Goal: Task Accomplishment & Management: Manage account settings

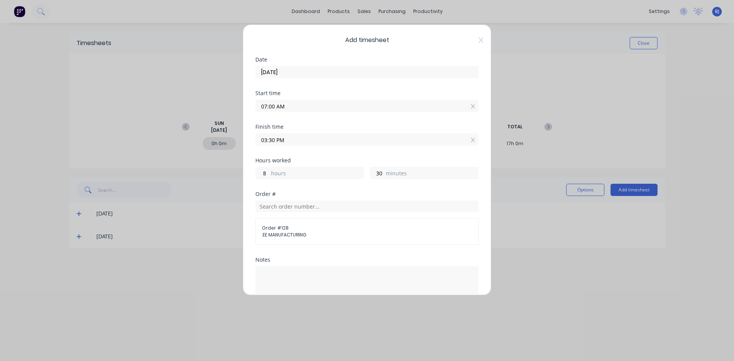
scroll to position [76, 0]
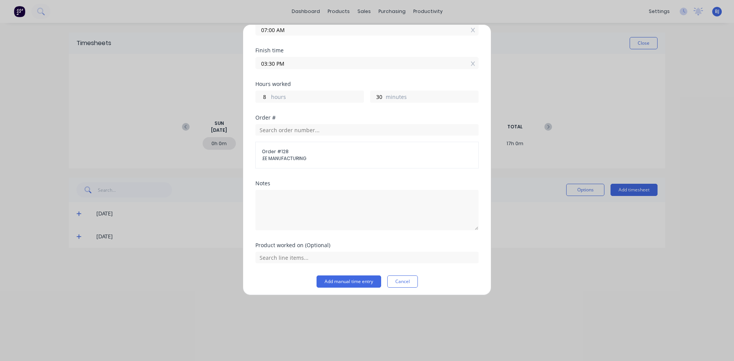
click at [404, 283] on button "Cancel" at bounding box center [402, 282] width 31 height 12
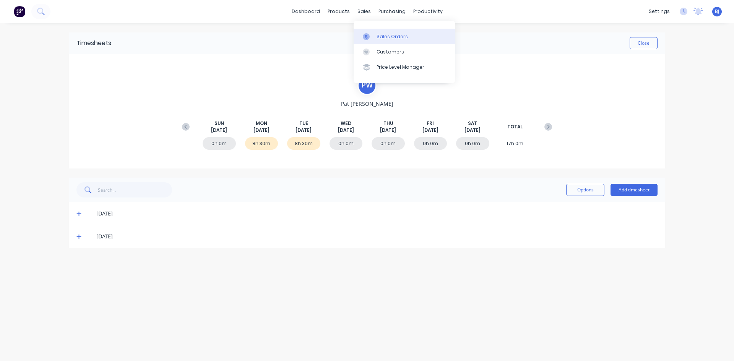
click at [365, 37] on icon at bounding box center [366, 36] width 7 height 7
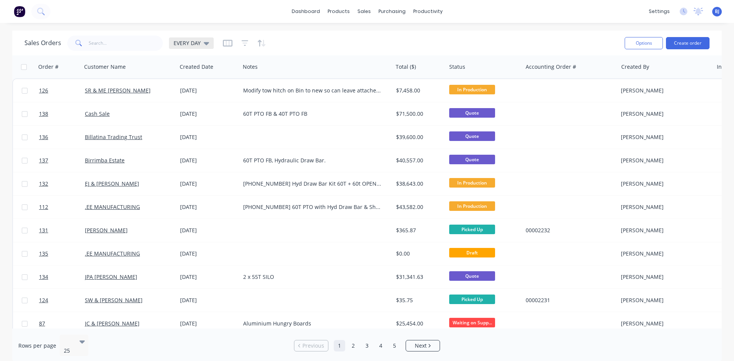
click at [205, 44] on icon at bounding box center [206, 43] width 5 height 3
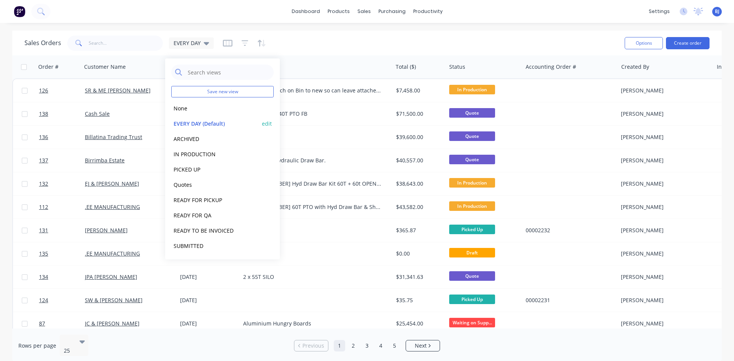
click at [194, 125] on button "EVERY DAY (Default)" at bounding box center [214, 123] width 87 height 9
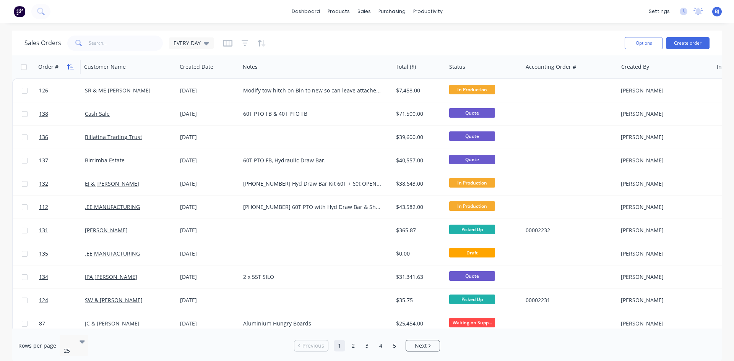
click at [68, 66] on icon "button" at bounding box center [68, 66] width 3 height 5
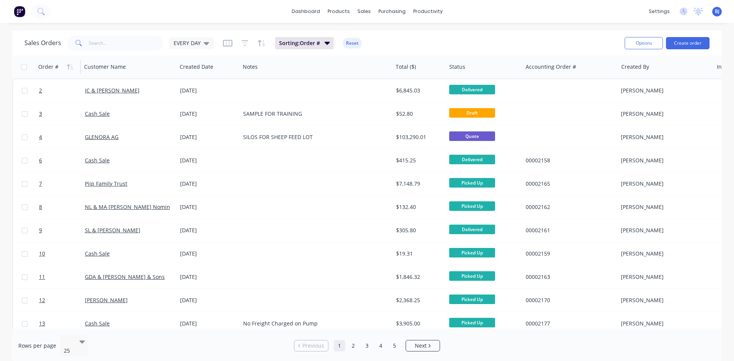
click at [68, 66] on icon "button" at bounding box center [68, 66] width 3 height 5
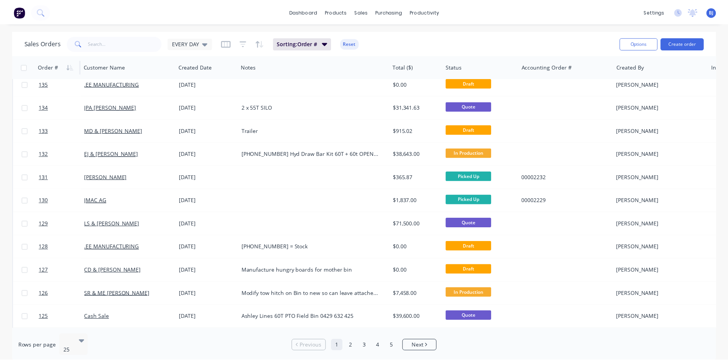
scroll to position [153, 0]
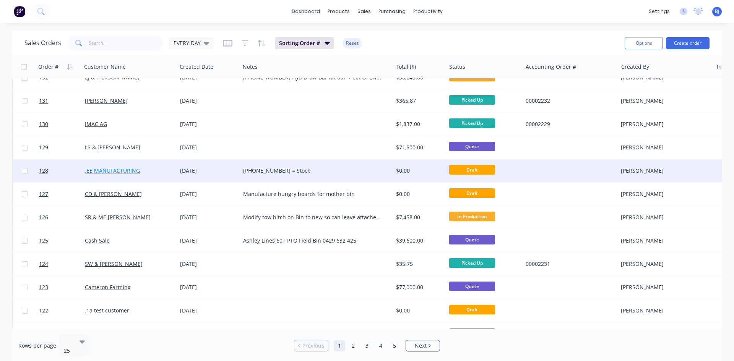
click at [119, 171] on link ".EE MANUFACTURING" at bounding box center [112, 170] width 55 height 7
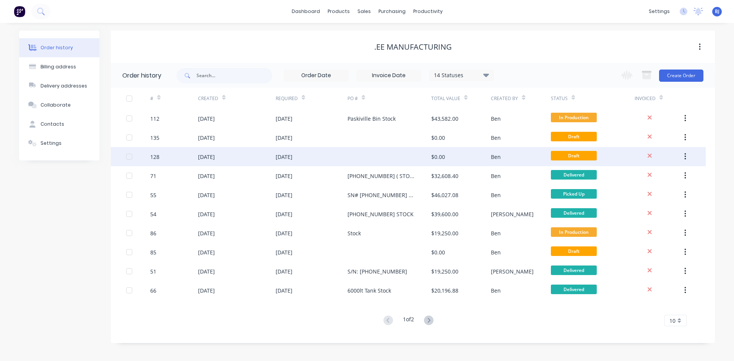
click at [209, 159] on div "[DATE]" at bounding box center [206, 157] width 17 height 8
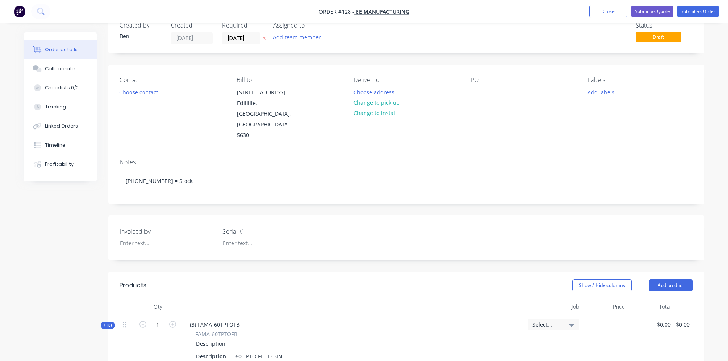
scroll to position [38, 0]
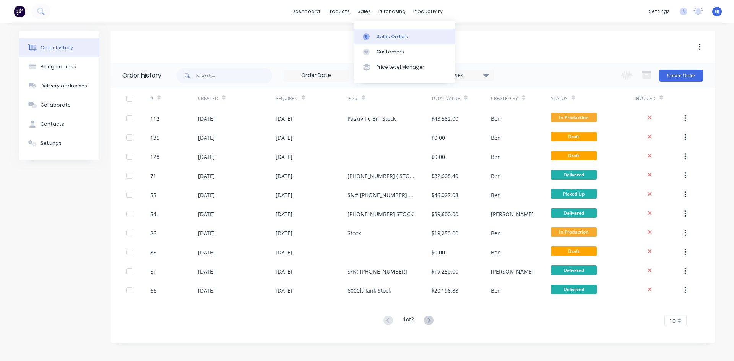
click at [374, 37] on div at bounding box center [368, 36] width 11 height 7
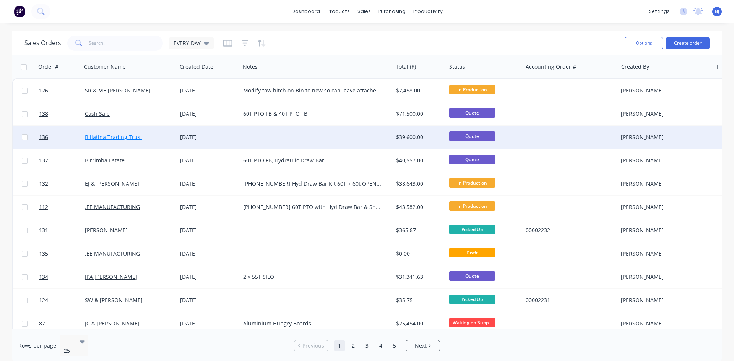
click at [112, 138] on link "Billatina Trading Trust" at bounding box center [113, 136] width 57 height 7
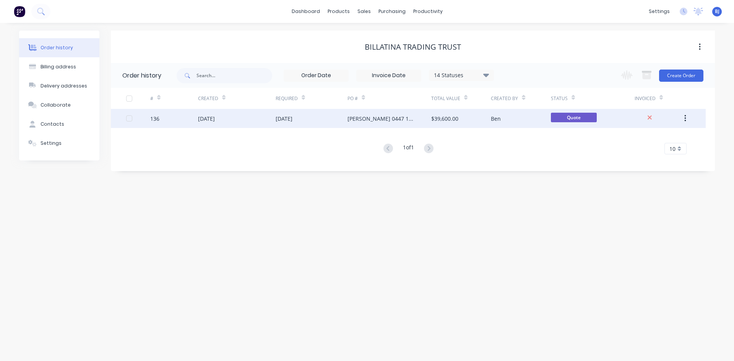
click at [214, 118] on div "[DATE]" at bounding box center [206, 119] width 17 height 8
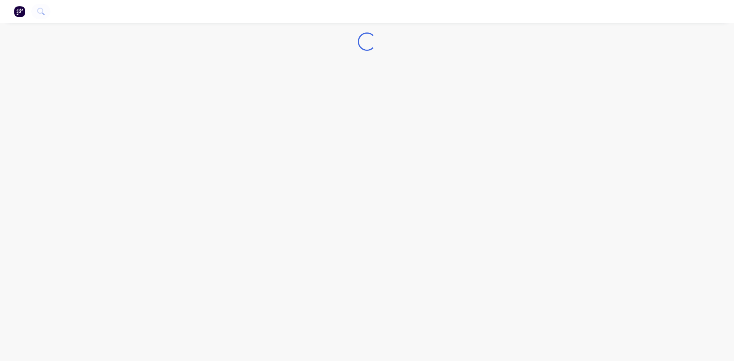
click at [214, 118] on div "Loading..." at bounding box center [367, 180] width 734 height 361
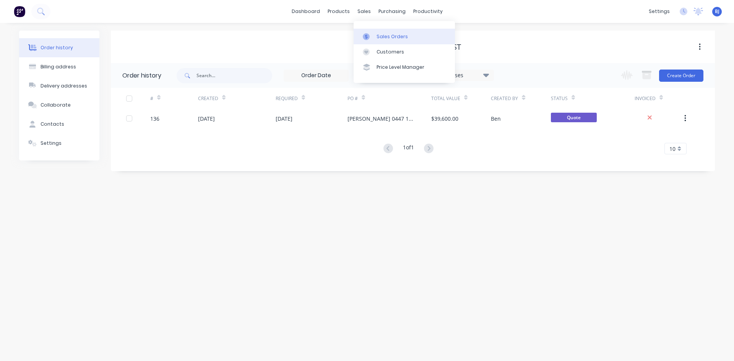
click at [369, 35] on icon at bounding box center [366, 36] width 7 height 7
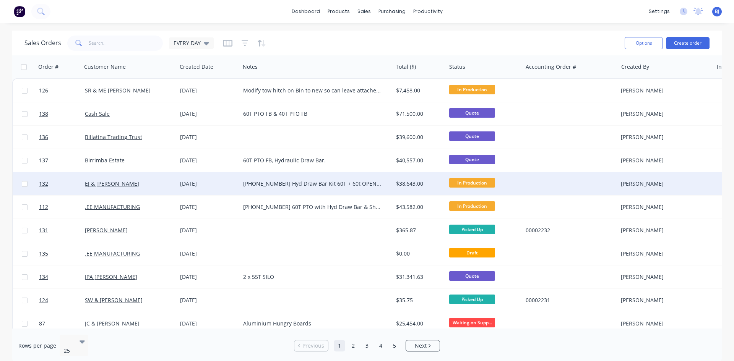
click at [188, 184] on div "[DATE]" at bounding box center [208, 184] width 57 height 8
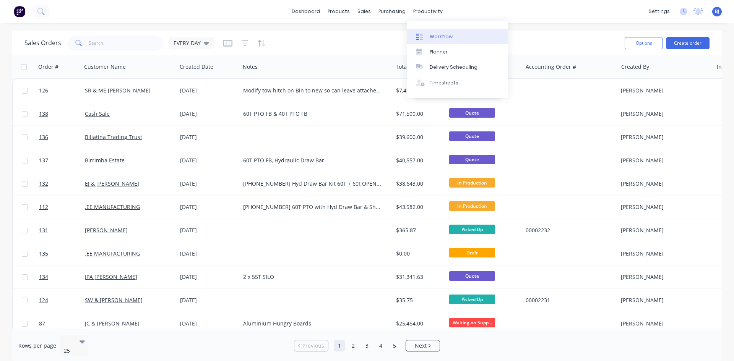
click at [425, 35] on div at bounding box center [421, 36] width 11 height 7
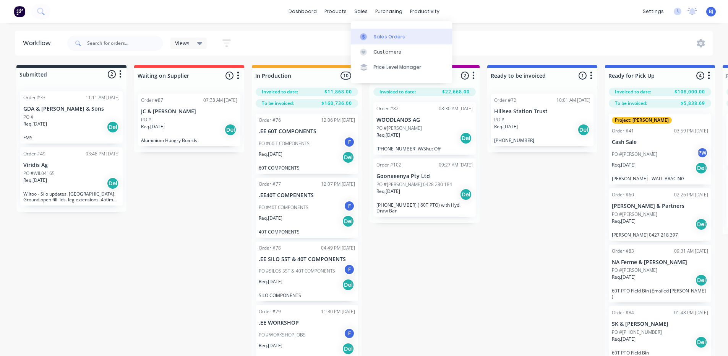
click at [363, 36] on icon at bounding box center [363, 36] width 2 height 4
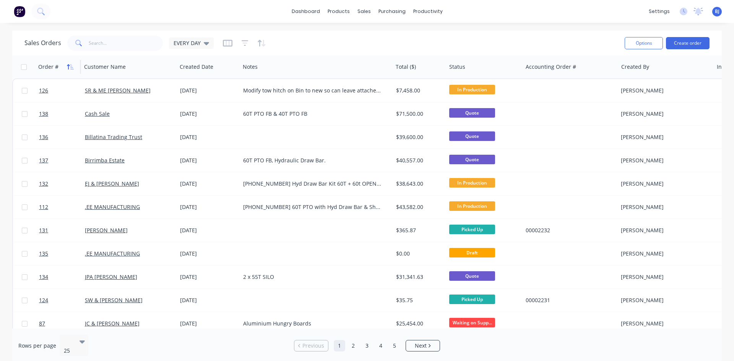
click at [67, 67] on icon "button" at bounding box center [70, 67] width 7 height 6
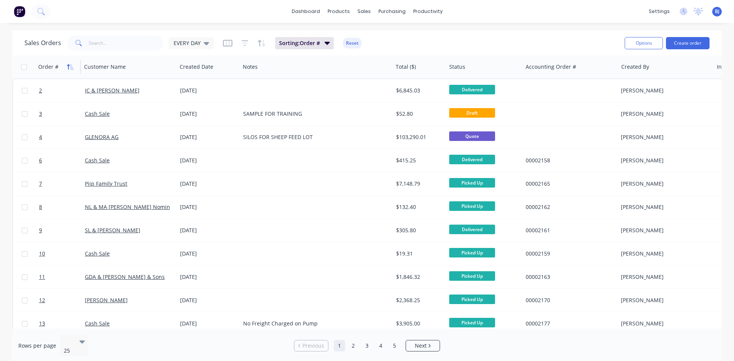
click at [71, 70] on button "button" at bounding box center [70, 66] width 11 height 11
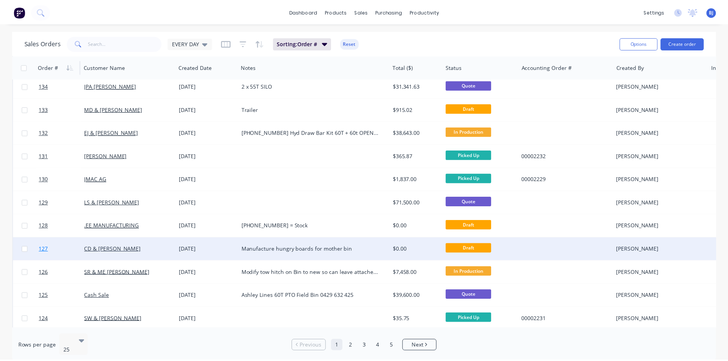
scroll to position [115, 0]
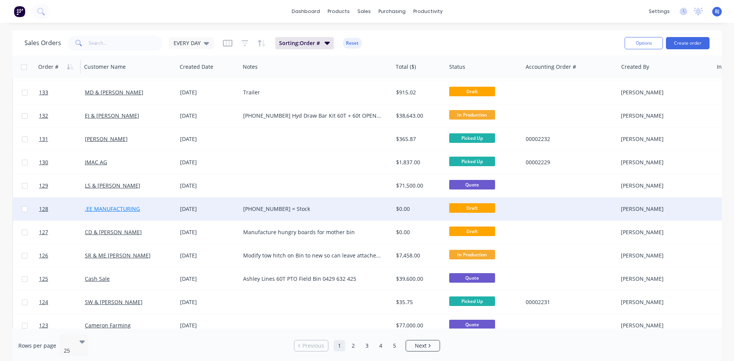
click at [127, 208] on link ".EE MANUFACTURING" at bounding box center [112, 208] width 55 height 7
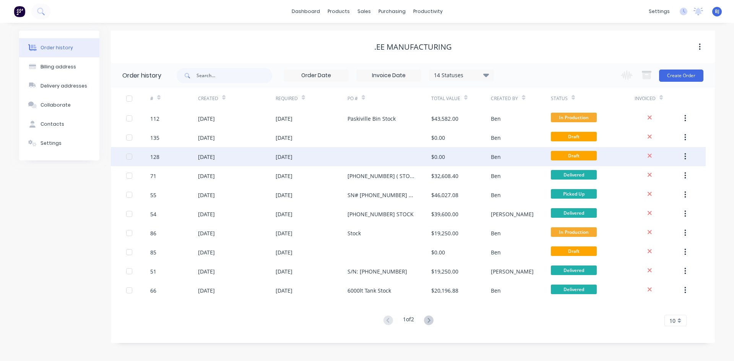
click at [215, 157] on div "[DATE]" at bounding box center [206, 157] width 17 height 8
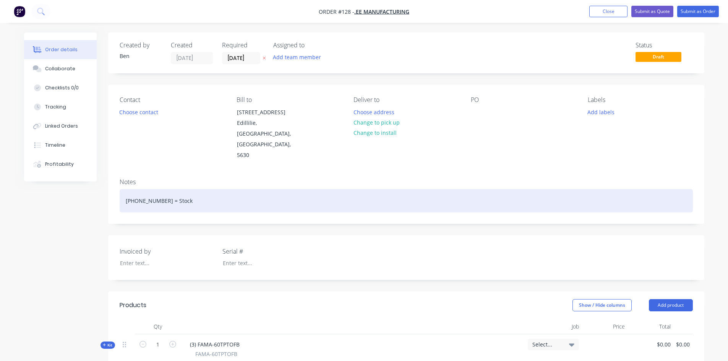
drag, startPoint x: 177, startPoint y: 180, endPoint x: 182, endPoint y: 181, distance: 5.4
click at [177, 189] on div "25-600-17 = Stock" at bounding box center [406, 200] width 573 height 23
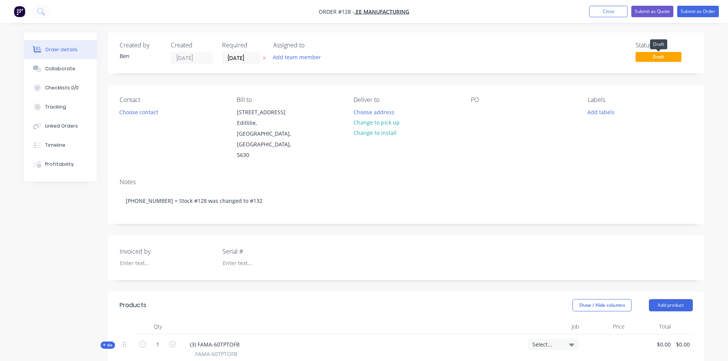
click at [651, 59] on span "Draft" at bounding box center [659, 57] width 46 height 10
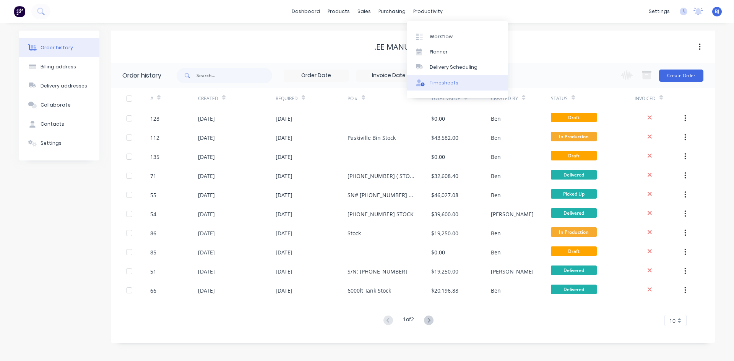
click at [437, 84] on div "Timesheets" at bounding box center [444, 83] width 29 height 7
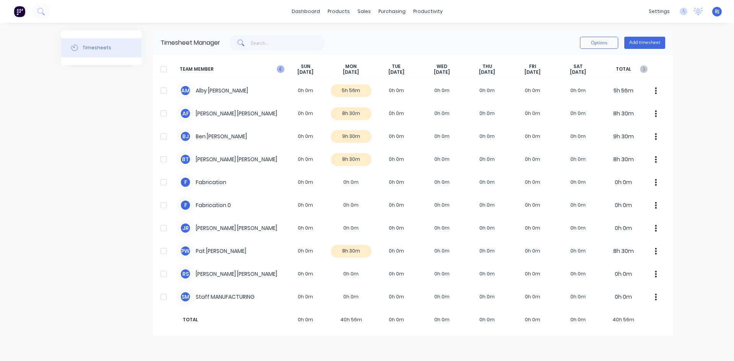
click at [281, 68] on icon "button" at bounding box center [280, 69] width 2 height 4
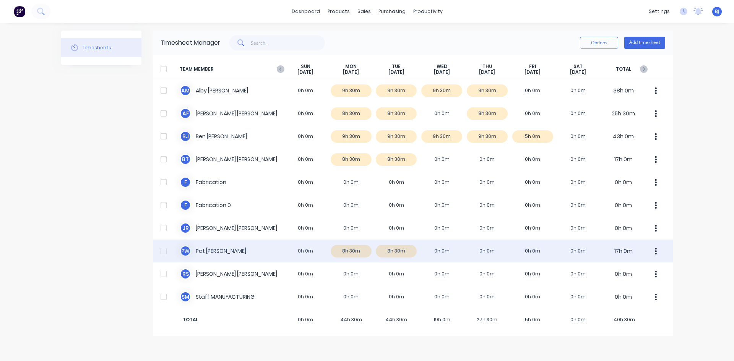
click at [355, 251] on div "P W Pat Walsh 0h 0m 8h 30m 8h 30m 0h 0m 0h 0m 0h 0m 0h 0m 17h 0m" at bounding box center [413, 251] width 520 height 23
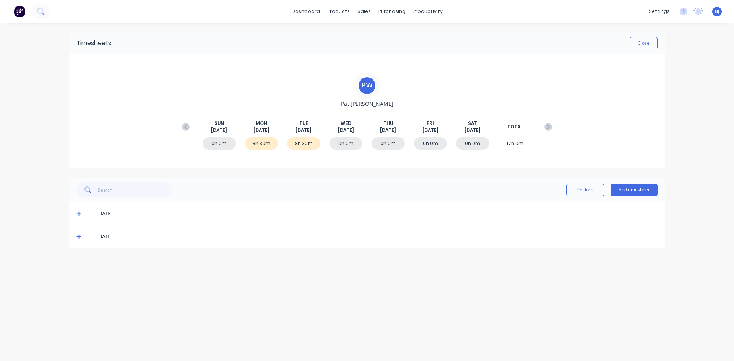
click at [79, 215] on icon at bounding box center [78, 214] width 5 height 5
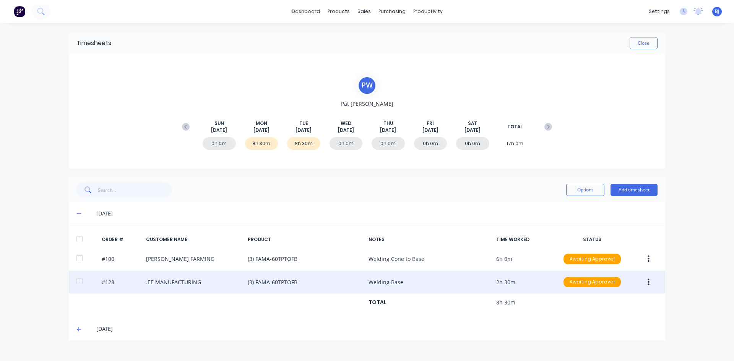
click at [649, 279] on button "button" at bounding box center [649, 283] width 18 height 14
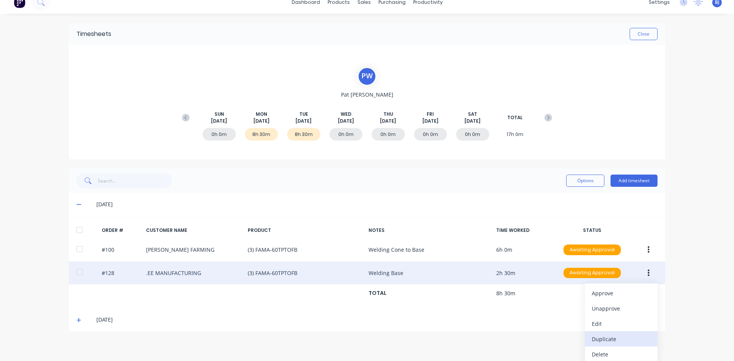
scroll to position [12, 0]
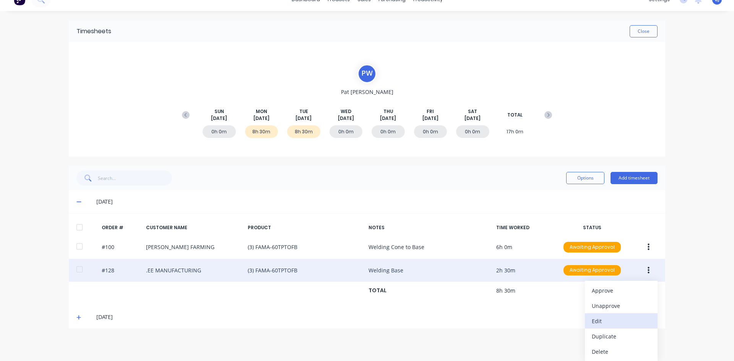
click at [594, 322] on div "Edit" at bounding box center [621, 321] width 59 height 11
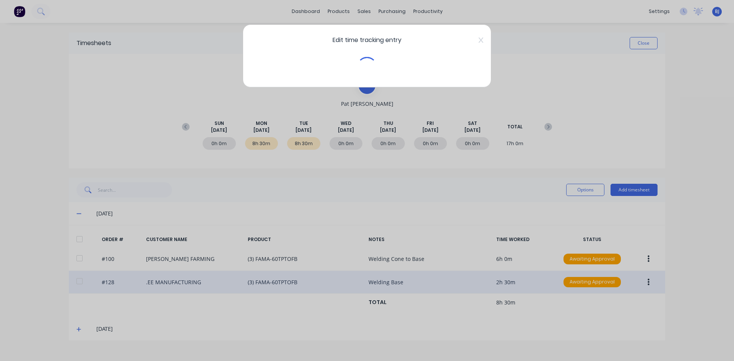
scroll to position [0, 0]
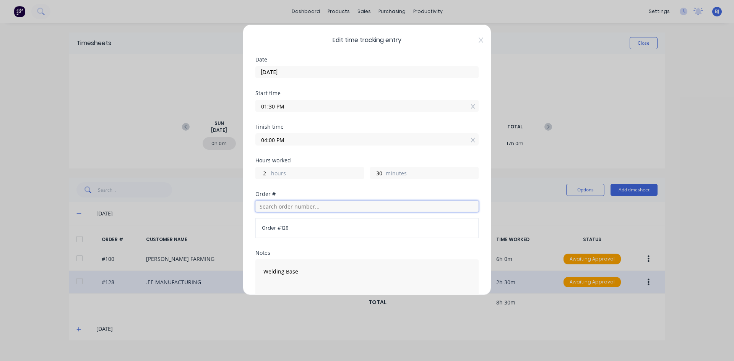
click at [281, 208] on input "text" at bounding box center [366, 206] width 223 height 11
type input "132"
click at [310, 213] on div "132 Order # 128" at bounding box center [366, 219] width 223 height 37
click at [278, 208] on input "132" at bounding box center [366, 206] width 223 height 11
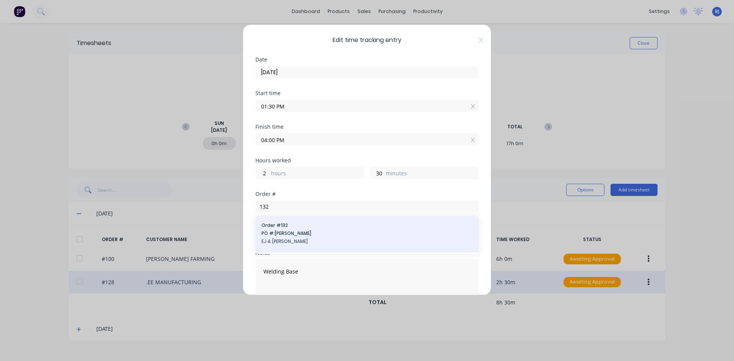
click at [281, 230] on div "Order # 132 PO #: [PERSON_NAME] [PERSON_NAME] & [PERSON_NAME]" at bounding box center [366, 234] width 211 height 24
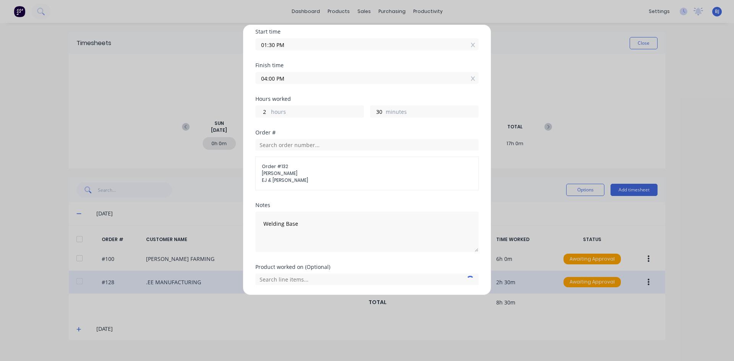
scroll to position [87, 0]
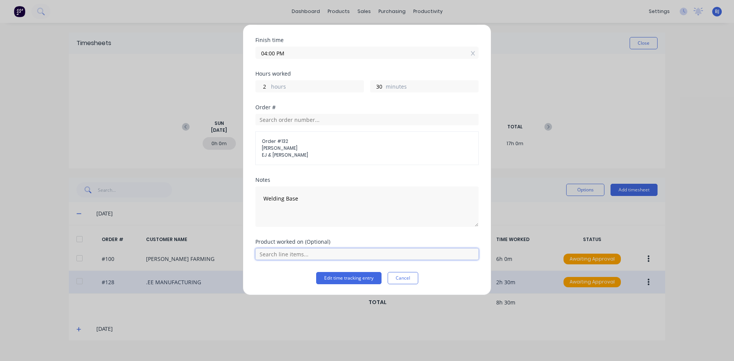
click at [302, 257] on input "text" at bounding box center [366, 253] width 223 height 11
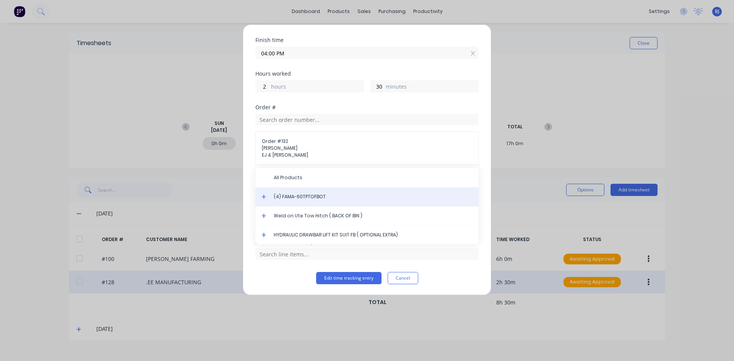
click at [287, 200] on span "(4) FAMA-60TPTOFBOT" at bounding box center [373, 196] width 199 height 7
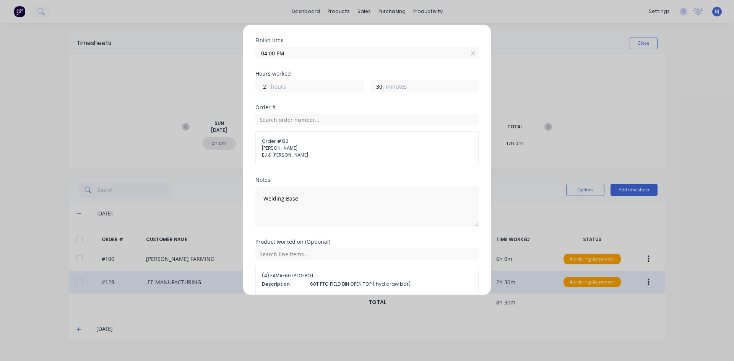
scroll to position [121, 0]
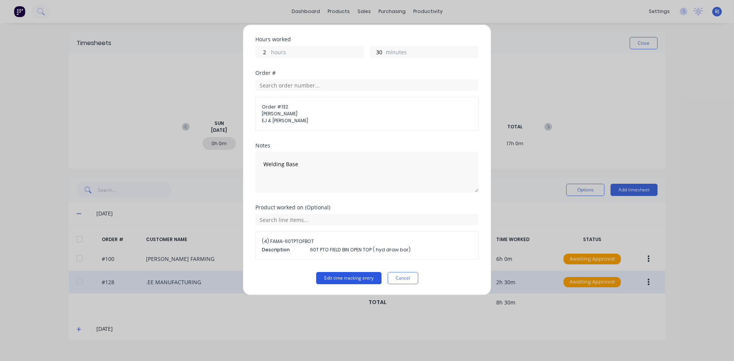
click at [334, 276] on button "Edit time tracking entry" at bounding box center [348, 278] width 65 height 12
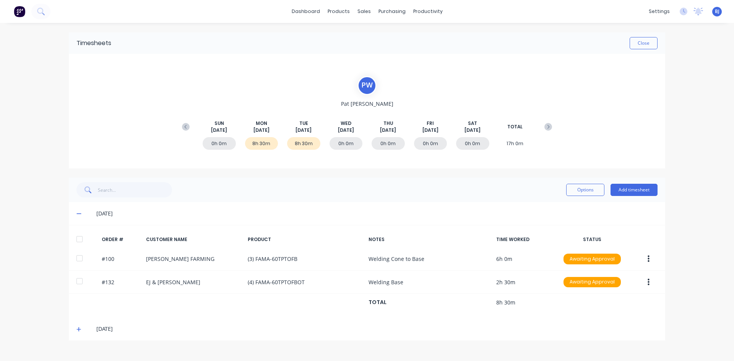
click at [78, 329] on icon at bounding box center [78, 329] width 5 height 5
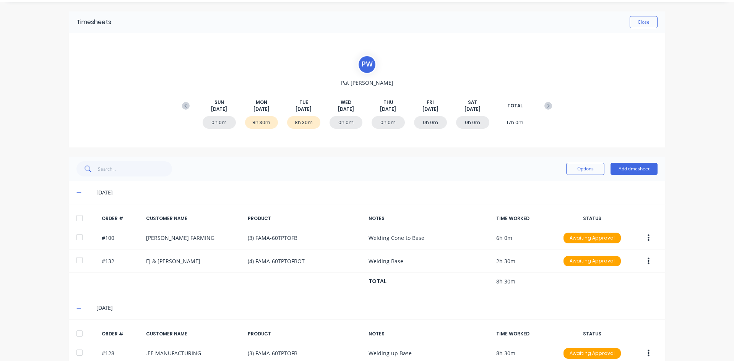
scroll to position [58, 0]
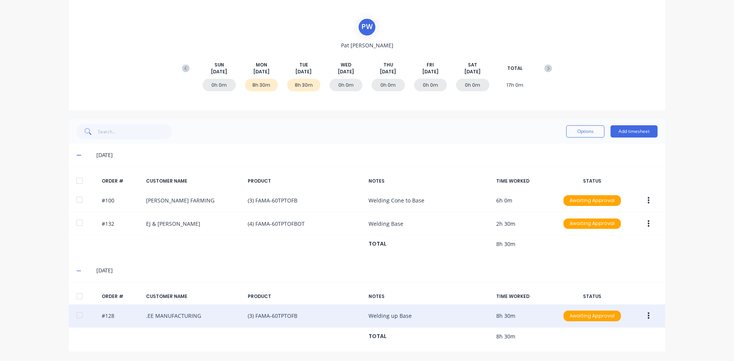
click at [643, 315] on button "button" at bounding box center [649, 316] width 18 height 14
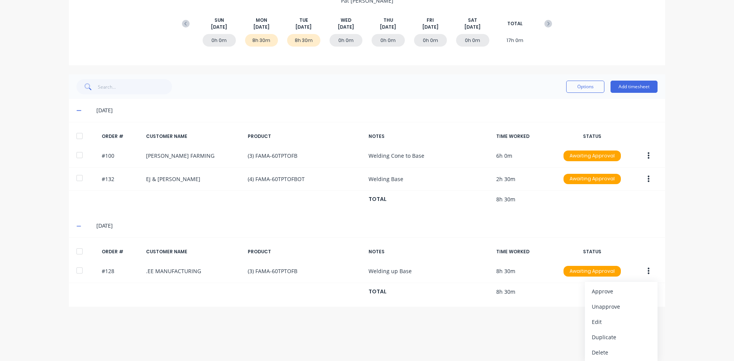
scroll to position [104, 0]
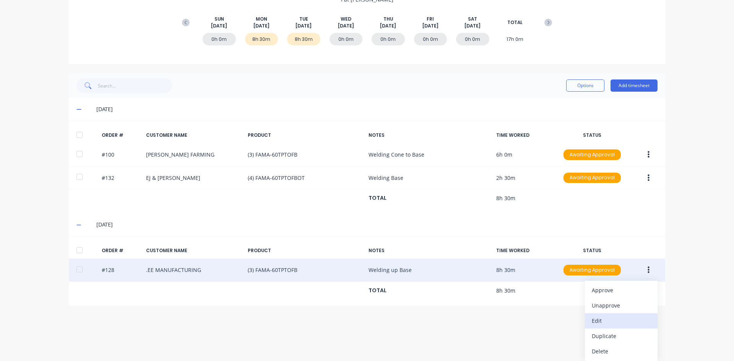
drag, startPoint x: 595, startPoint y: 321, endPoint x: 589, endPoint y: 322, distance: 6.5
click at [592, 322] on div "Edit" at bounding box center [621, 320] width 59 height 11
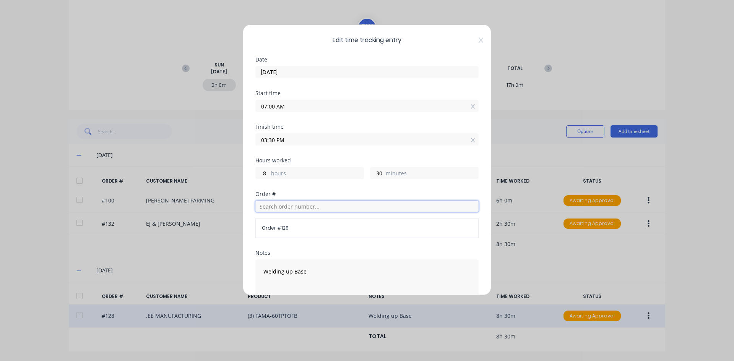
click at [271, 208] on input "text" at bounding box center [366, 206] width 223 height 11
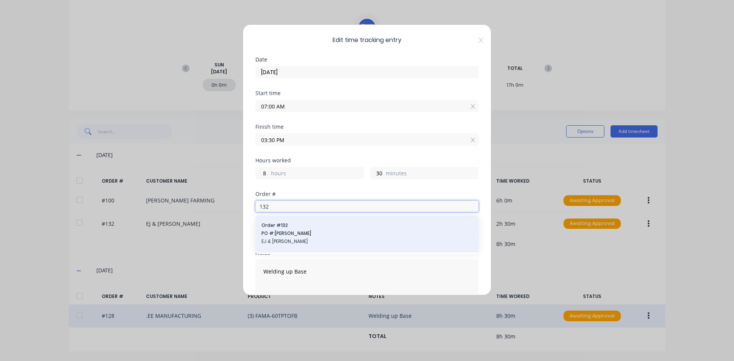
type input "132"
click at [282, 227] on span "Order # 132" at bounding box center [366, 225] width 211 height 7
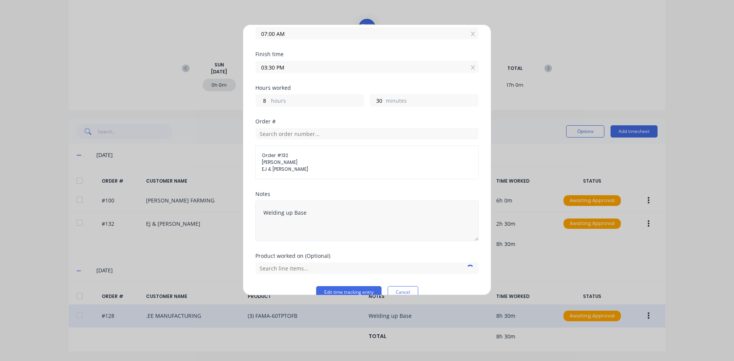
scroll to position [87, 0]
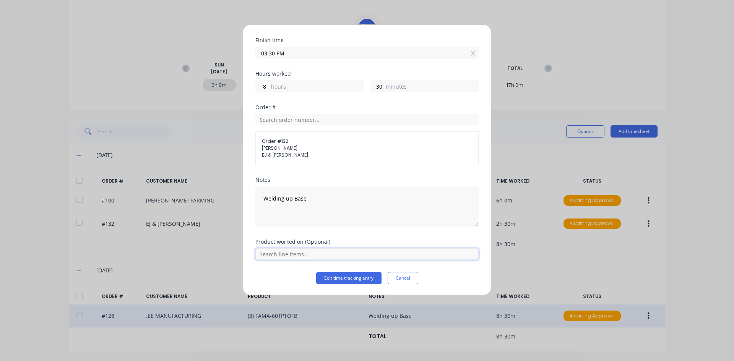
click at [306, 254] on input "text" at bounding box center [366, 253] width 223 height 11
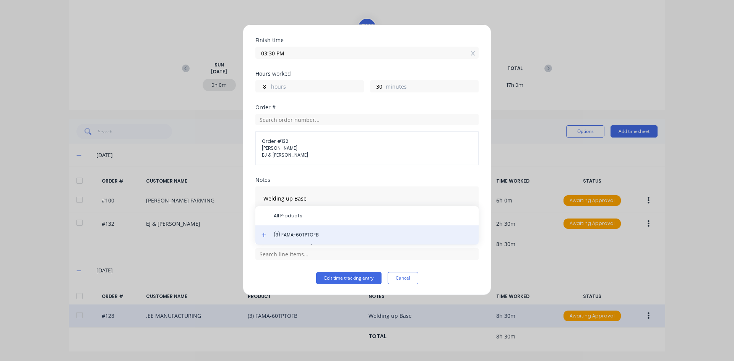
click at [300, 235] on span "(3) FAMA-60TPTOFB" at bounding box center [373, 235] width 199 height 7
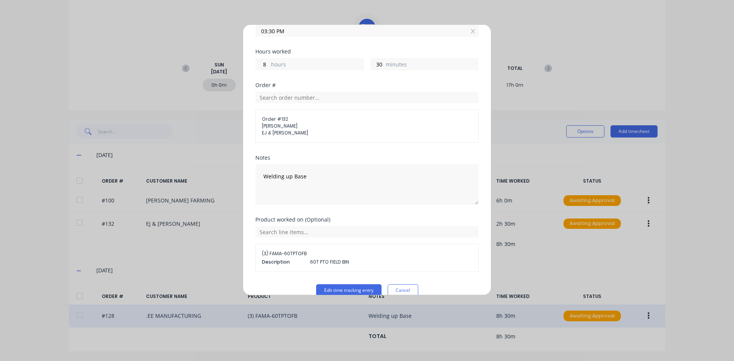
scroll to position [121, 0]
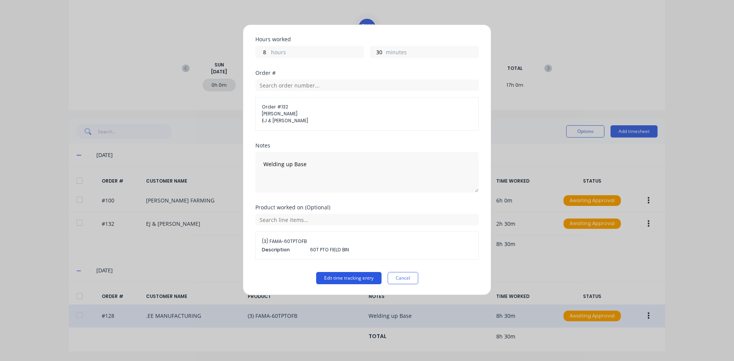
click at [327, 277] on button "Edit time tracking entry" at bounding box center [348, 278] width 65 height 12
click at [332, 276] on button "Edit time tracking entry" at bounding box center [348, 278] width 65 height 12
click at [407, 279] on button "Cancel" at bounding box center [403, 278] width 31 height 12
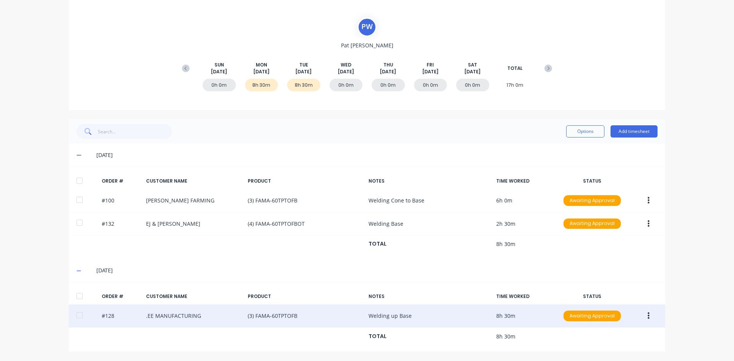
click at [648, 317] on icon "button" at bounding box center [649, 316] width 2 height 8
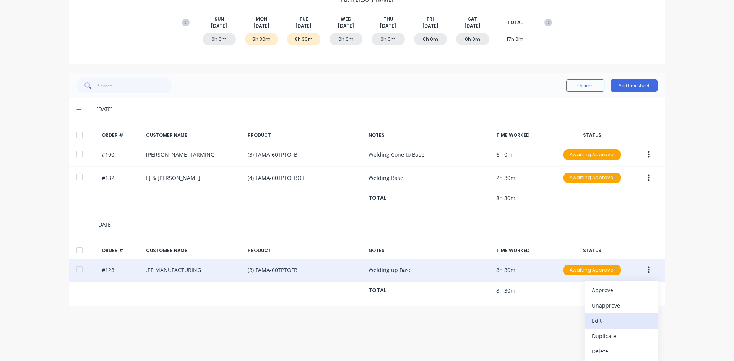
click at [596, 324] on div "Edit" at bounding box center [621, 320] width 59 height 11
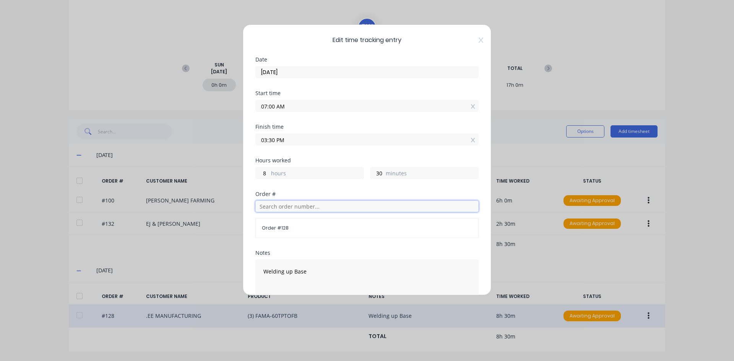
click at [270, 206] on input "text" at bounding box center [366, 206] width 223 height 11
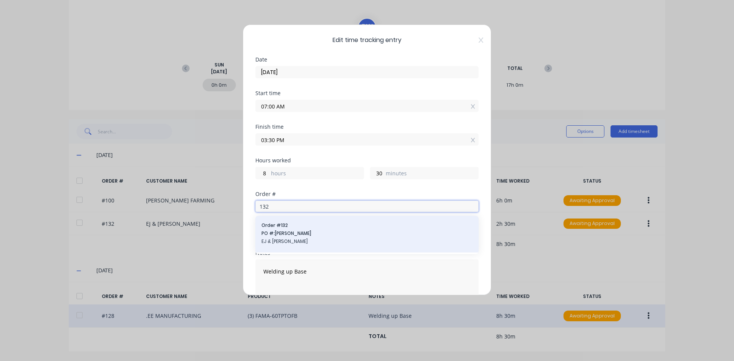
type input "132"
click at [277, 229] on div "Order # 132 PO #: [PERSON_NAME] [PERSON_NAME] & [PERSON_NAME]" at bounding box center [366, 234] width 211 height 24
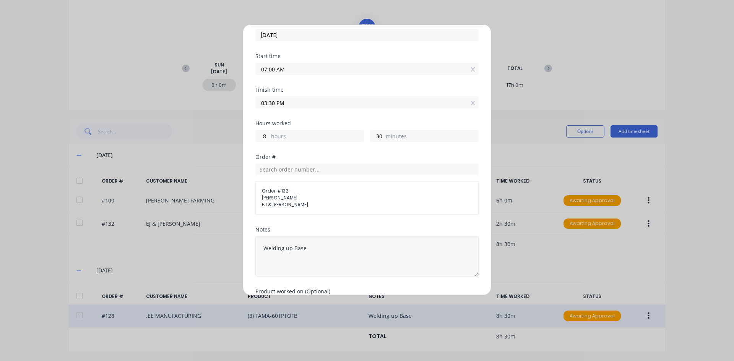
scroll to position [87, 0]
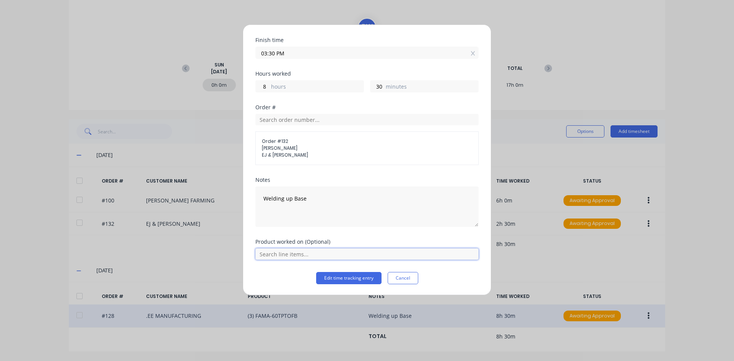
click at [297, 255] on input "text" at bounding box center [366, 253] width 223 height 11
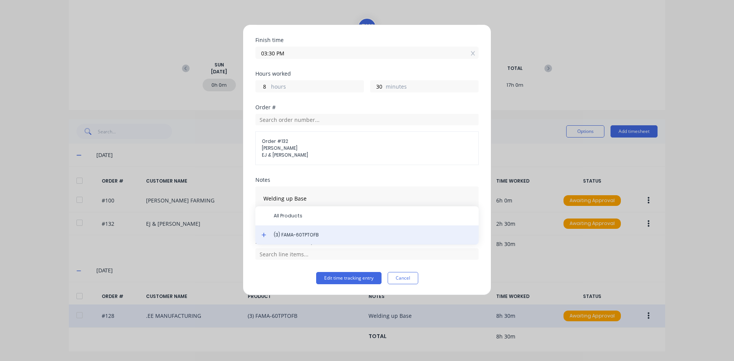
click at [296, 236] on span "(3) FAMA-60TPTOFB" at bounding box center [373, 235] width 199 height 7
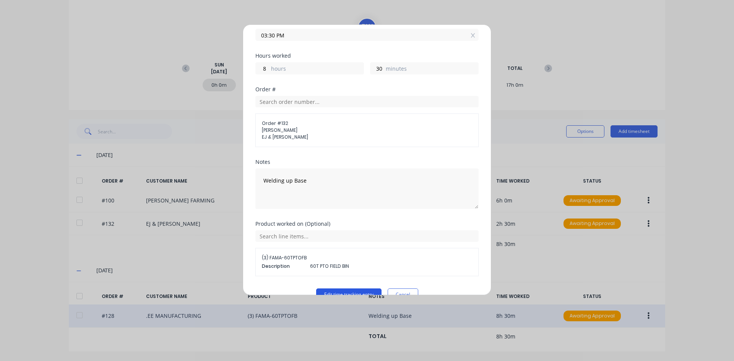
scroll to position [121, 0]
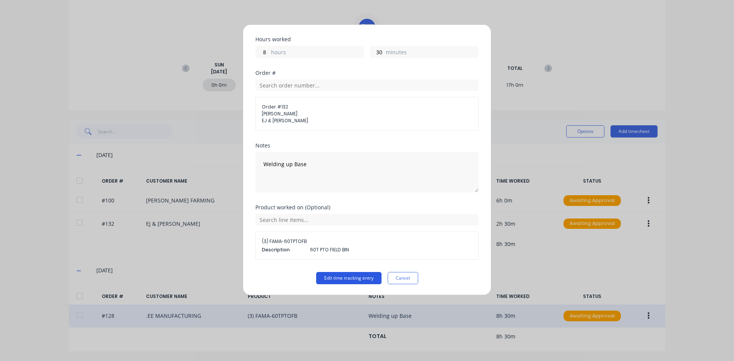
click at [332, 278] on button "Edit time tracking entry" at bounding box center [348, 278] width 65 height 12
drag, startPoint x: 332, startPoint y: 278, endPoint x: 338, endPoint y: 275, distance: 7.0
click at [335, 277] on button "Edit time tracking entry" at bounding box center [348, 278] width 65 height 12
click at [338, 275] on button "Edit time tracking entry" at bounding box center [348, 278] width 65 height 12
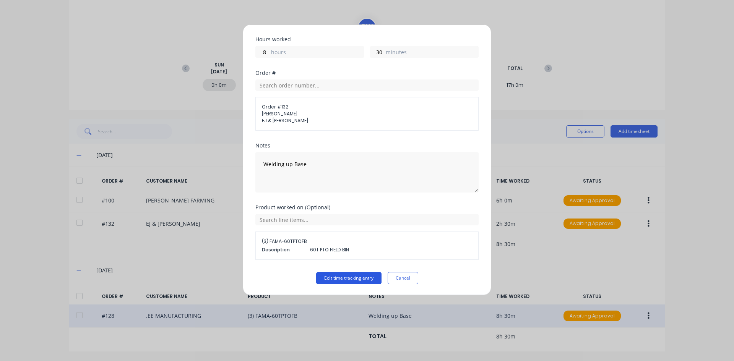
drag, startPoint x: 338, startPoint y: 275, endPoint x: 340, endPoint y: 283, distance: 8.3
click at [340, 282] on button "Edit time tracking entry" at bounding box center [348, 278] width 65 height 12
drag, startPoint x: 340, startPoint y: 283, endPoint x: 362, endPoint y: 333, distance: 54.6
click at [360, 328] on div "Edit time tracking entry Date 26/08/2025 Start time 07:00 AM Finish time 03:30 …" at bounding box center [367, 180] width 734 height 361
click at [363, 336] on div "Edit time tracking entry Date 26/08/2025 Start time 07:00 AM Finish time 03:30 …" at bounding box center [367, 180] width 734 height 361
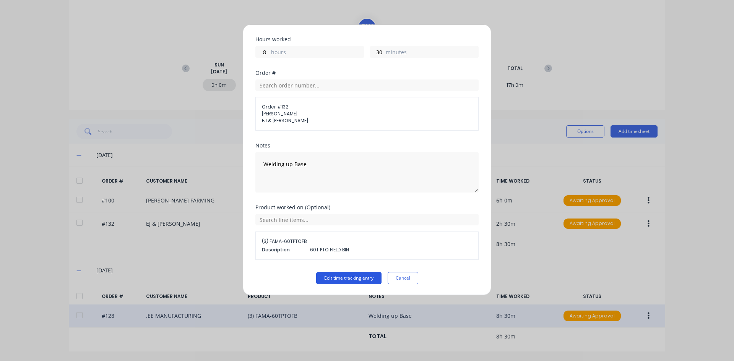
click at [336, 279] on button "Edit time tracking entry" at bounding box center [348, 278] width 65 height 12
click at [401, 275] on button "Cancel" at bounding box center [403, 278] width 31 height 12
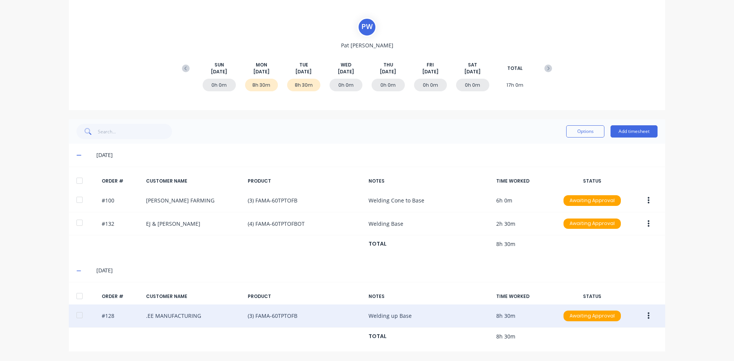
click at [643, 316] on button "button" at bounding box center [649, 316] width 18 height 14
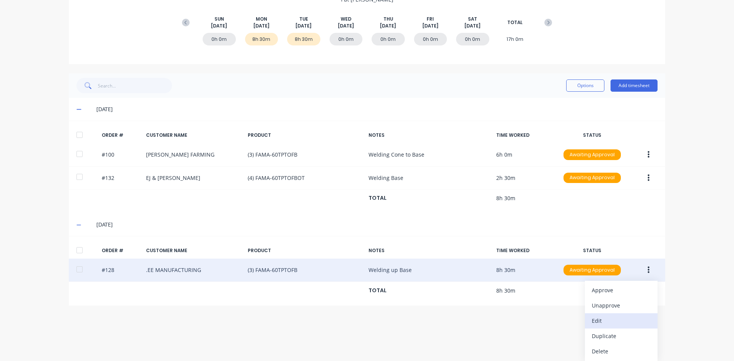
click at [592, 323] on div "Edit" at bounding box center [621, 320] width 59 height 11
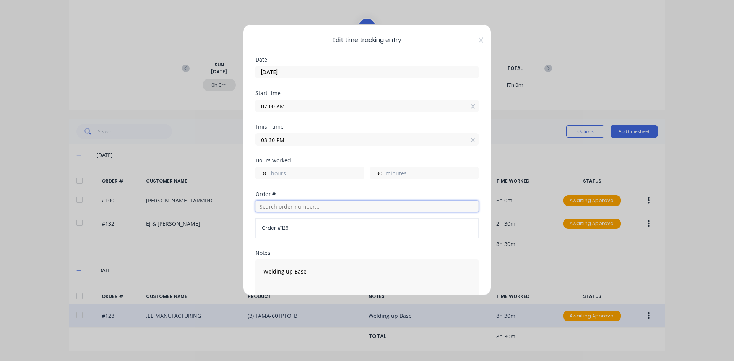
click at [270, 205] on input "text" at bounding box center [366, 206] width 223 height 11
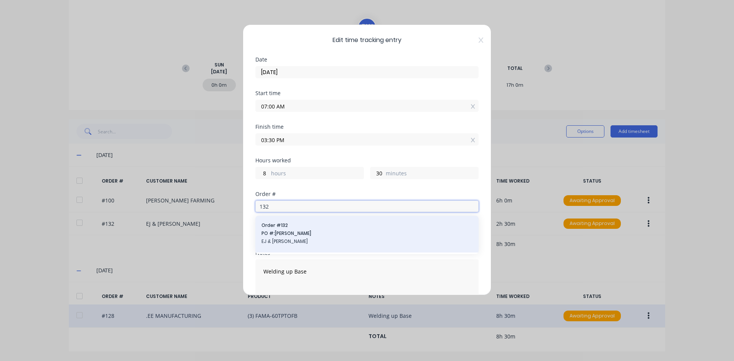
type input "132"
click at [276, 226] on span "Order # 132" at bounding box center [366, 225] width 211 height 7
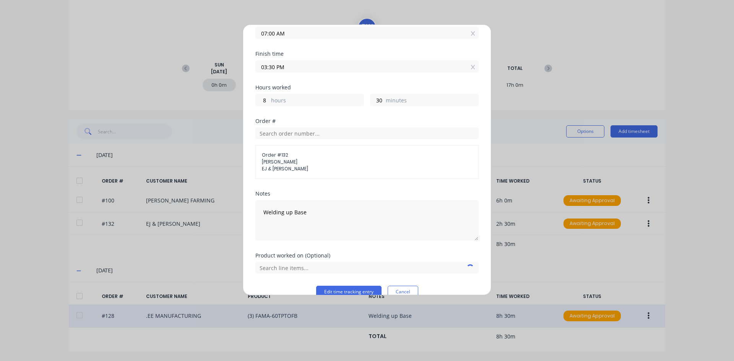
scroll to position [87, 0]
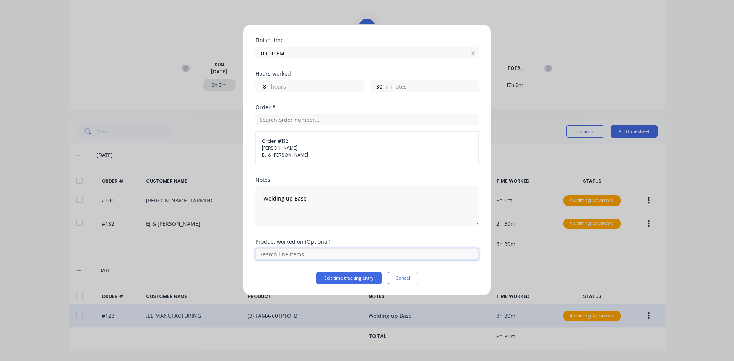
click at [283, 255] on input "text" at bounding box center [366, 253] width 223 height 11
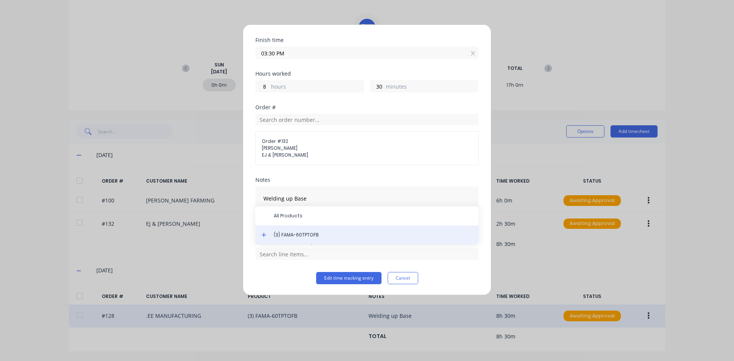
click at [286, 236] on span "(3) FAMA-60TPTOFB" at bounding box center [373, 235] width 199 height 7
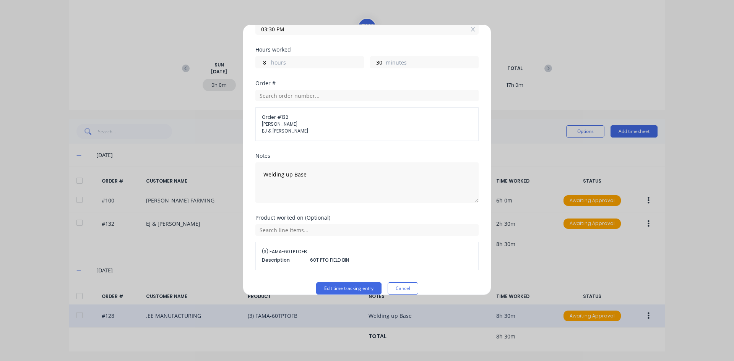
scroll to position [121, 0]
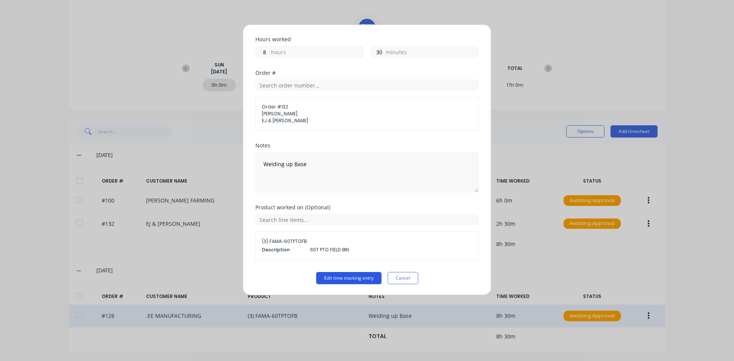
click at [328, 276] on button "Edit time tracking entry" at bounding box center [348, 278] width 65 height 12
click at [344, 278] on button "Edit time tracking entry" at bounding box center [348, 278] width 65 height 12
click at [348, 278] on button "Edit time tracking entry" at bounding box center [348, 278] width 65 height 12
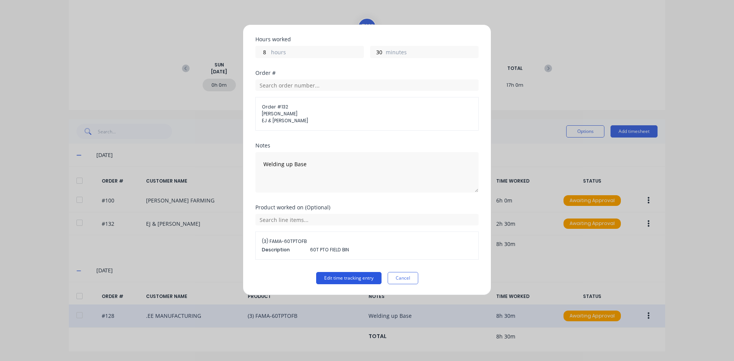
click at [348, 278] on button "Edit time tracking entry" at bounding box center [348, 278] width 65 height 12
click at [348, 280] on button "Edit time tracking entry" at bounding box center [348, 278] width 65 height 12
drag, startPoint x: 348, startPoint y: 280, endPoint x: 351, endPoint y: 299, distance: 19.0
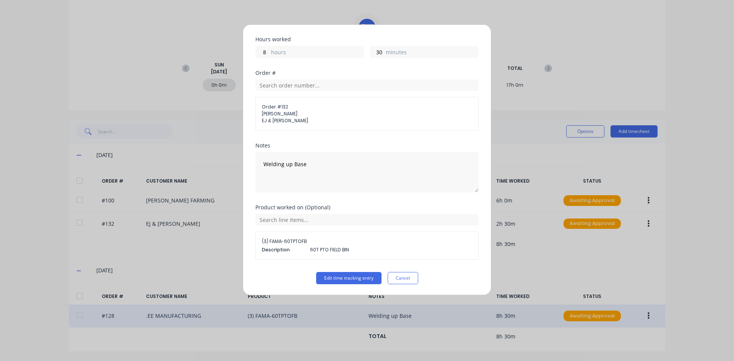
click at [351, 299] on div "Edit time tracking entry Date 26/08/2025 Start time 07:00 AM Finish time 03:30 …" at bounding box center [367, 180] width 734 height 361
drag, startPoint x: 351, startPoint y: 299, endPoint x: 396, endPoint y: 379, distance: 92.1
click at [396, 361] on html "dashboard products sales purchasing productivity dashboard products Product Cat…" at bounding box center [367, 180] width 734 height 361
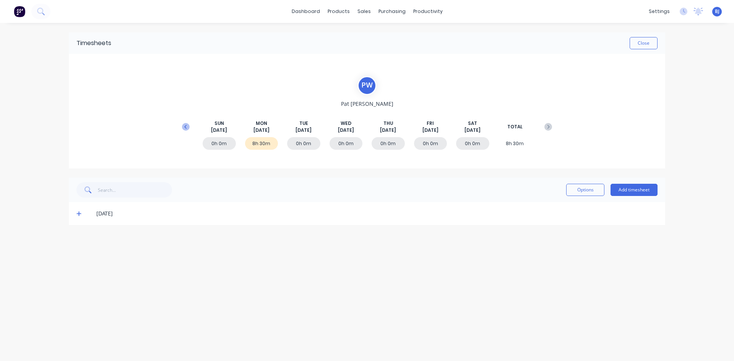
click at [185, 128] on icon at bounding box center [186, 127] width 8 height 8
click at [636, 190] on button "Add timesheet" at bounding box center [633, 190] width 47 height 12
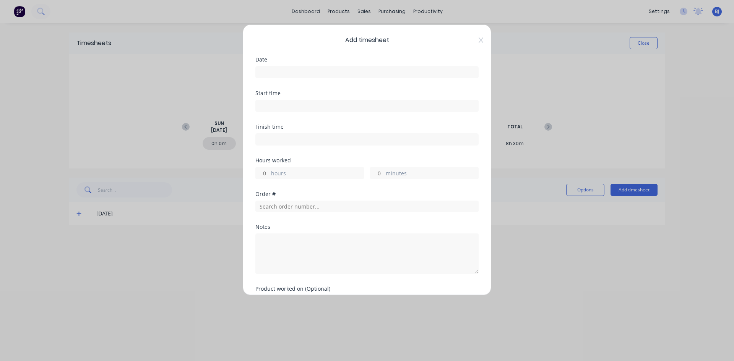
click at [285, 73] on input at bounding box center [367, 72] width 222 height 11
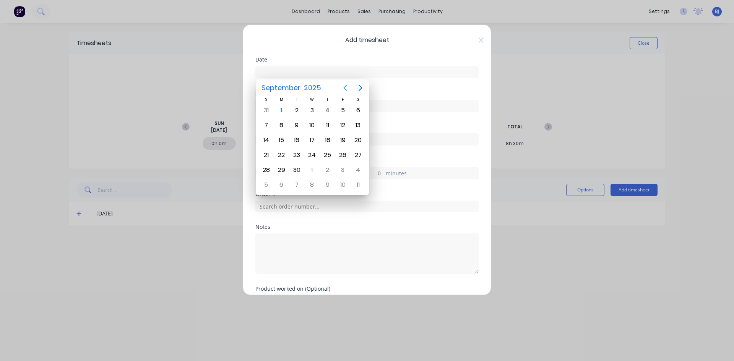
click at [341, 87] on icon "Previous page" at bounding box center [345, 87] width 9 height 9
click at [298, 170] on div "26" at bounding box center [296, 169] width 11 height 11
type input "[DATE]"
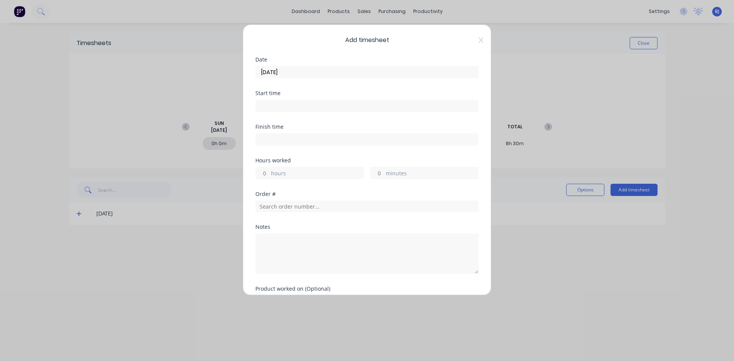
click at [270, 104] on input at bounding box center [367, 105] width 222 height 11
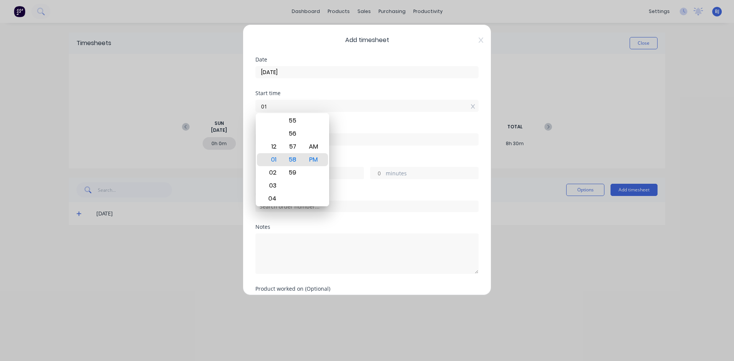
type input "0"
type input "07:00 AM"
click at [315, 146] on div "AM" at bounding box center [313, 146] width 19 height 13
click at [341, 128] on div "Finish time" at bounding box center [366, 126] width 223 height 5
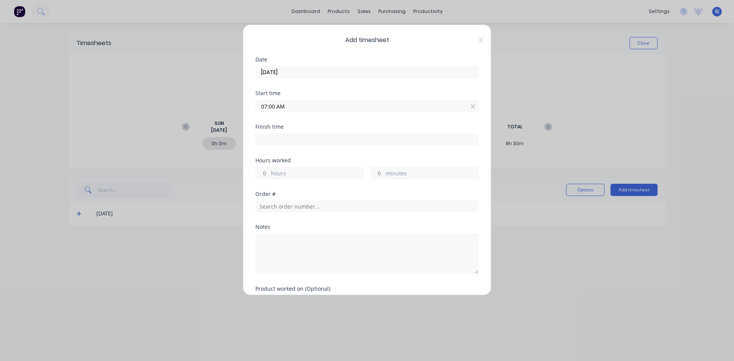
click at [266, 135] on input at bounding box center [367, 139] width 222 height 11
type input "01:59 PM"
type input "6"
type input "59"
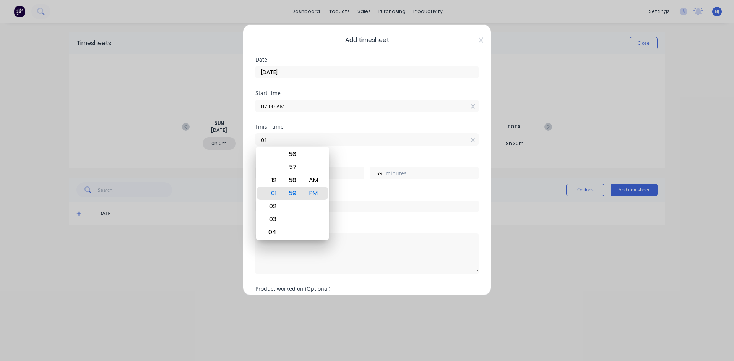
type input "0"
type input "03:30 AM"
type input "20"
type input "30"
click at [314, 195] on div "PM" at bounding box center [313, 193] width 19 height 13
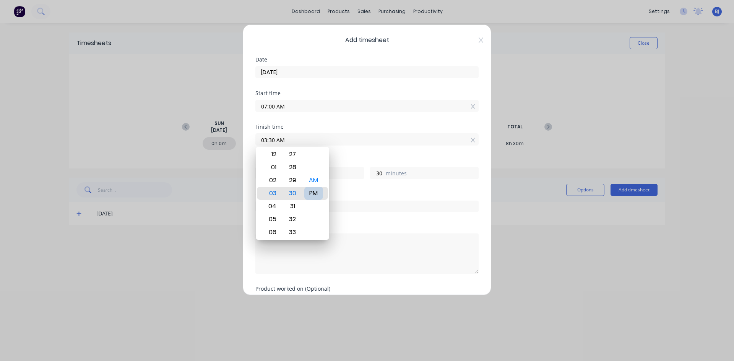
type input "03:30 PM"
type input "8"
click at [342, 155] on div "Finish time 03:30 PM" at bounding box center [366, 141] width 223 height 34
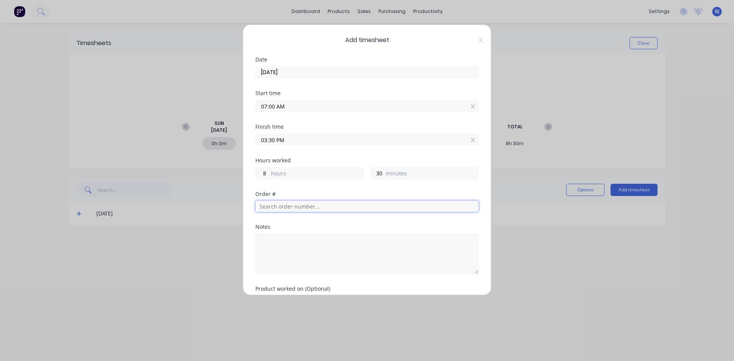
click at [270, 206] on input "text" at bounding box center [366, 206] width 223 height 11
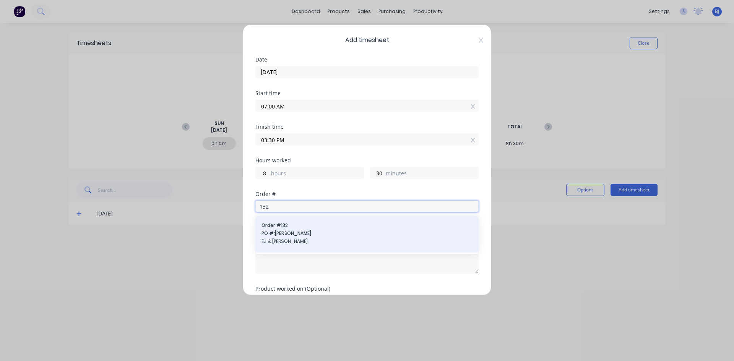
type input "132"
click at [268, 229] on span "Order # 132" at bounding box center [366, 225] width 211 height 7
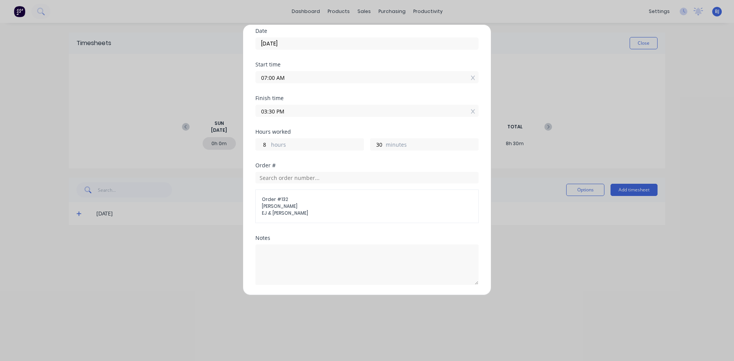
scroll to position [87, 0]
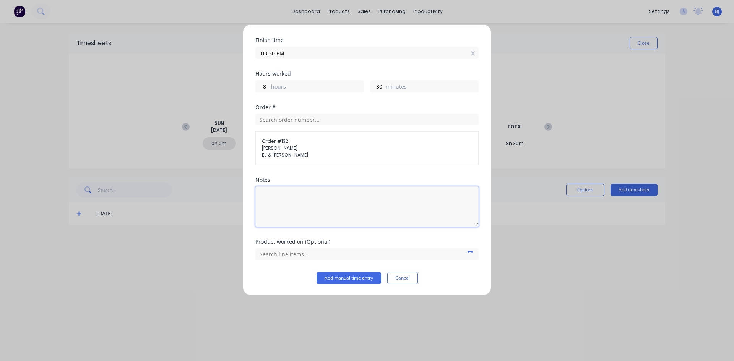
click at [276, 200] on textarea at bounding box center [366, 207] width 223 height 41
type textarea "Welding up 60T base frame"
click at [281, 254] on input "text" at bounding box center [366, 253] width 223 height 11
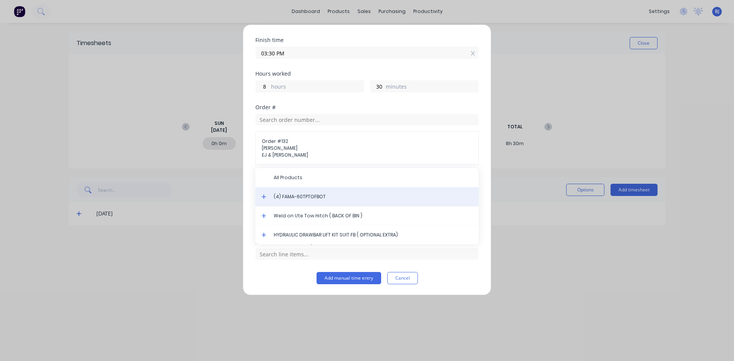
click at [288, 199] on span "(4) FAMA-60TPTOFBOT" at bounding box center [373, 196] width 199 height 7
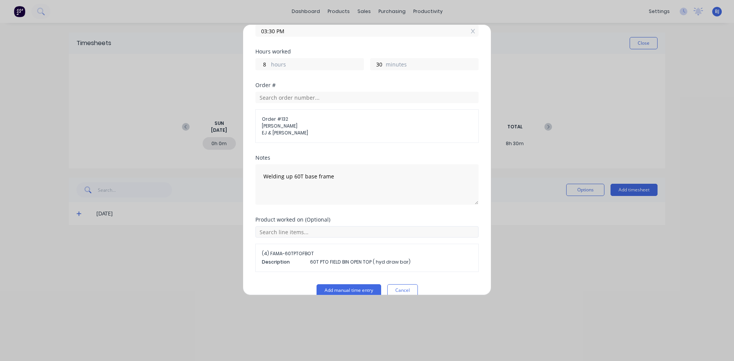
scroll to position [121, 0]
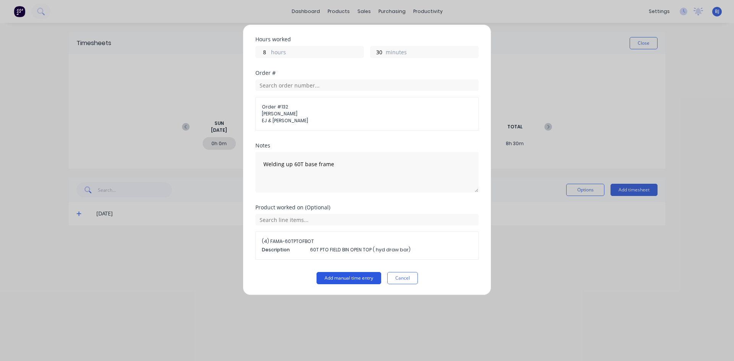
click at [324, 277] on button "Add manual time entry" at bounding box center [349, 278] width 65 height 12
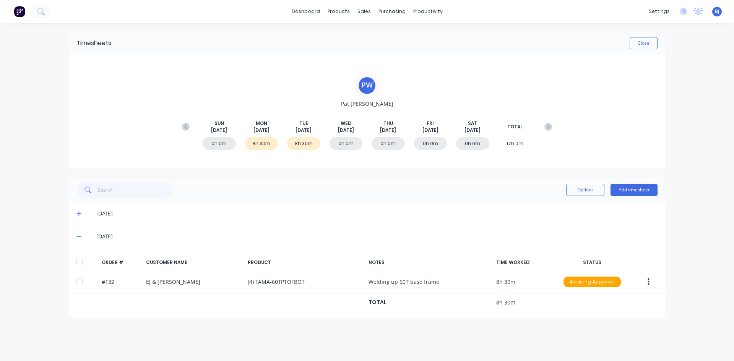
click at [76, 215] on icon at bounding box center [78, 213] width 5 height 5
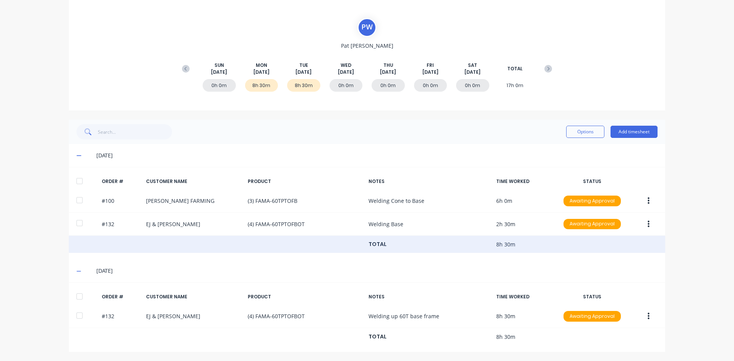
scroll to position [58, 0]
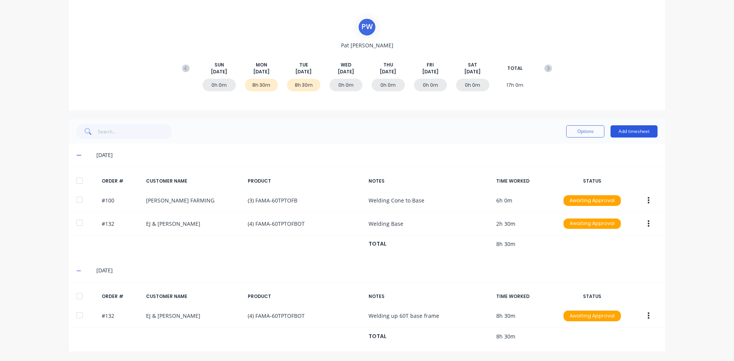
click at [617, 133] on button "Add timesheet" at bounding box center [633, 131] width 47 height 12
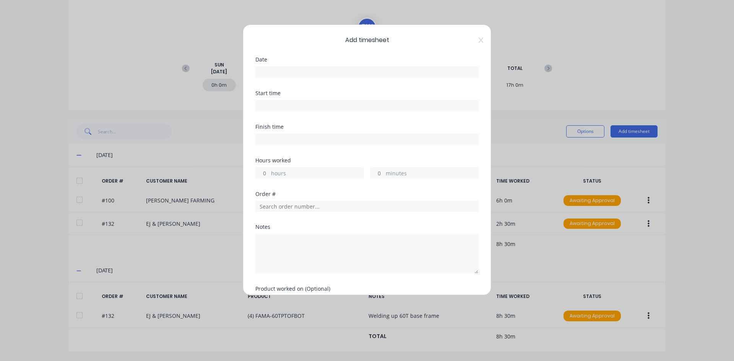
click at [271, 72] on input at bounding box center [367, 72] width 222 height 11
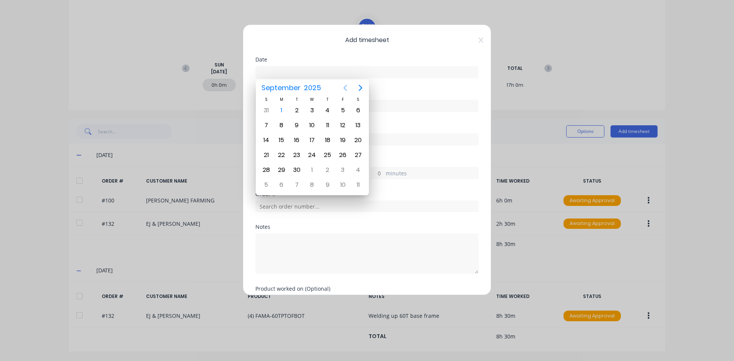
click at [343, 89] on icon "Previous page" at bounding box center [345, 87] width 9 height 9
click at [311, 171] on div "27" at bounding box center [312, 169] width 11 height 11
type input "[DATE]"
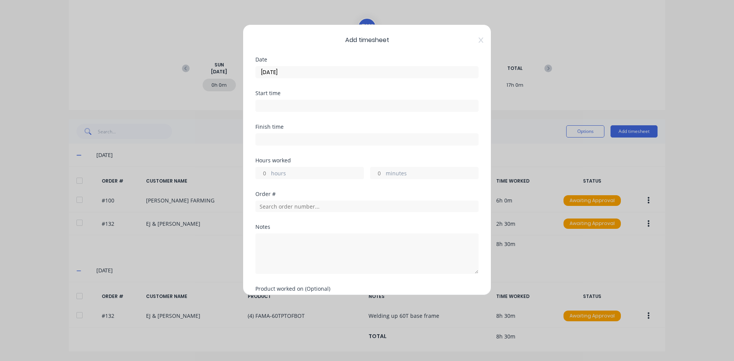
click at [268, 108] on input at bounding box center [367, 105] width 222 height 11
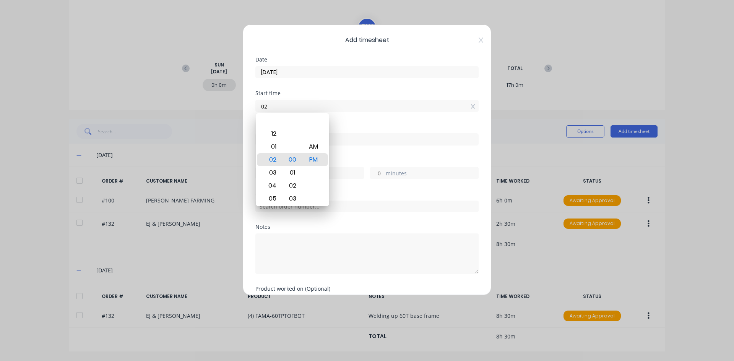
type input "0"
type input "07:00 AM"
click at [312, 149] on div "AM" at bounding box center [313, 146] width 19 height 13
click at [337, 125] on div "Finish time" at bounding box center [366, 126] width 223 height 5
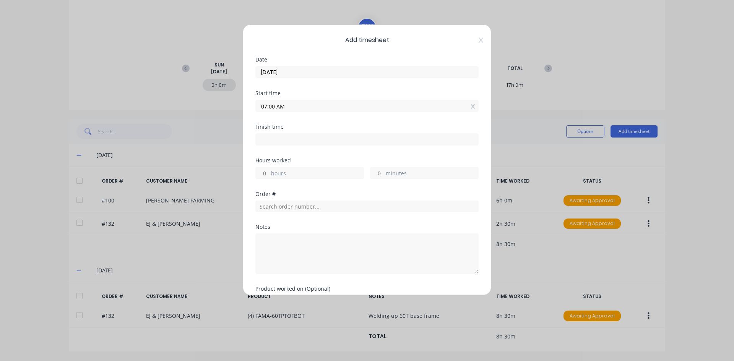
click at [273, 141] on input at bounding box center [367, 139] width 222 height 11
type input "02:00 PM"
type input "7"
type input "0"
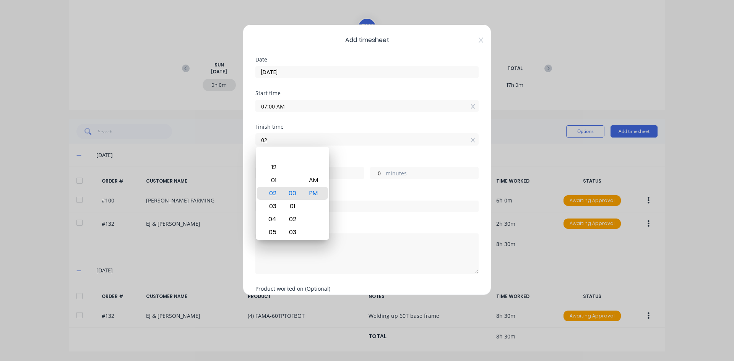
type input "0"
type input "03:30 AM"
type input "20"
type input "30"
click at [309, 192] on div "PM" at bounding box center [313, 193] width 19 height 13
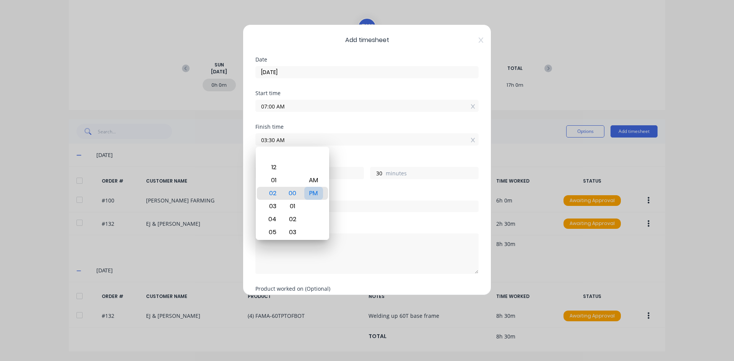
type input "03:30 PM"
type input "8"
click at [346, 160] on div "Hours worked" at bounding box center [366, 160] width 223 height 5
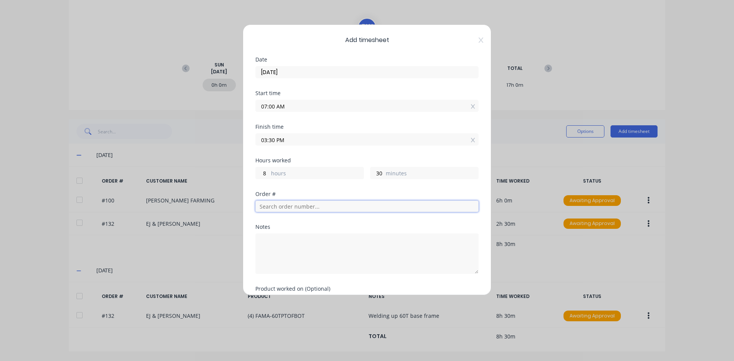
click at [274, 207] on input "text" at bounding box center [366, 206] width 223 height 11
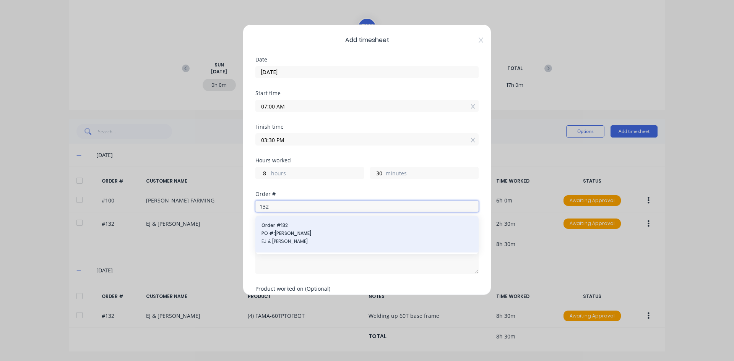
type input "132"
click at [292, 234] on span "PO #: [PERSON_NAME]" at bounding box center [366, 233] width 211 height 7
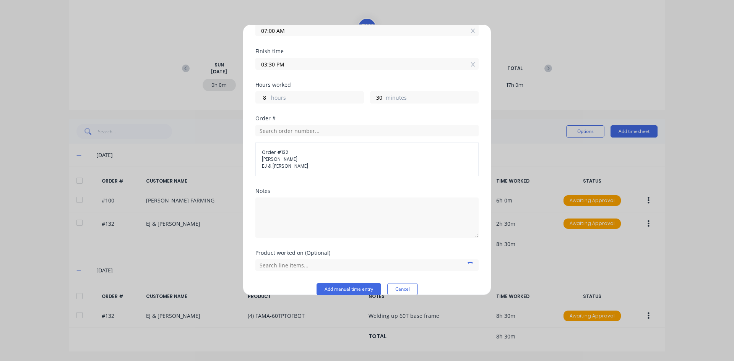
scroll to position [87, 0]
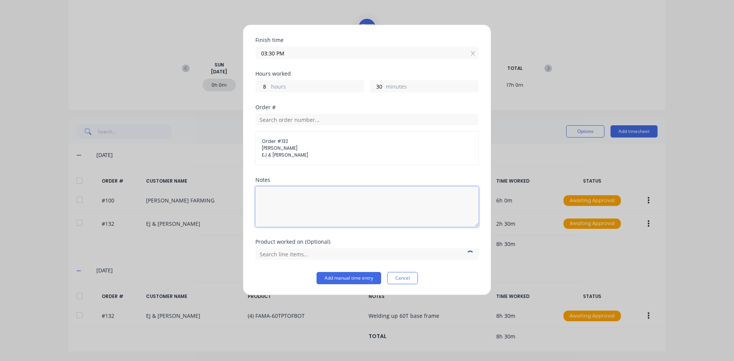
click at [282, 200] on textarea at bounding box center [366, 207] width 223 height 41
type textarea "Weld Cone to base"
click at [307, 250] on input "text" at bounding box center [366, 253] width 223 height 11
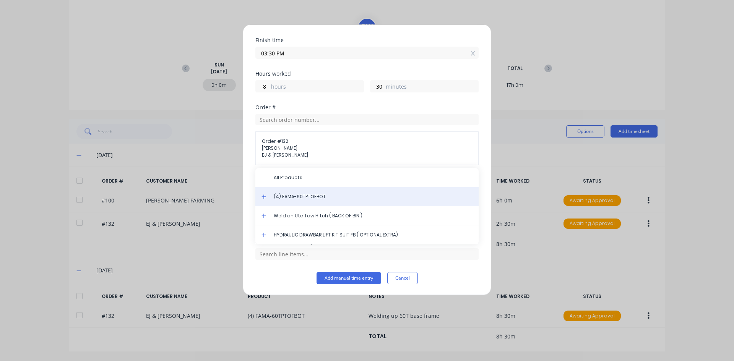
click at [306, 197] on span "(4) FAMA-60TPTOFBOT" at bounding box center [373, 196] width 199 height 7
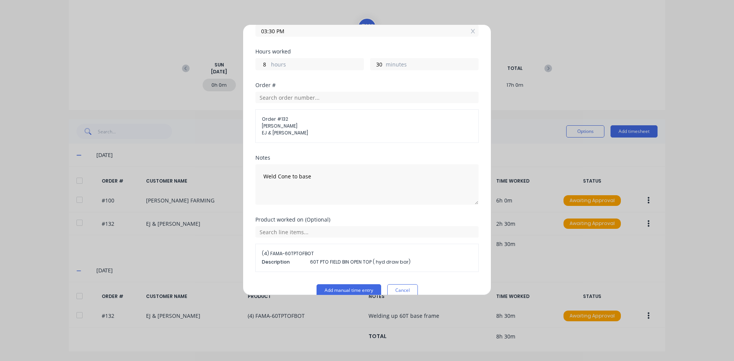
scroll to position [121, 0]
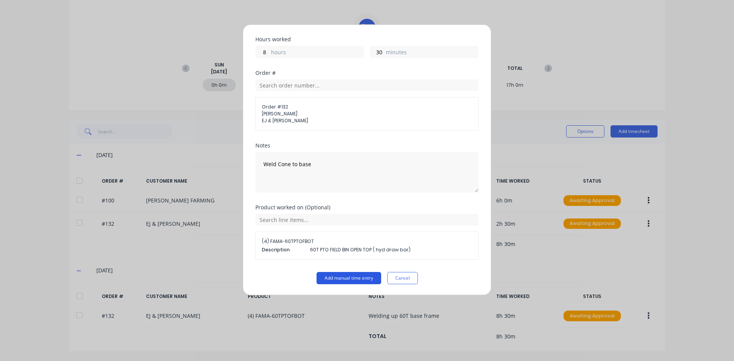
click at [328, 278] on button "Add manual time entry" at bounding box center [349, 278] width 65 height 12
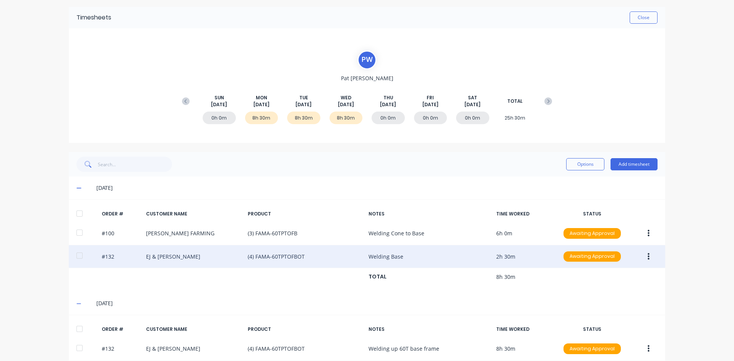
scroll to position [0, 0]
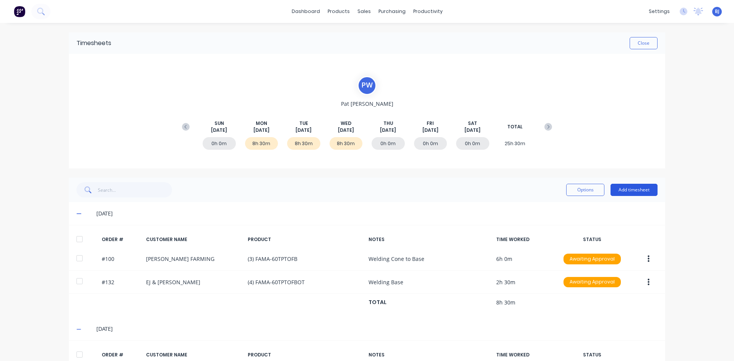
click at [635, 186] on button "Add timesheet" at bounding box center [633, 190] width 47 height 12
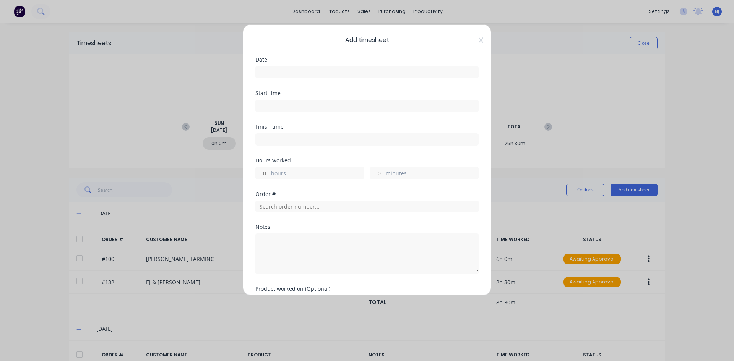
click at [287, 71] on input at bounding box center [367, 72] width 222 height 11
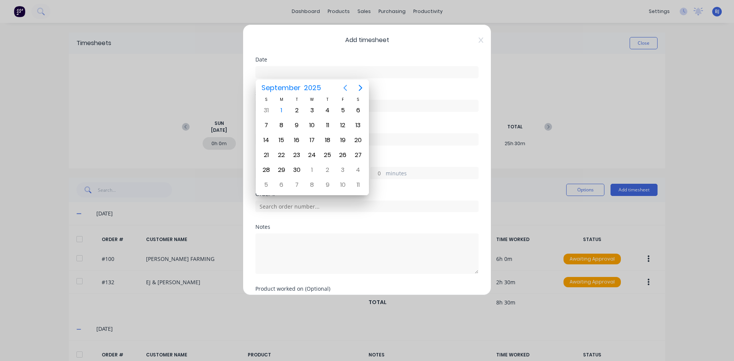
click at [343, 87] on icon "Previous page" at bounding box center [345, 87] width 9 height 9
click at [325, 169] on div "28" at bounding box center [327, 169] width 11 height 11
type input "[DATE]"
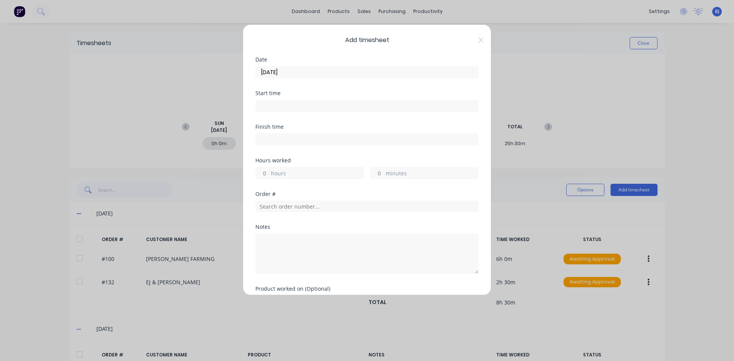
click at [273, 107] on input at bounding box center [367, 105] width 222 height 11
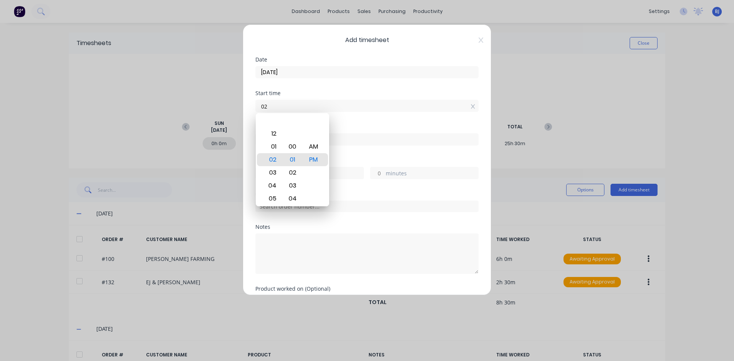
type input "0"
type input "07:00 AM"
click at [313, 147] on div "AM" at bounding box center [313, 146] width 19 height 13
click at [343, 124] on div "Start time 07:00 AM" at bounding box center [366, 108] width 223 height 34
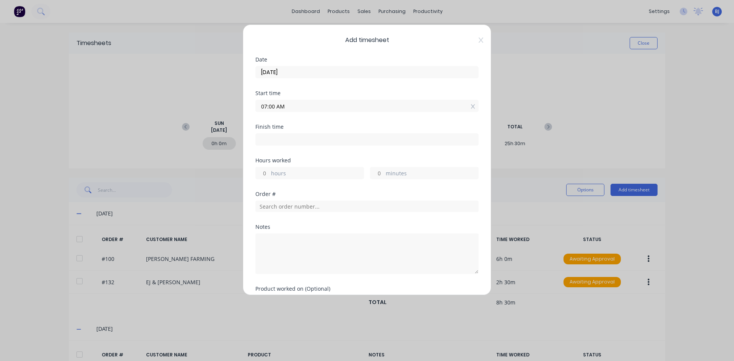
click at [266, 140] on input at bounding box center [367, 139] width 222 height 11
type input "02:01 PM"
type input "7"
type input "1"
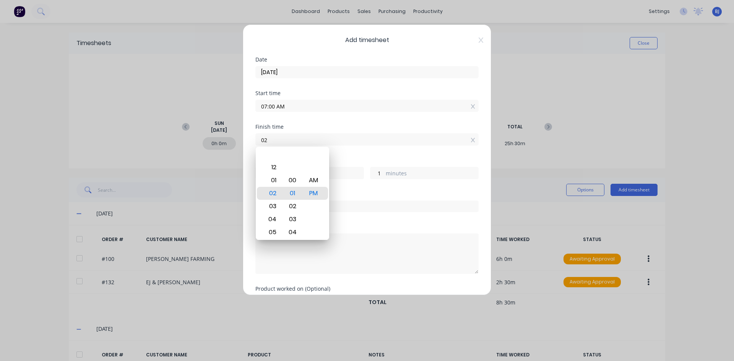
type input "0"
type input "01:00 AM"
type input "18"
type input "0"
click at [311, 190] on div "PM" at bounding box center [313, 193] width 19 height 13
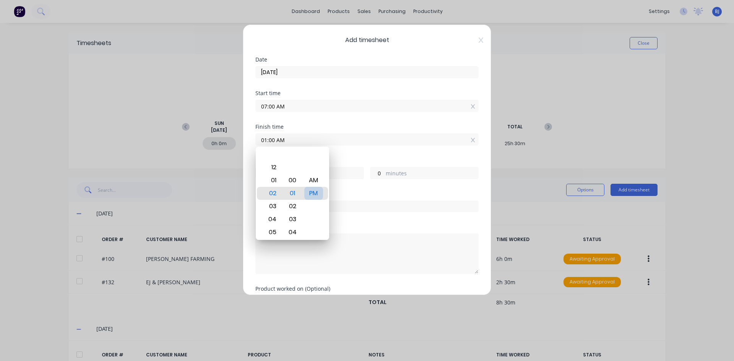
type input "01:00 PM"
type input "6"
click at [353, 159] on div "Hours worked" at bounding box center [366, 160] width 223 height 5
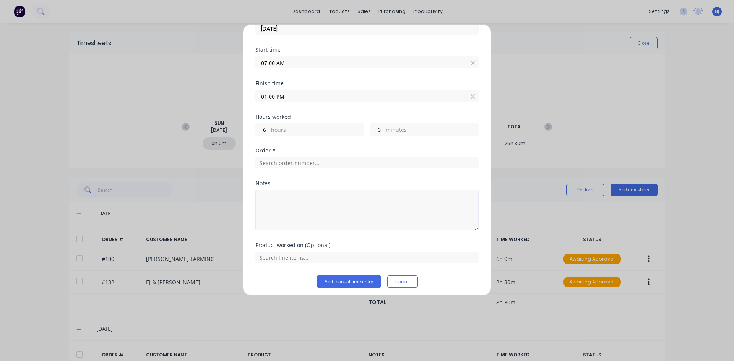
scroll to position [47, 0]
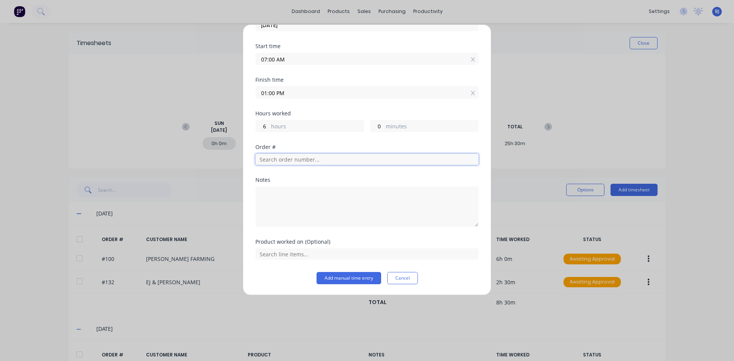
click at [273, 161] on input "text" at bounding box center [366, 159] width 223 height 11
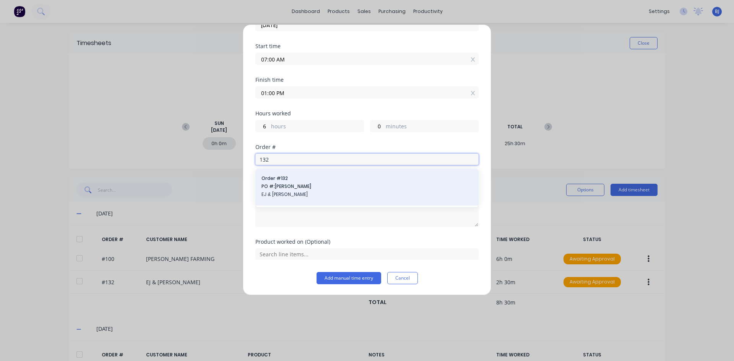
type input "132"
click at [292, 182] on div "Order # 132 PO #: [PERSON_NAME] [PERSON_NAME] & [PERSON_NAME]" at bounding box center [366, 187] width 211 height 24
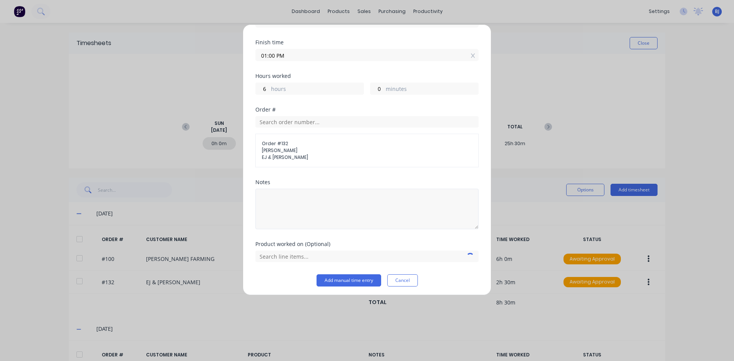
scroll to position [87, 0]
click at [270, 192] on textarea at bounding box center [366, 207] width 223 height 41
type textarea "F"
type textarea "Weld [PERSON_NAME] to base and cone"
click at [323, 252] on input "text" at bounding box center [366, 253] width 223 height 11
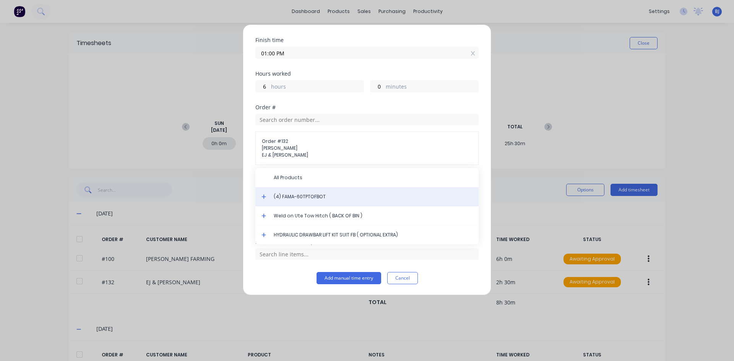
click at [314, 200] on div "(4) FAMA-60TPTOFBOT" at bounding box center [366, 196] width 223 height 19
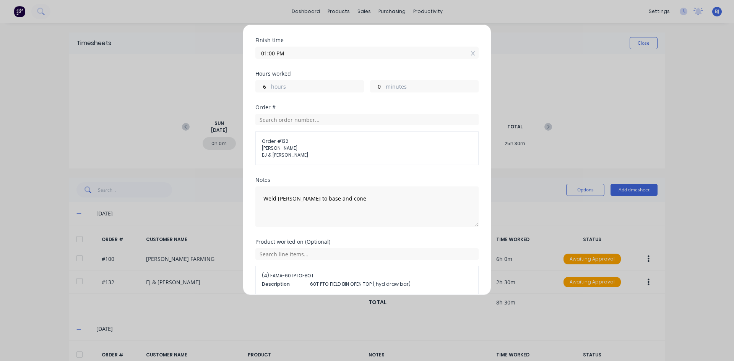
scroll to position [121, 0]
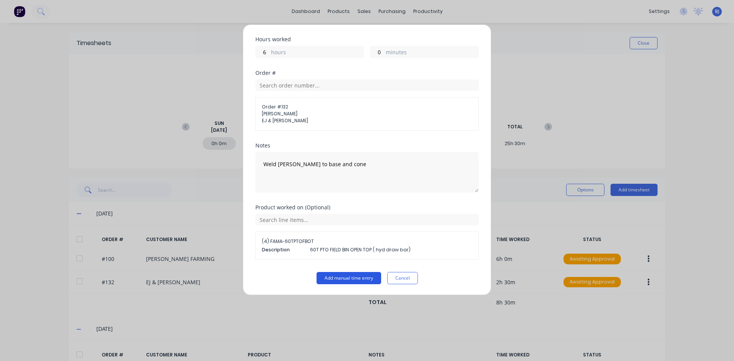
click at [328, 277] on button "Add manual time entry" at bounding box center [349, 278] width 65 height 12
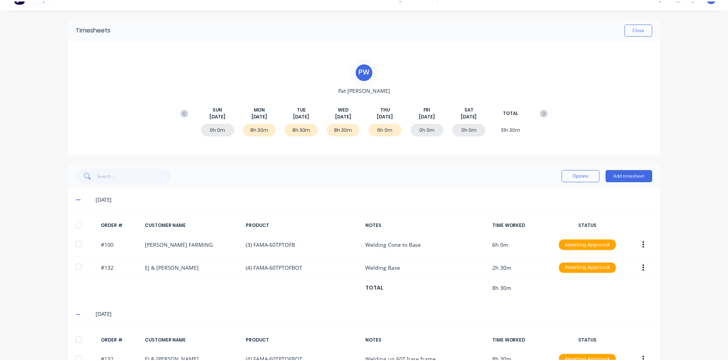
scroll to position [0, 0]
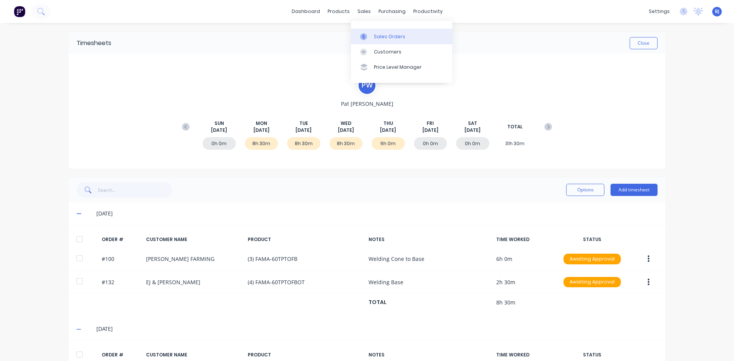
click at [362, 35] on icon at bounding box center [363, 36] width 7 height 7
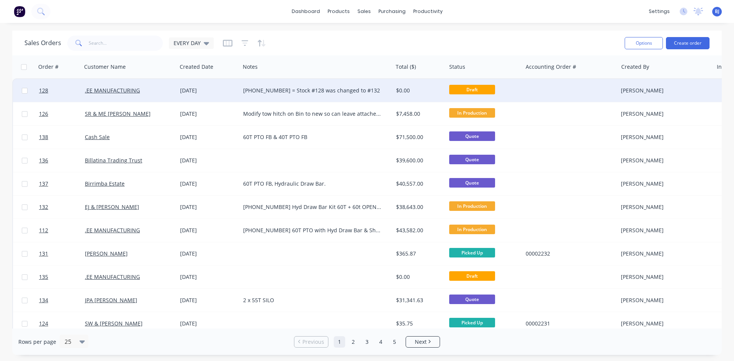
click at [186, 90] on div "[DATE]" at bounding box center [208, 91] width 57 height 8
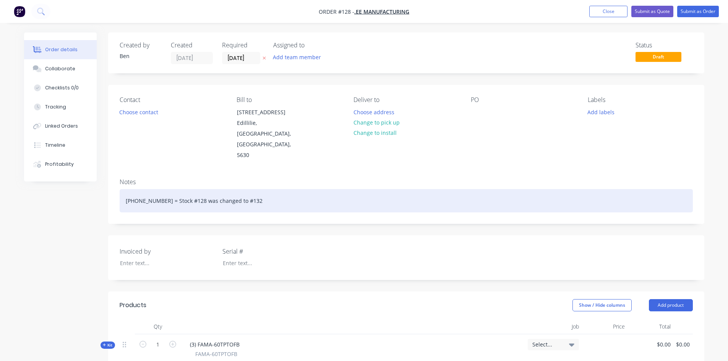
click at [149, 189] on div "[PHONE_NUMBER] = Stock #128 was changed to #132" at bounding box center [406, 200] width 573 height 23
click at [240, 189] on div "[PHONE_NUMBER] = Stock #128 was changed to #132" at bounding box center [406, 200] width 573 height 23
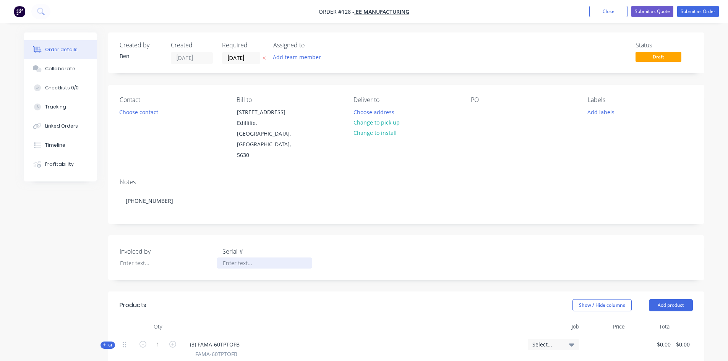
click at [228, 258] on div at bounding box center [265, 263] width 96 height 11
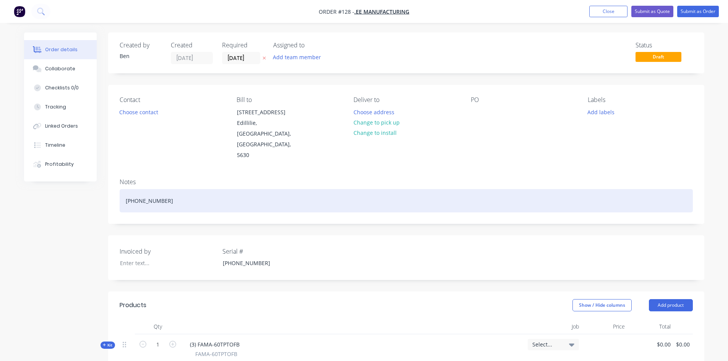
click at [161, 189] on div "[PHONE_NUMBER]" at bounding box center [406, 200] width 573 height 23
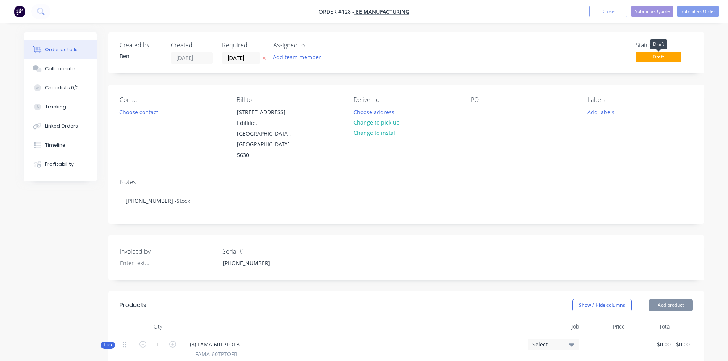
click at [664, 58] on span "Draft" at bounding box center [659, 57] width 46 height 10
click at [690, 12] on button "Submit as Order" at bounding box center [698, 11] width 42 height 11
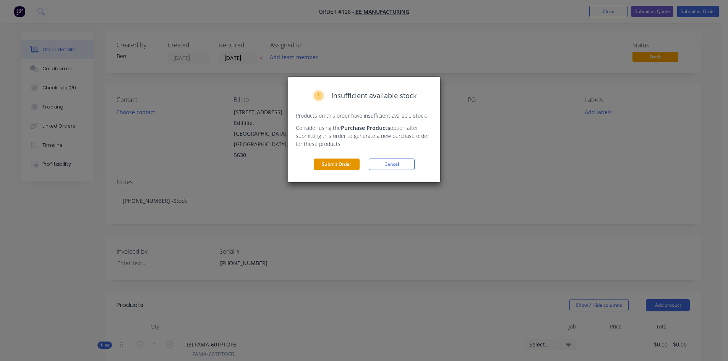
click at [346, 162] on button "Submit Order" at bounding box center [337, 164] width 46 height 11
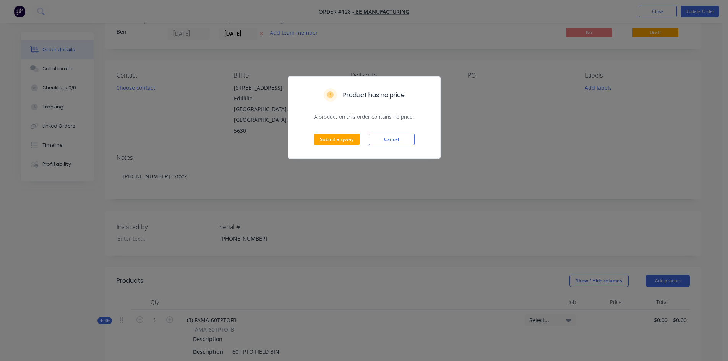
scroll to position [38, 0]
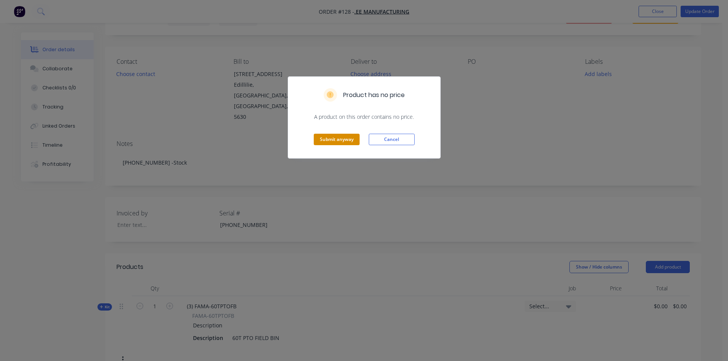
click at [351, 139] on button "Submit anyway" at bounding box center [337, 139] width 46 height 11
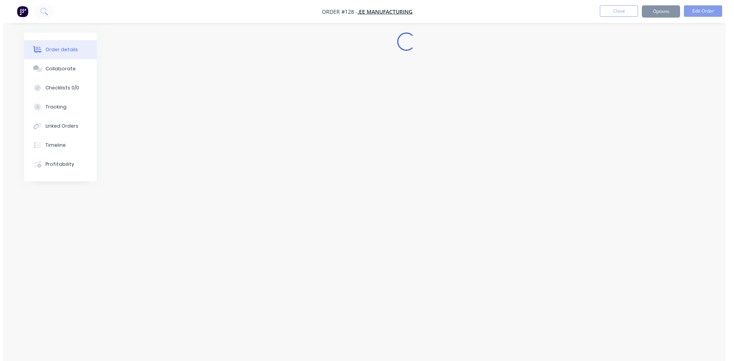
scroll to position [0, 0]
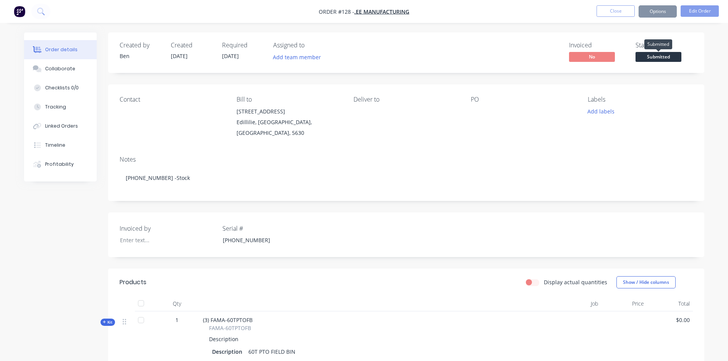
click at [649, 57] on span "Submitted" at bounding box center [659, 57] width 46 height 10
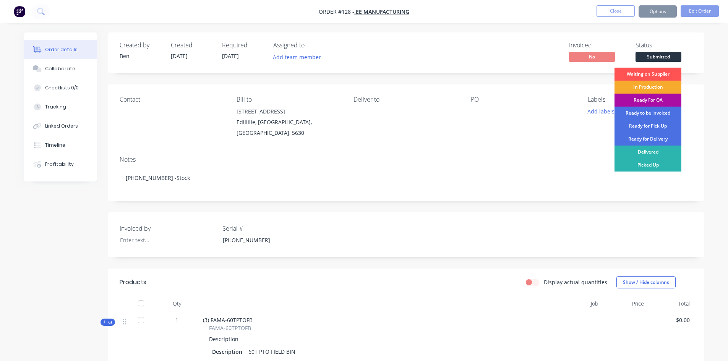
click at [649, 86] on div "In Production" at bounding box center [648, 87] width 67 height 13
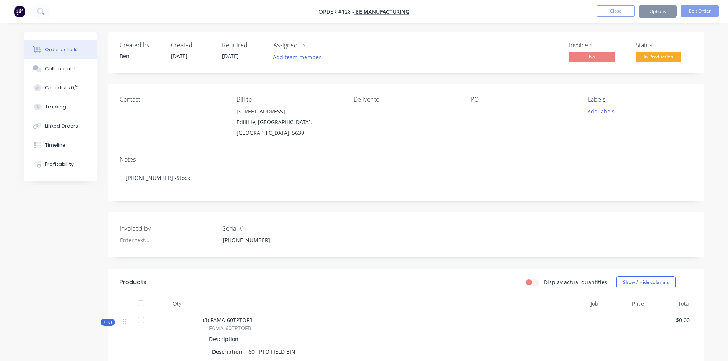
click at [625, 11] on button "Close" at bounding box center [616, 10] width 38 height 11
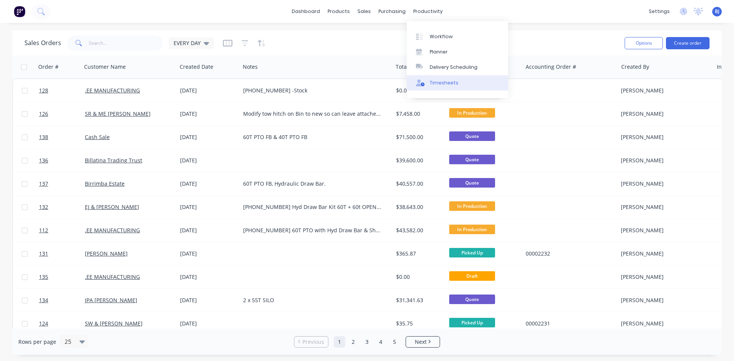
click at [426, 84] on div at bounding box center [421, 83] width 11 height 7
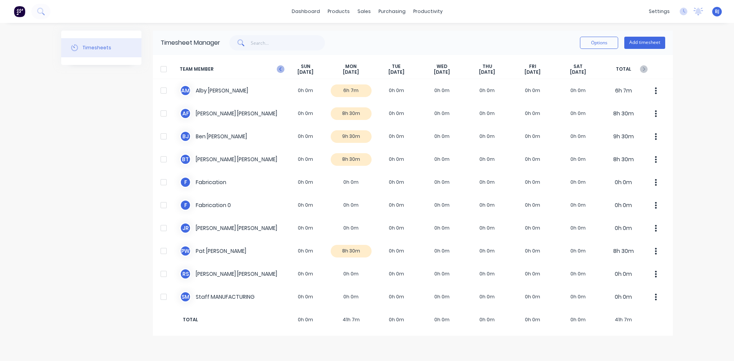
click at [280, 70] on icon "button" at bounding box center [280, 69] width 2 height 4
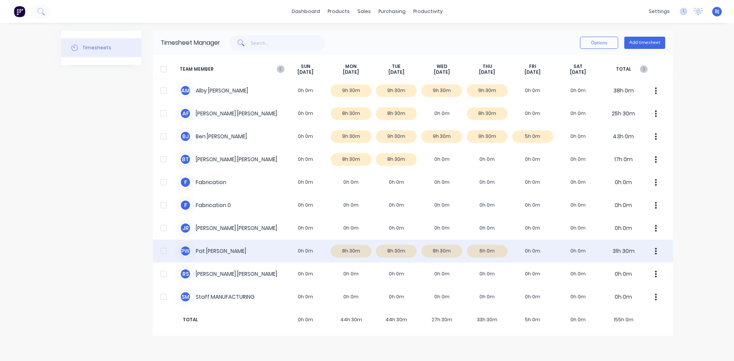
click at [535, 250] on div "P W [PERSON_NAME] 0h 0m 8h 30m 8h 30m 8h 30m 6h 0m 0h 0m 0h 0m 31h 30m" at bounding box center [413, 251] width 520 height 23
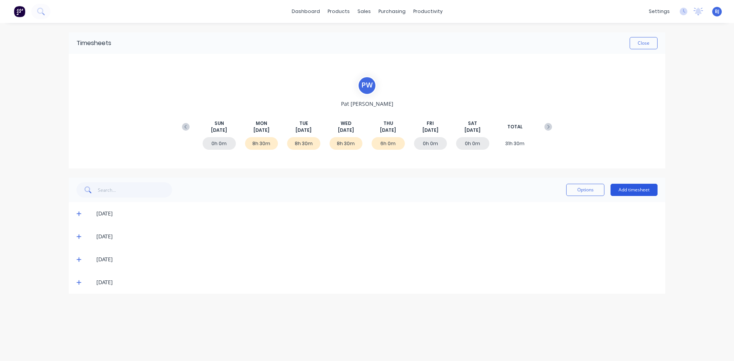
click at [626, 188] on button "Add timesheet" at bounding box center [633, 190] width 47 height 12
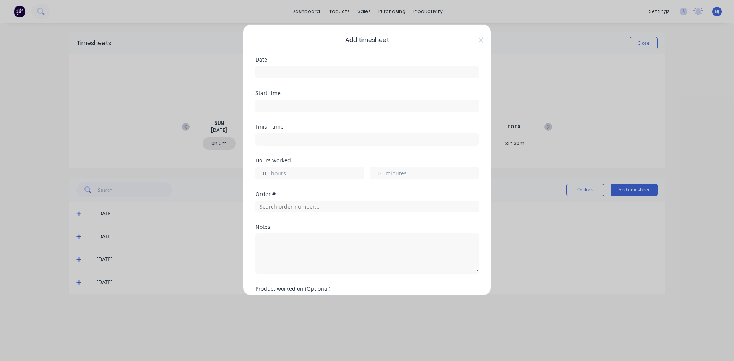
click at [283, 73] on input at bounding box center [367, 72] width 222 height 11
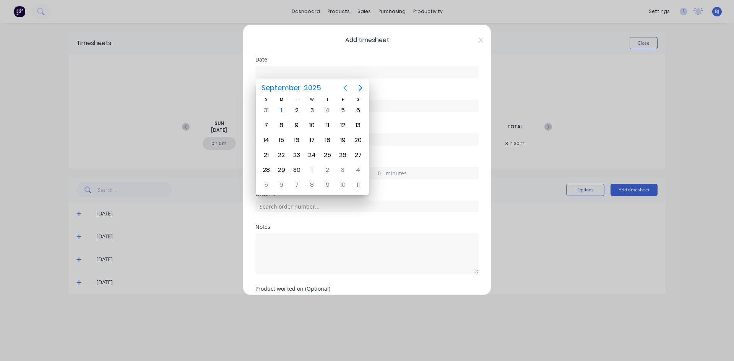
click at [343, 88] on icon "Previous page" at bounding box center [345, 87] width 9 height 9
click at [343, 172] on div "29" at bounding box center [342, 169] width 11 height 11
type input "[DATE]"
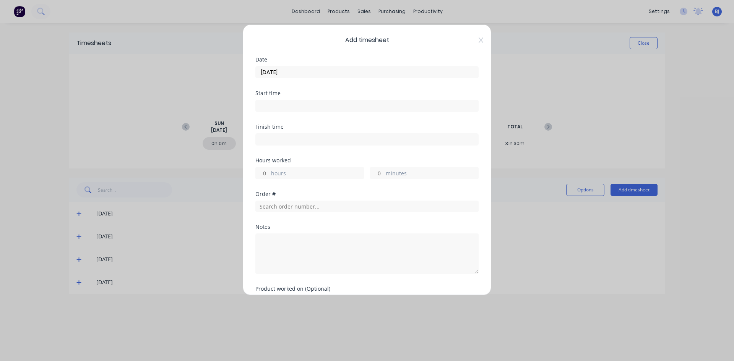
drag, startPoint x: 259, startPoint y: 104, endPoint x: 274, endPoint y: 110, distance: 16.1
click at [260, 104] on input at bounding box center [367, 105] width 222 height 11
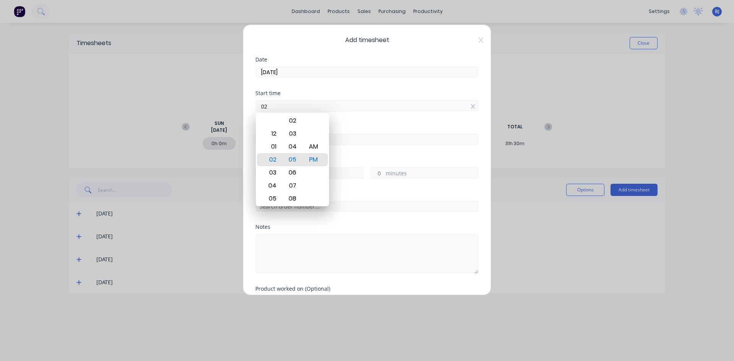
type input "0"
type input "07:00 AM"
click at [317, 148] on div "AM" at bounding box center [313, 146] width 19 height 13
drag, startPoint x: 338, startPoint y: 124, endPoint x: 332, endPoint y: 127, distance: 6.7
click at [338, 124] on form "Date [DATE] Start time 07:00 AM Finish time Hours worked hours minutes Order # …" at bounding box center [366, 194] width 223 height 274
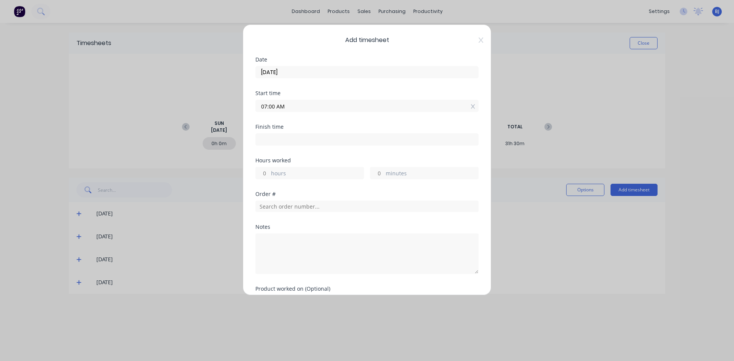
click at [266, 139] on input at bounding box center [367, 139] width 222 height 11
type input "02:06 PM"
type input "7"
type input "6"
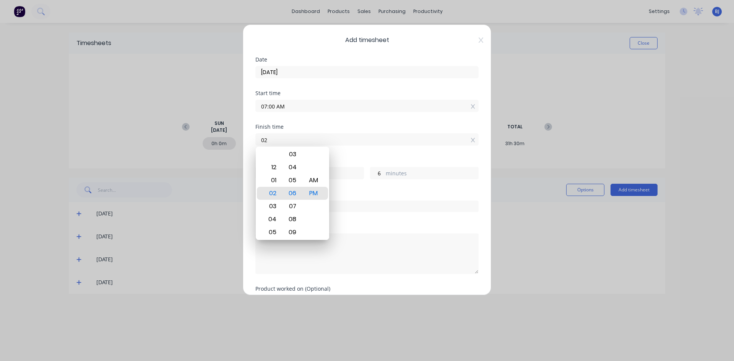
type input "0"
type input "12:00 PM"
type input "5"
type input "0"
click at [310, 189] on div "PM" at bounding box center [313, 193] width 19 height 13
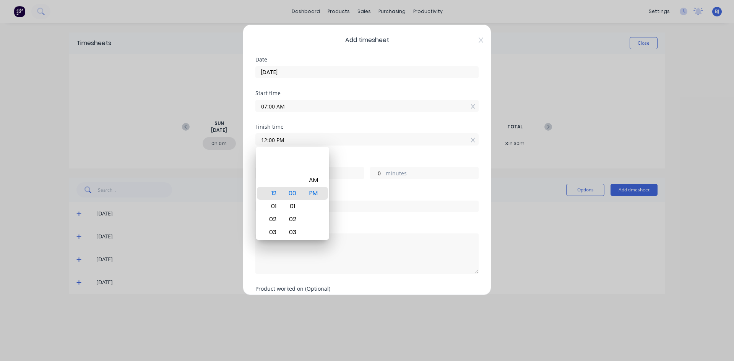
click at [346, 157] on div "Finish time 12:00 PM" at bounding box center [366, 141] width 223 height 34
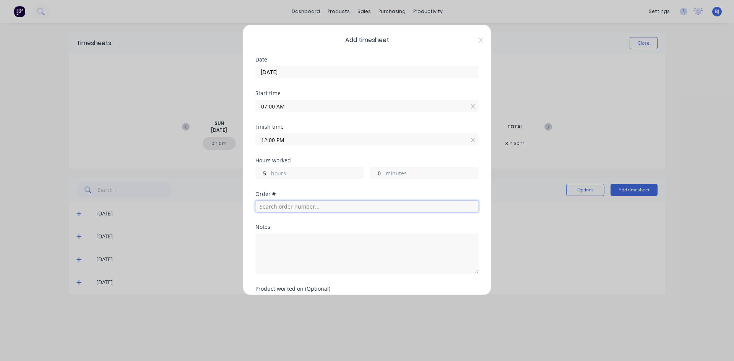
click at [270, 207] on input "text" at bounding box center [366, 206] width 223 height 11
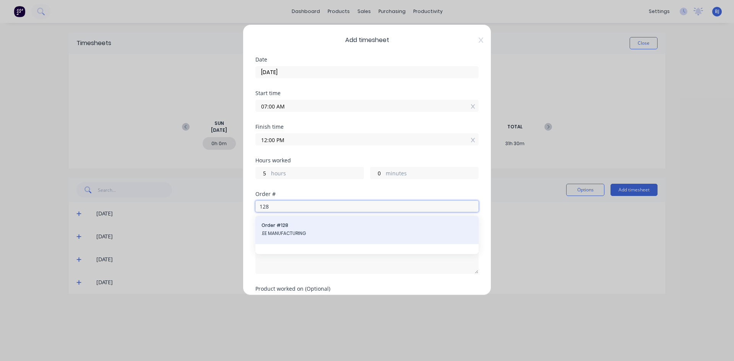
type input "128"
click at [284, 229] on div "Order # 128 .EE MANUFACTURING" at bounding box center [366, 230] width 211 height 16
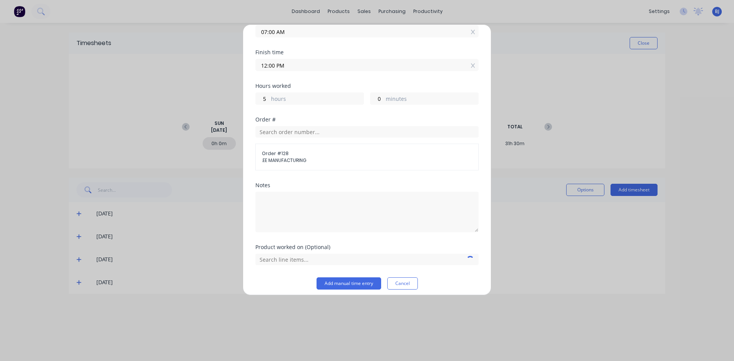
scroll to position [80, 0]
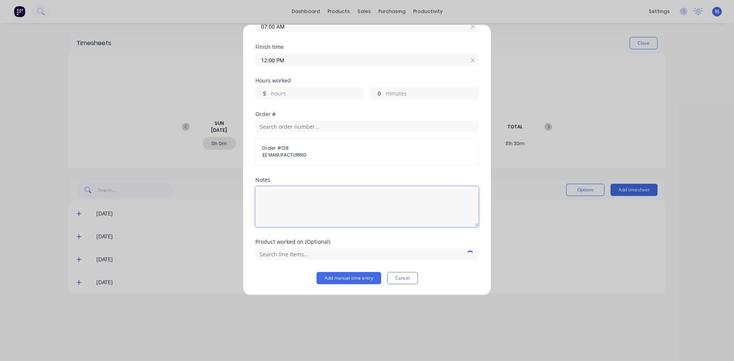
click at [273, 196] on textarea at bounding box center [366, 207] width 223 height 41
type input "w"
click at [259, 198] on textarea at bounding box center [366, 207] width 223 height 41
type textarea "Weld up base frame"
click at [290, 255] on input "text" at bounding box center [366, 253] width 223 height 11
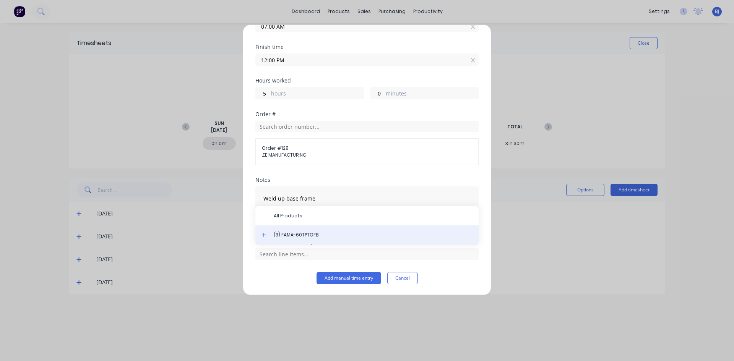
click at [296, 237] on span "(3) FAMA-60TPTOFB" at bounding box center [373, 235] width 199 height 7
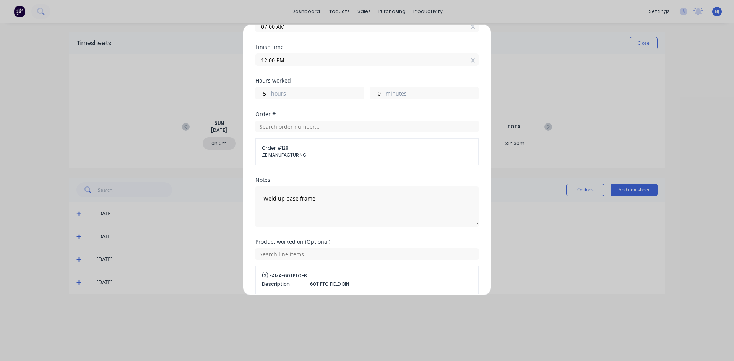
scroll to position [114, 0]
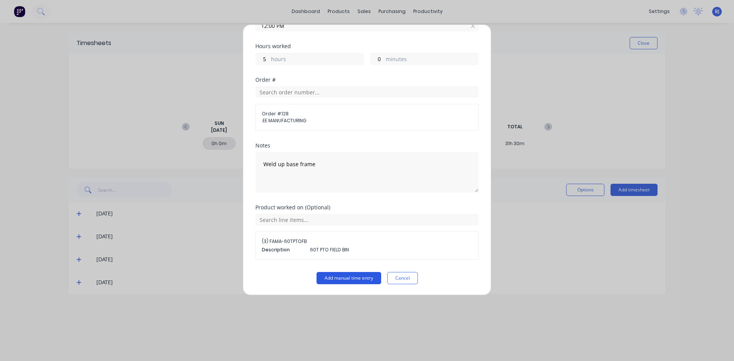
click at [328, 278] on button "Add manual time entry" at bounding box center [349, 278] width 65 height 12
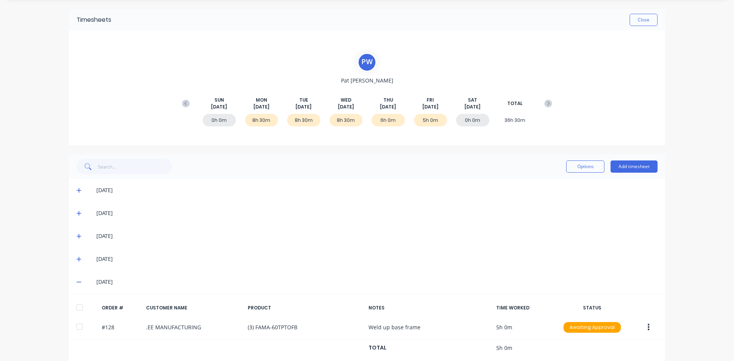
scroll to position [35, 0]
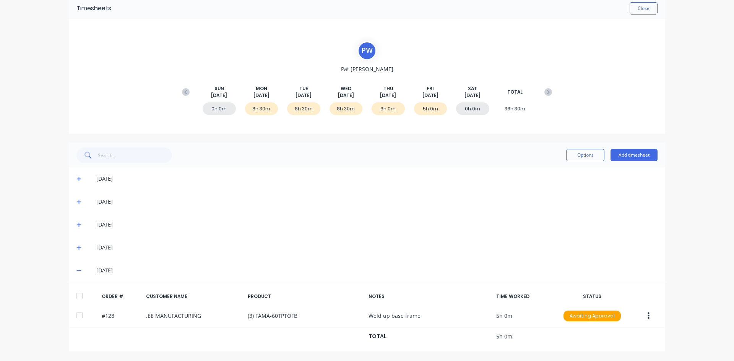
click at [76, 250] on icon at bounding box center [78, 247] width 5 height 5
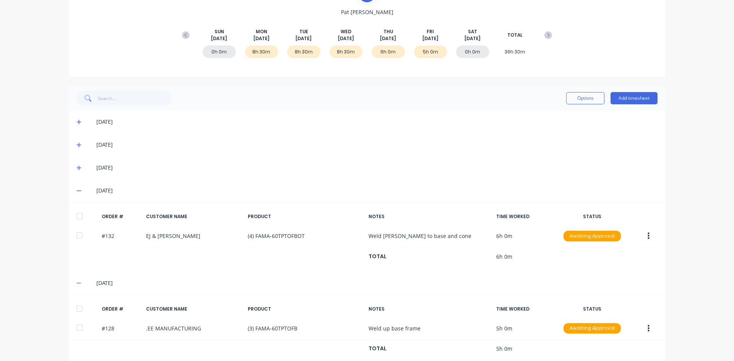
scroll to position [104, 0]
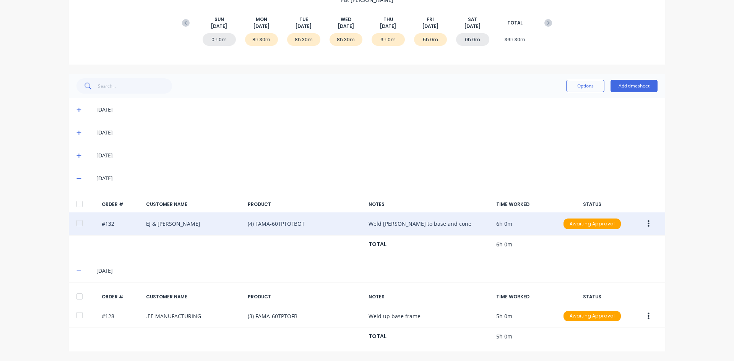
click at [648, 226] on icon "button" at bounding box center [649, 224] width 2 height 7
click at [595, 289] on div "Duplicate" at bounding box center [621, 289] width 59 height 11
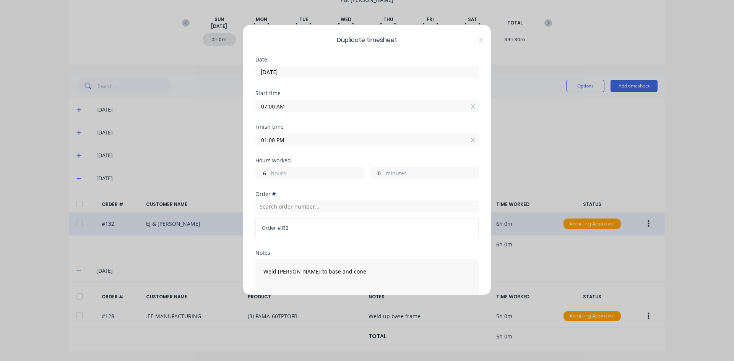
drag, startPoint x: 275, startPoint y: 106, endPoint x: 242, endPoint y: 119, distance: 35.7
click at [242, 119] on div "Duplicate timesheet Date [DATE] Start time 07:00 AM Finish time 01:00 PM Hours …" at bounding box center [367, 180] width 734 height 361
drag, startPoint x: 315, startPoint y: 103, endPoint x: 309, endPoint y: 114, distance: 12.0
click at [313, 106] on input "1.30 AM" at bounding box center [367, 105] width 222 height 11
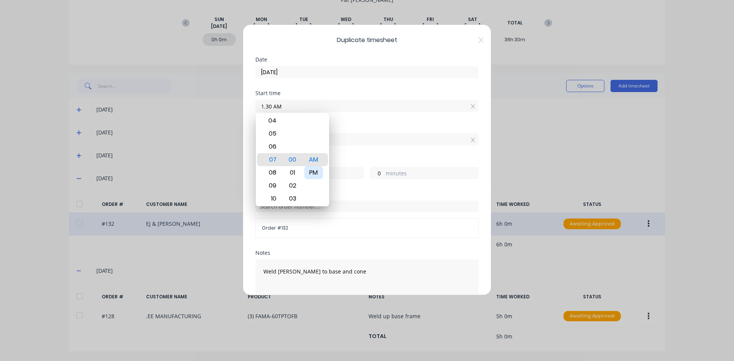
type input "01:30 AM"
type input "11"
type input "30"
drag, startPoint x: 312, startPoint y: 169, endPoint x: 313, endPoint y: 161, distance: 7.8
click at [312, 168] on div "PM" at bounding box center [313, 172] width 19 height 13
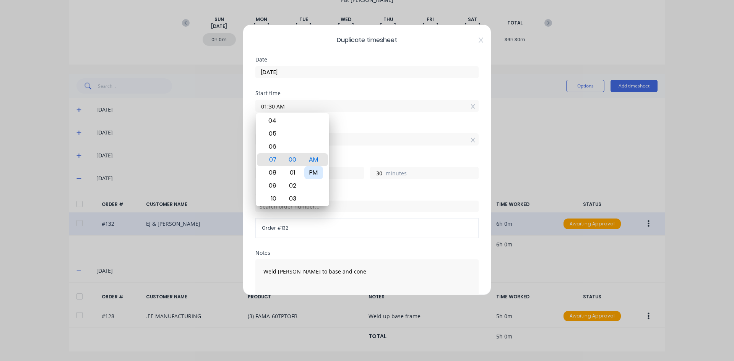
type input "01:30 PM"
type input "23"
click at [335, 116] on div "Start time 01:30 PM" at bounding box center [366, 108] width 223 height 34
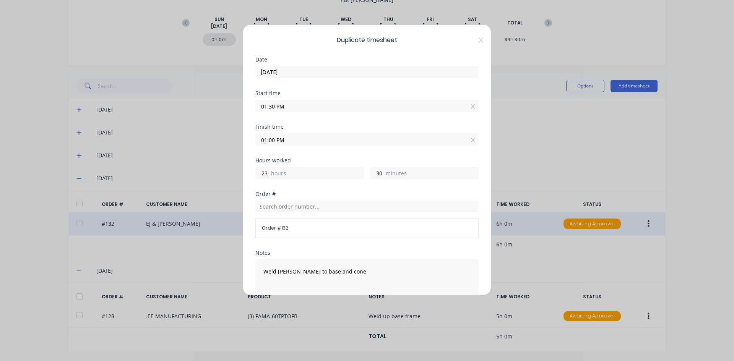
drag, startPoint x: 274, startPoint y: 140, endPoint x: 252, endPoint y: 146, distance: 22.8
click at [252, 146] on div "Duplicate timesheet Date [DATE] Start time 01:30 PM Finish time 01:00 PM Hours …" at bounding box center [367, 159] width 248 height 271
type input "03:30 PM"
type input "2"
type input "0"
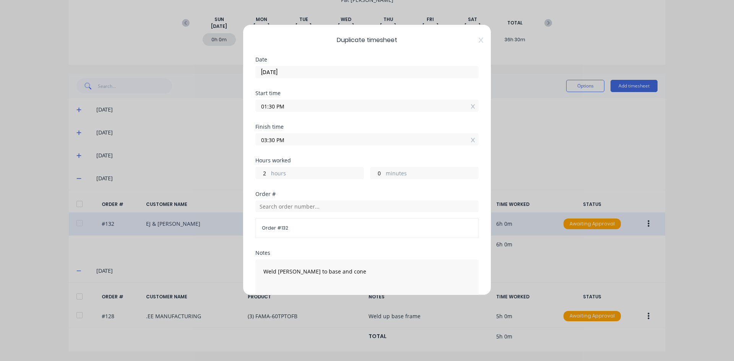
click at [335, 161] on div "Hours worked" at bounding box center [366, 160] width 223 height 5
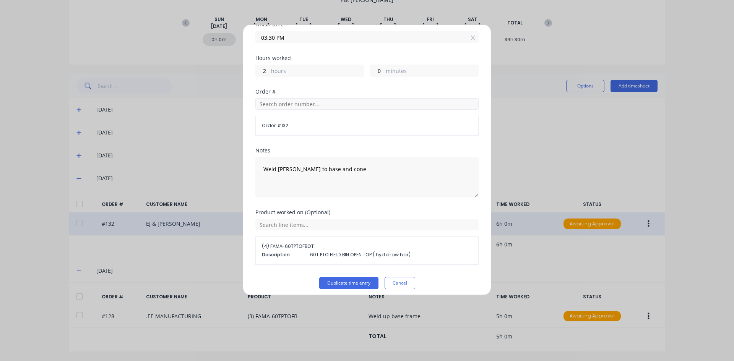
scroll to position [107, 0]
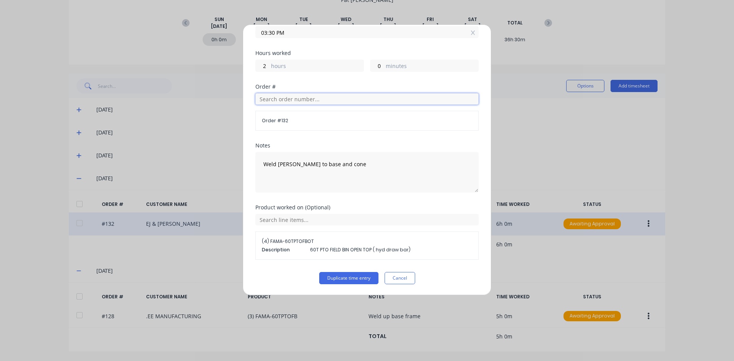
click at [278, 98] on input "text" at bounding box center [366, 98] width 223 height 11
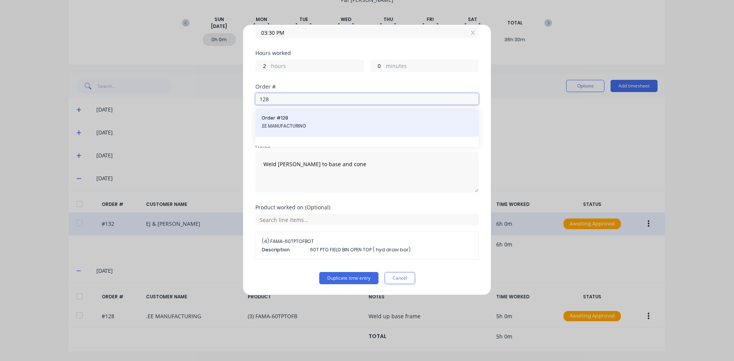
type input "128"
click at [292, 121] on span "Order # 128" at bounding box center [366, 118] width 211 height 7
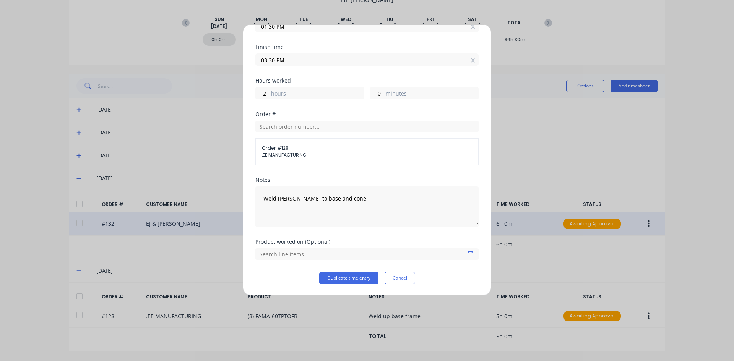
scroll to position [80, 0]
click at [339, 196] on textarea "Weld [PERSON_NAME] to base and cone" at bounding box center [366, 207] width 223 height 41
click at [302, 200] on textarea "Weld [PERSON_NAME] to base" at bounding box center [366, 207] width 223 height 41
click at [296, 199] on textarea "Weld base" at bounding box center [366, 207] width 223 height 41
type textarea "Weld base frame"
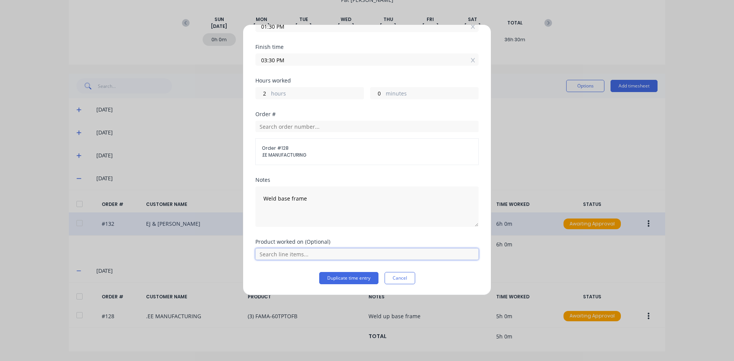
click at [317, 253] on input "text" at bounding box center [366, 253] width 223 height 11
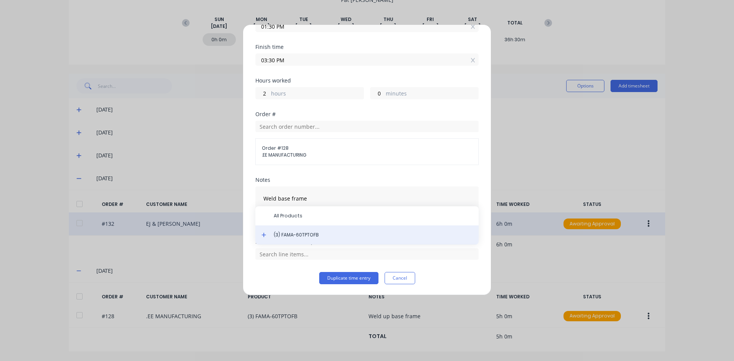
click at [311, 235] on span "(3) FAMA-60TPTOFB" at bounding box center [373, 235] width 199 height 7
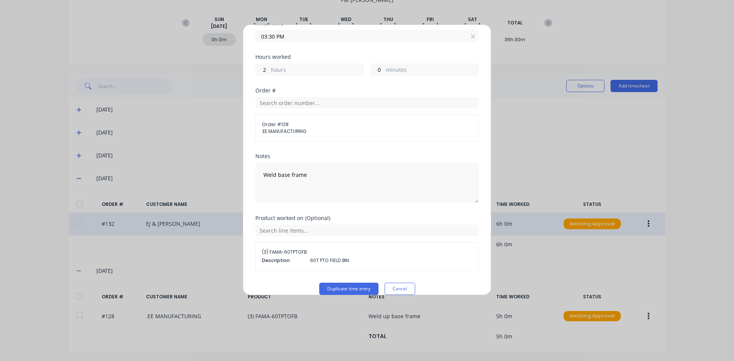
scroll to position [114, 0]
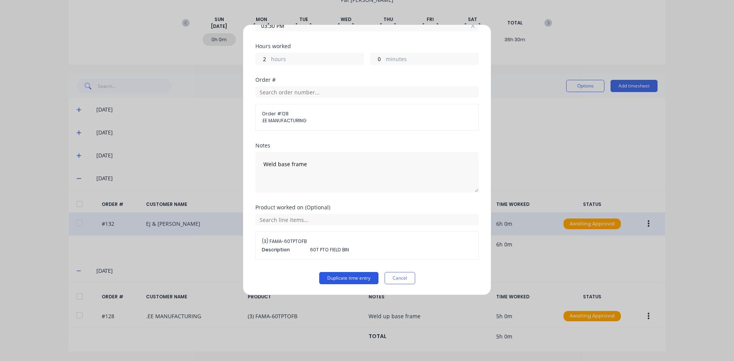
click at [339, 278] on button "Duplicate time entry" at bounding box center [348, 278] width 59 height 12
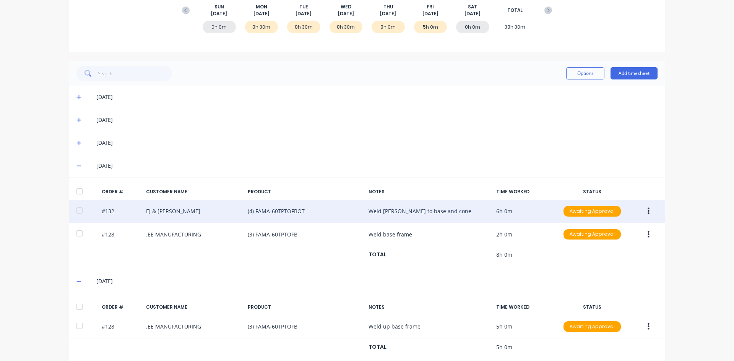
scroll to position [127, 0]
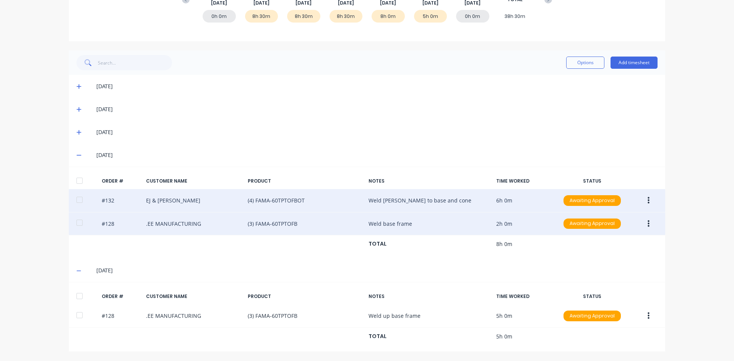
click at [644, 224] on button "button" at bounding box center [649, 224] width 18 height 14
click at [596, 276] on div "Edit" at bounding box center [621, 274] width 59 height 11
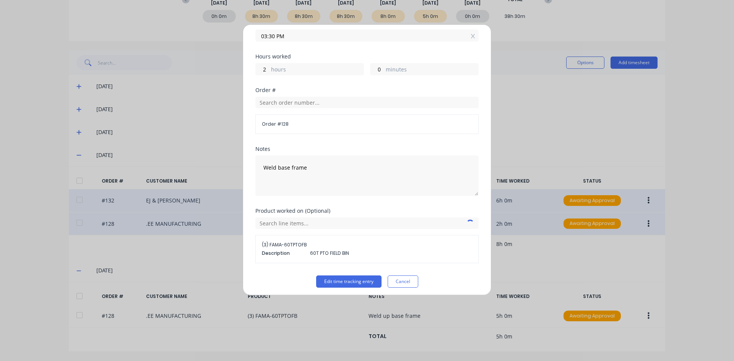
scroll to position [107, 0]
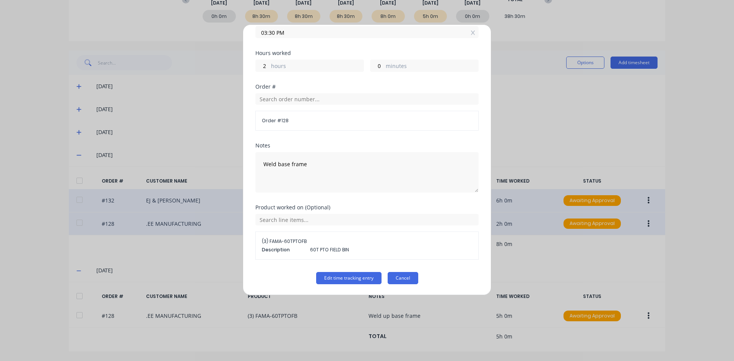
drag, startPoint x: 390, startPoint y: 277, endPoint x: 403, endPoint y: 272, distance: 14.3
click at [390, 277] on button "Cancel" at bounding box center [403, 278] width 31 height 12
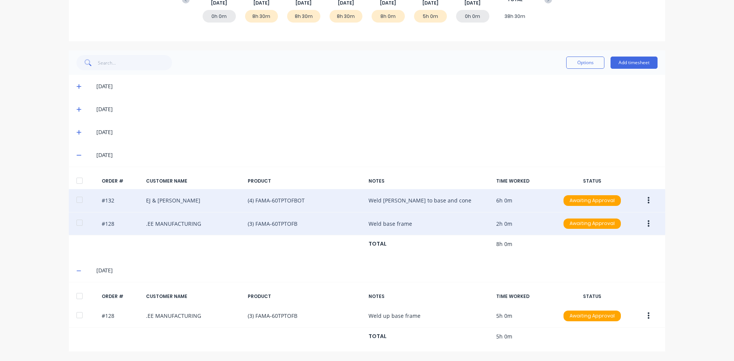
click at [649, 201] on button "button" at bounding box center [649, 201] width 18 height 14
click at [601, 250] on div "Edit" at bounding box center [621, 251] width 59 height 11
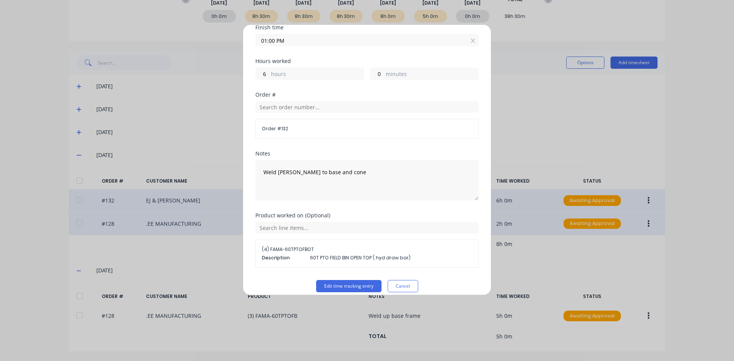
scroll to position [107, 0]
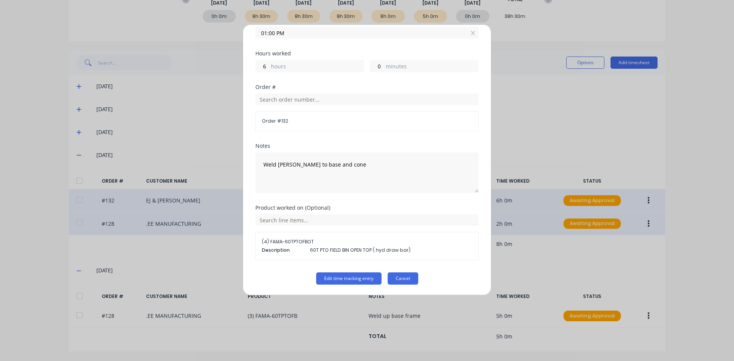
click at [408, 280] on button "Cancel" at bounding box center [403, 279] width 31 height 12
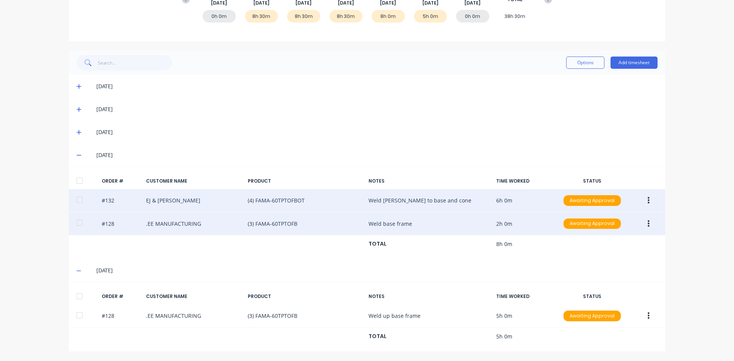
click at [648, 222] on icon "button" at bounding box center [649, 223] width 2 height 7
click at [592, 276] on div "Edit" at bounding box center [621, 274] width 59 height 11
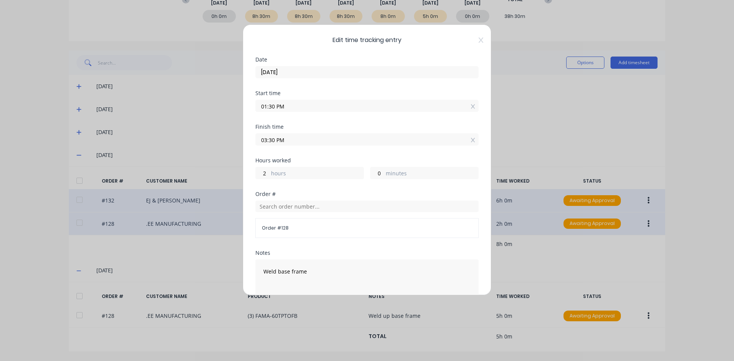
drag, startPoint x: 274, startPoint y: 140, endPoint x: 255, endPoint y: 143, distance: 19.0
click at [254, 142] on div "Edit time tracking entry Date [DATE] Start time 01:30 PM Finish time 03:30 PM H…" at bounding box center [367, 159] width 248 height 271
type input "04:00 PM"
type input "30"
click at [362, 158] on div "Hours worked" at bounding box center [366, 160] width 223 height 5
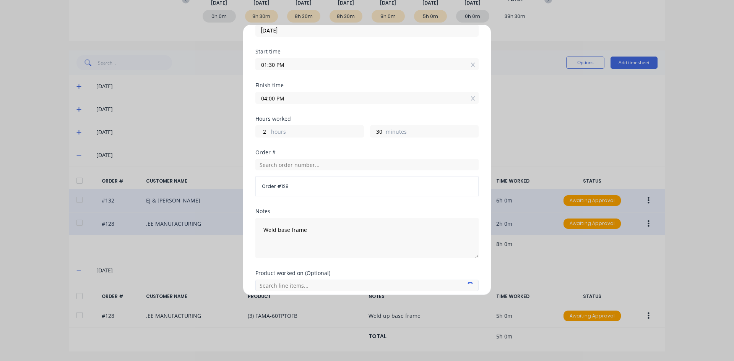
scroll to position [107, 0]
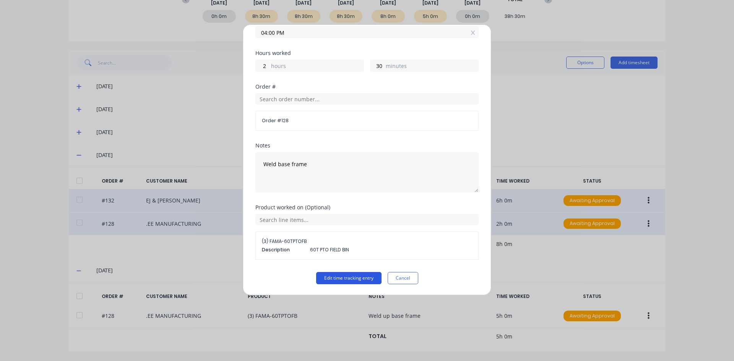
click at [348, 278] on button "Edit time tracking entry" at bounding box center [348, 278] width 65 height 12
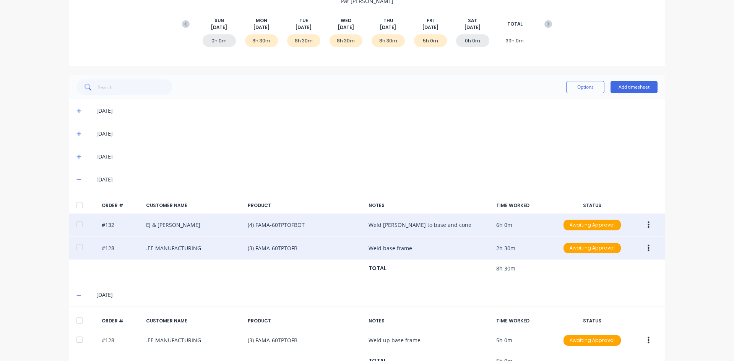
scroll to position [89, 0]
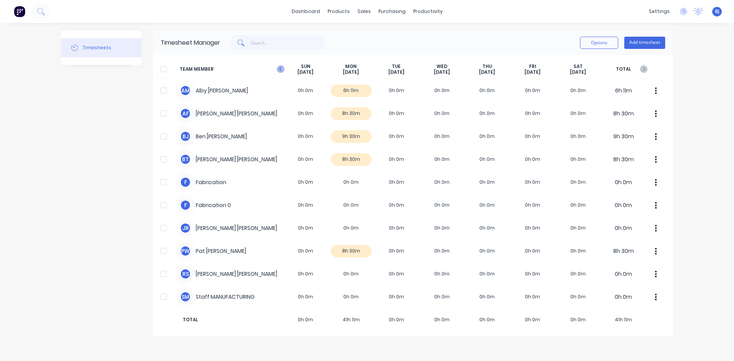
click at [277, 67] on icon "button" at bounding box center [281, 69] width 8 height 8
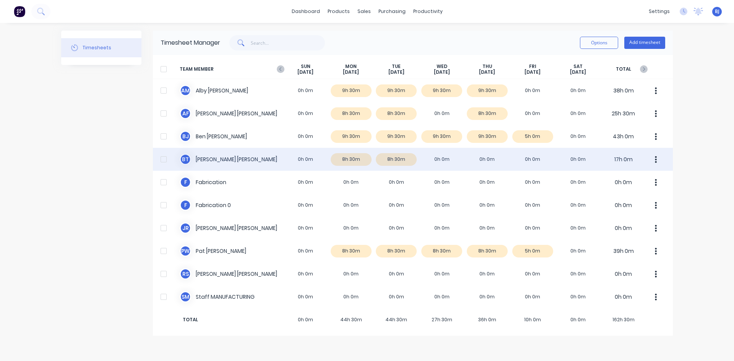
click at [224, 157] on div "[PERSON_NAME] 0h 0m 8h 30m 8h 30m 0h 0m 0h 0m 0h 0m 0h 0m 17h 0m" at bounding box center [413, 159] width 520 height 23
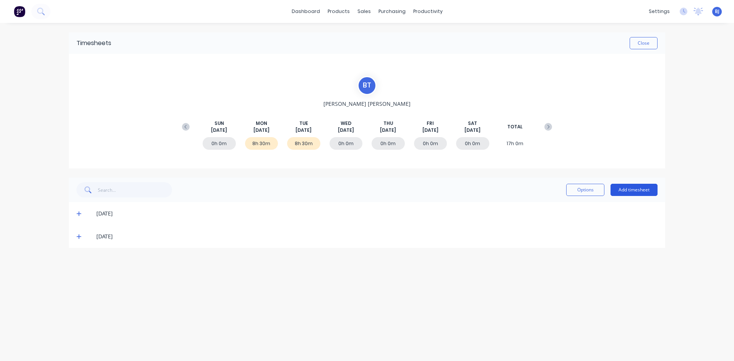
click at [630, 189] on button "Add timesheet" at bounding box center [633, 190] width 47 height 12
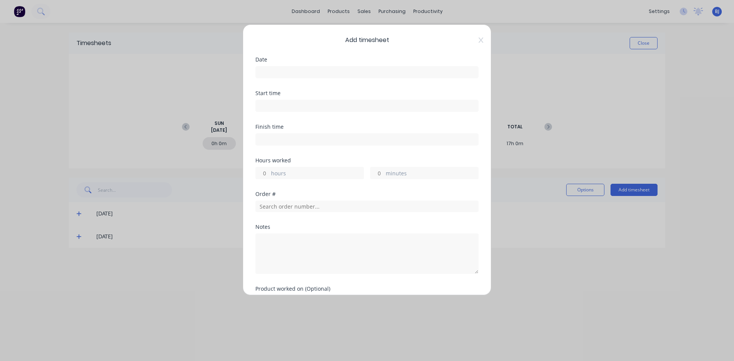
click at [269, 72] on input at bounding box center [367, 72] width 222 height 11
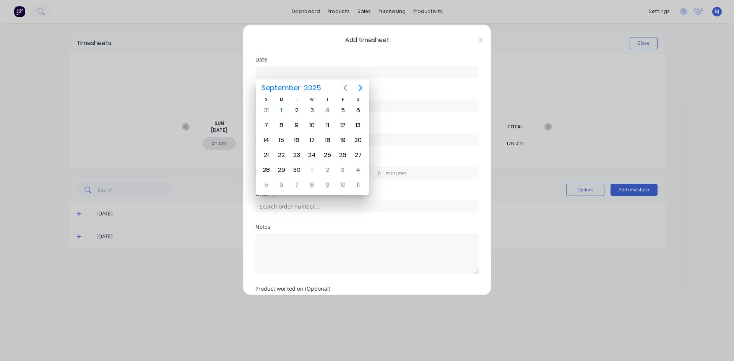
click at [346, 88] on icon "Previous page" at bounding box center [345, 87] width 9 height 9
click at [308, 169] on div "27" at bounding box center [312, 169] width 11 height 11
type input "[DATE]"
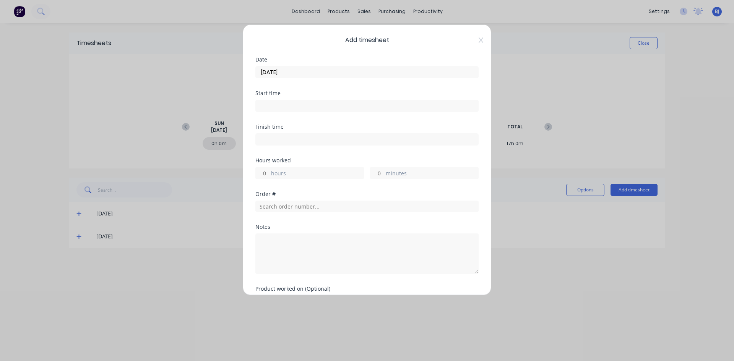
click at [270, 106] on input at bounding box center [367, 105] width 222 height 11
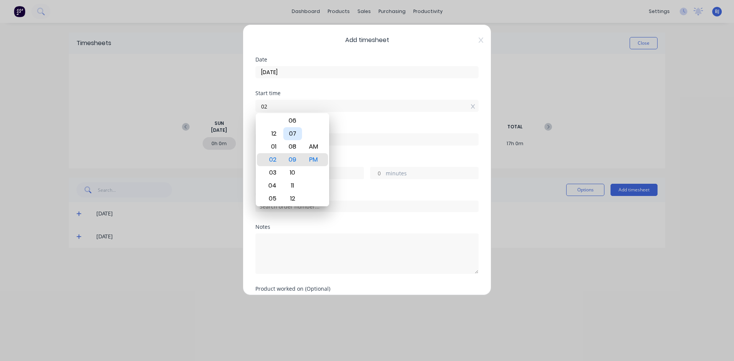
type input "0"
type input "07:00 AM"
click at [316, 144] on div "AM" at bounding box center [313, 146] width 19 height 13
click at [343, 124] on div "Finish time" at bounding box center [366, 126] width 223 height 5
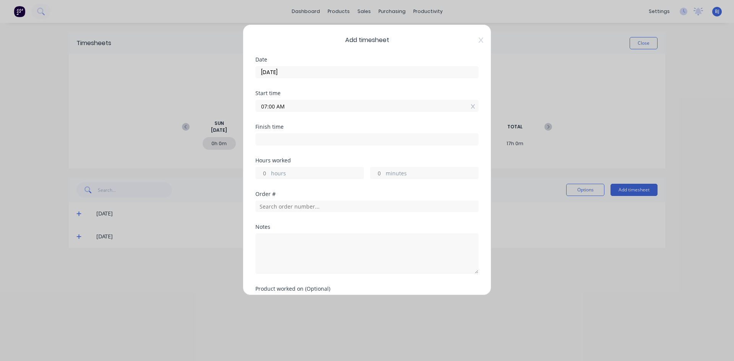
click at [271, 141] on input at bounding box center [367, 139] width 222 height 11
type input "02:10 PM"
type input "7"
type input "10"
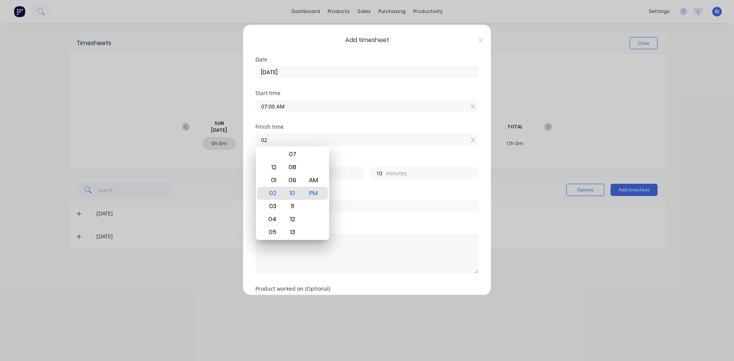
type input "0"
type input "03:30 AM"
type input "20"
type input "30"
click at [313, 192] on div "PM" at bounding box center [313, 193] width 19 height 13
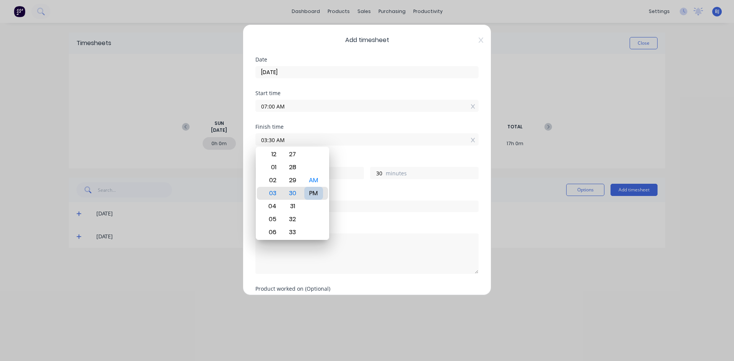
type input "03:30 PM"
type input "8"
click at [353, 153] on div "Finish time 03:30 PM" at bounding box center [366, 141] width 223 height 34
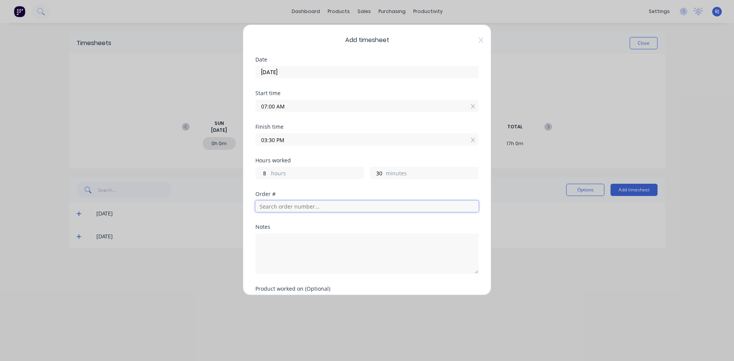
click at [271, 207] on input "text" at bounding box center [366, 206] width 223 height 11
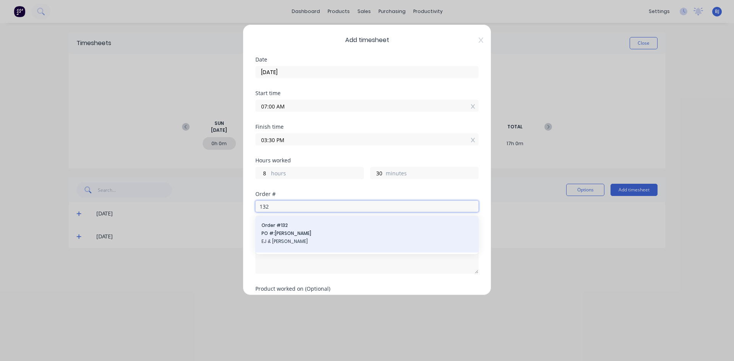
type input "132"
click at [273, 225] on span "Order # 132" at bounding box center [366, 225] width 211 height 7
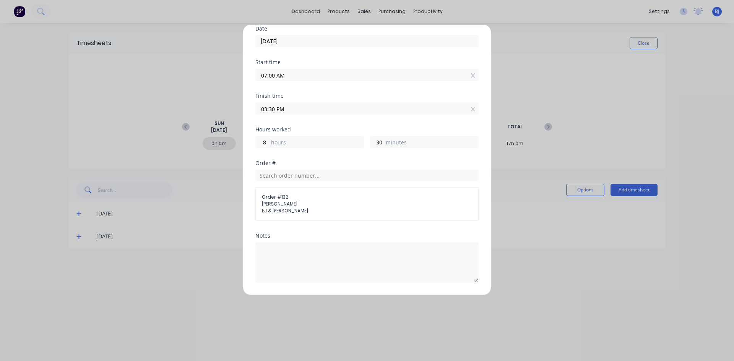
scroll to position [87, 0]
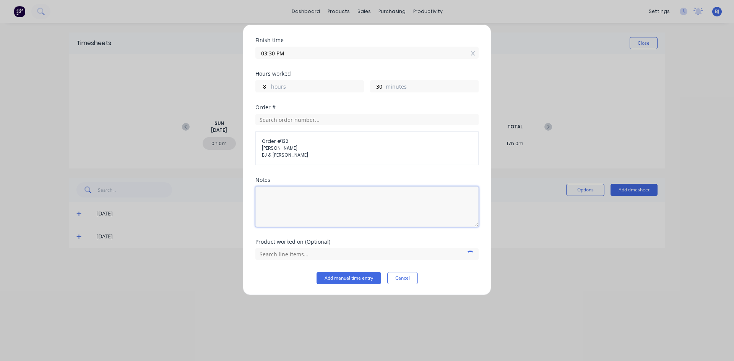
click at [278, 196] on textarea at bounding box center [366, 207] width 223 height 41
type textarea "w"
type textarea "Weld 60T Cone To Base"
click at [307, 255] on input "text" at bounding box center [366, 253] width 223 height 11
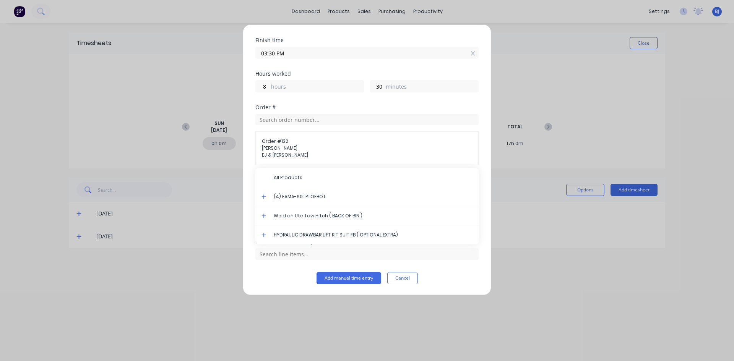
drag, startPoint x: 308, startPoint y: 192, endPoint x: 307, endPoint y: 196, distance: 4.0
click at [307, 193] on div "(4) FAMA-60TPTOFBOT" at bounding box center [366, 196] width 223 height 19
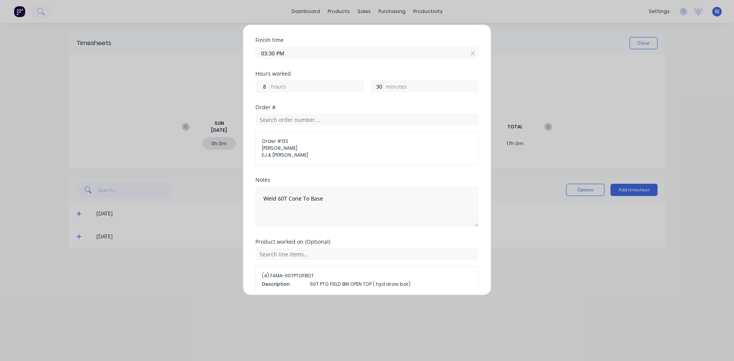
scroll to position [121, 0]
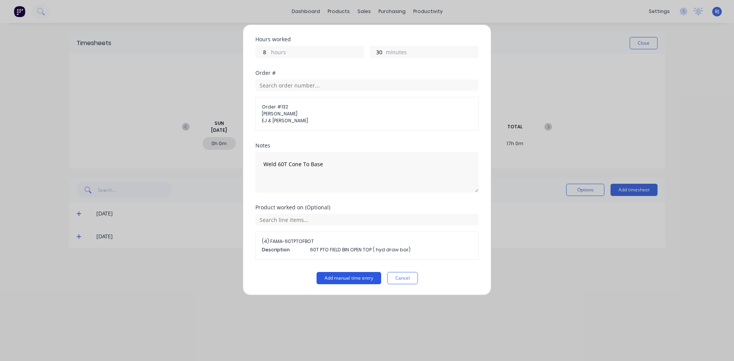
click at [321, 278] on button "Add manual time entry" at bounding box center [349, 278] width 65 height 12
click at [446, 205] on div "Product worked on (Optional)" at bounding box center [366, 207] width 223 height 5
drag, startPoint x: 390, startPoint y: 208, endPoint x: 385, endPoint y: 209, distance: 5.4
click at [385, 209] on div "Product worked on (Optional)" at bounding box center [366, 207] width 223 height 5
drag, startPoint x: 385, startPoint y: 209, endPoint x: 297, endPoint y: 143, distance: 109.7
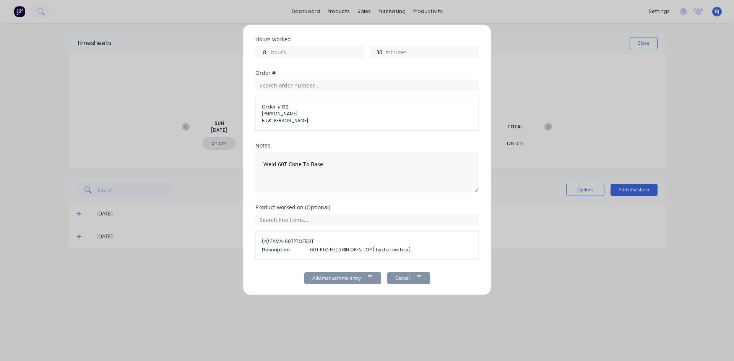
click at [383, 209] on div "Product worked on (Optional)" at bounding box center [366, 207] width 223 height 5
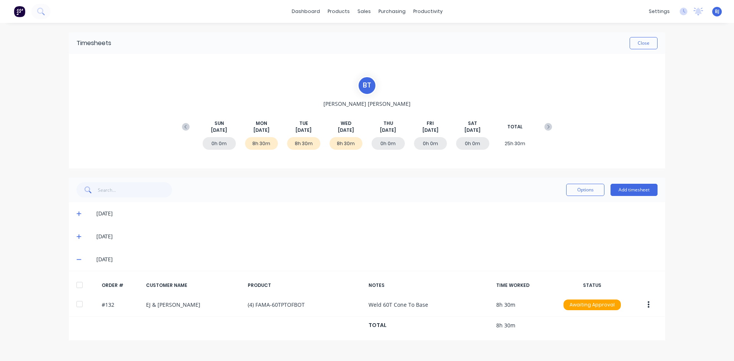
click at [78, 235] on icon at bounding box center [78, 236] width 5 height 5
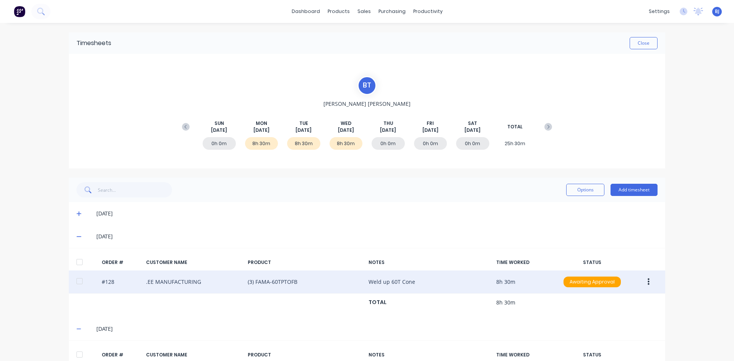
click at [648, 284] on icon "button" at bounding box center [649, 282] width 2 height 8
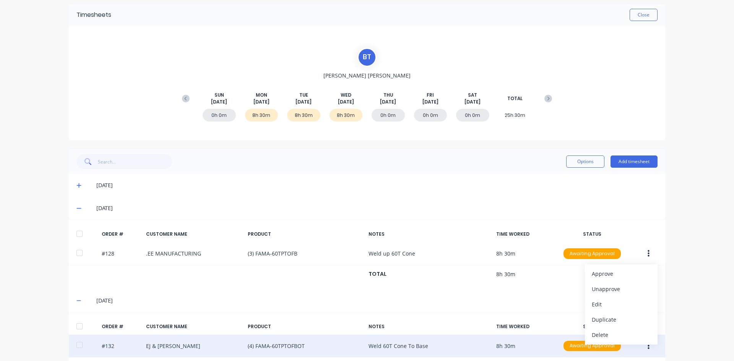
scroll to position [58, 0]
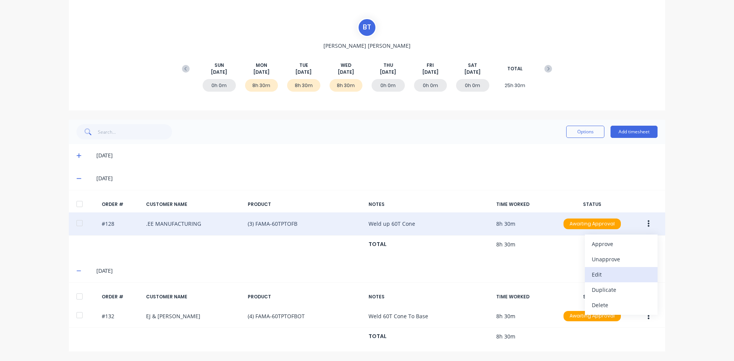
click at [592, 276] on div "Edit" at bounding box center [621, 274] width 59 height 11
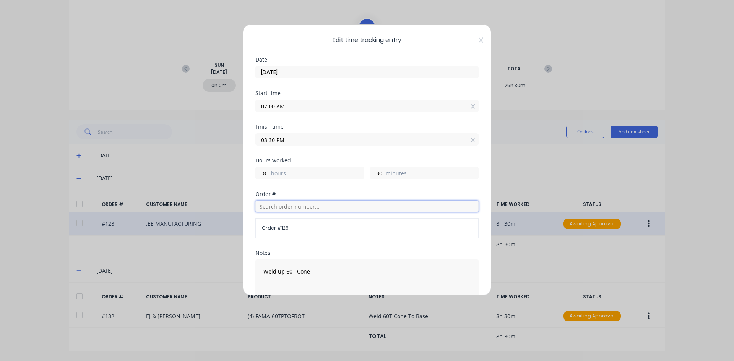
click at [274, 206] on input "text" at bounding box center [366, 206] width 223 height 11
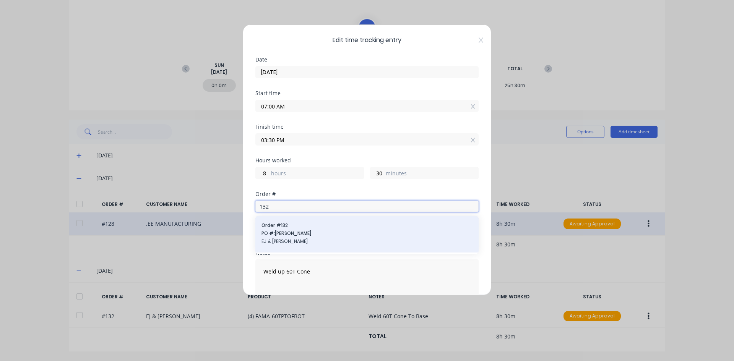
type input "132"
click at [274, 226] on span "Order # 132" at bounding box center [366, 225] width 211 height 7
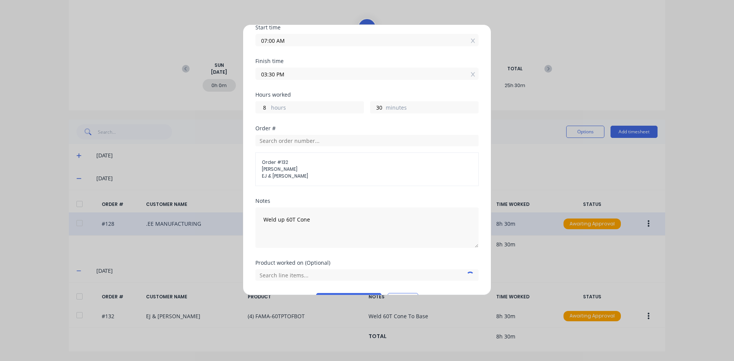
scroll to position [76, 0]
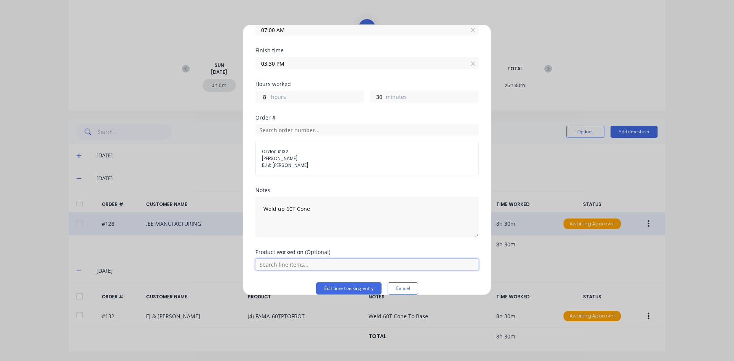
click at [294, 265] on input "text" at bounding box center [366, 264] width 223 height 11
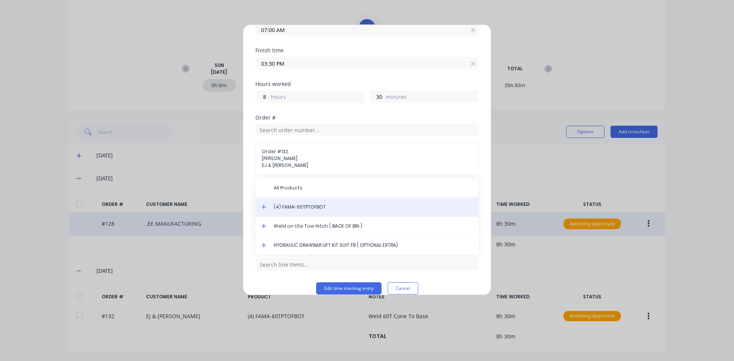
click at [290, 210] on span "(4) FAMA-60TPTOFBOT" at bounding box center [373, 207] width 199 height 7
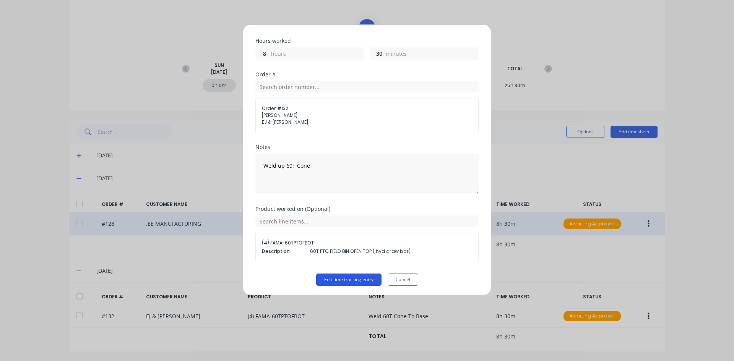
scroll to position [121, 0]
click at [330, 281] on button "Edit time tracking entry" at bounding box center [348, 278] width 65 height 12
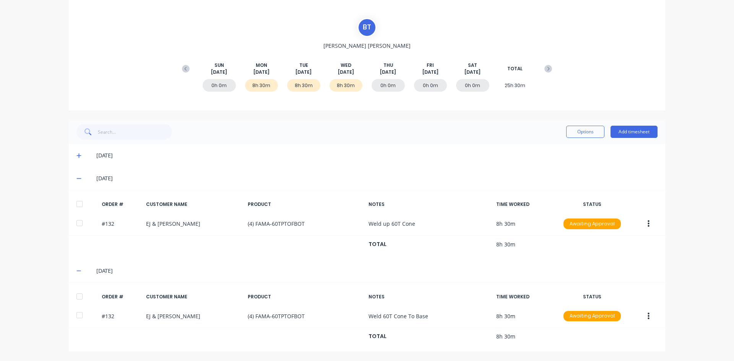
click at [76, 156] on icon at bounding box center [78, 156] width 5 height 5
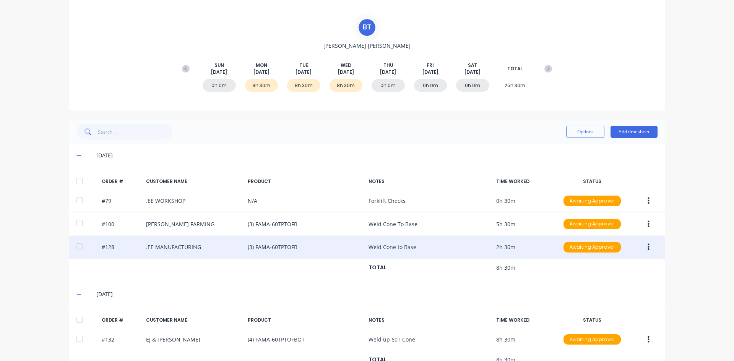
click at [644, 246] on button "button" at bounding box center [649, 247] width 18 height 14
click at [593, 298] on div "Edit" at bounding box center [621, 297] width 59 height 11
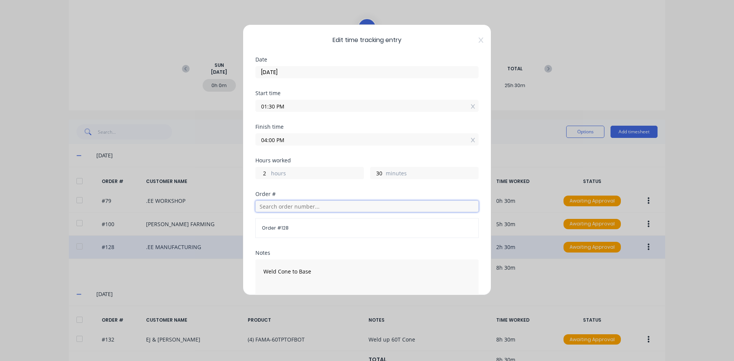
click at [274, 208] on input "text" at bounding box center [366, 206] width 223 height 11
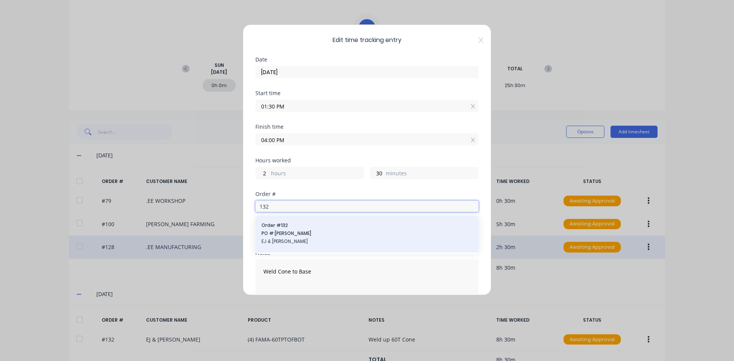
type input "132"
click at [285, 228] on span "Order # 132" at bounding box center [366, 225] width 211 height 7
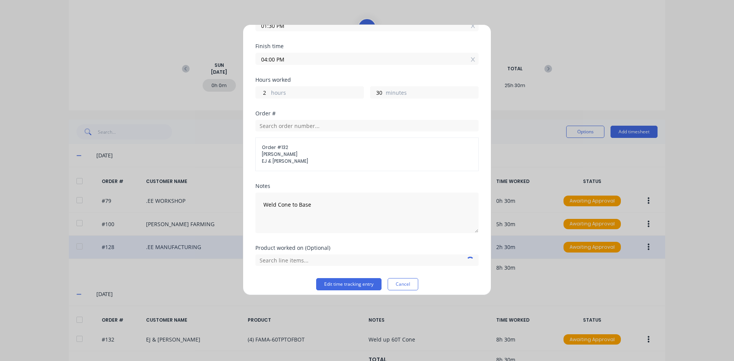
scroll to position [87, 0]
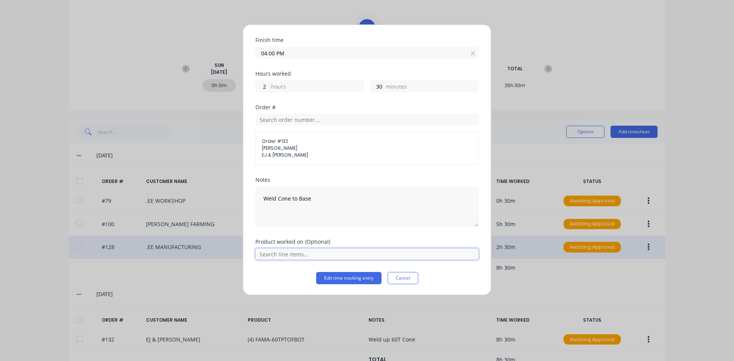
click at [293, 254] on input "text" at bounding box center [366, 253] width 223 height 11
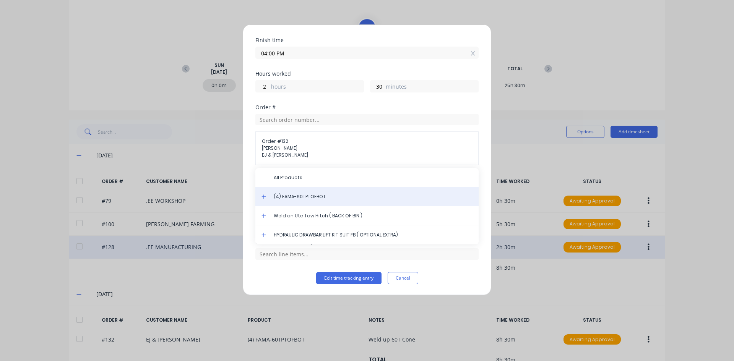
click at [290, 194] on span "(4) FAMA-60TPTOFBOT" at bounding box center [373, 196] width 199 height 7
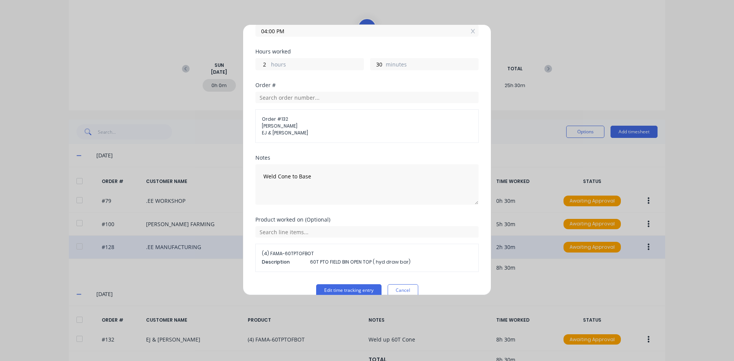
scroll to position [121, 0]
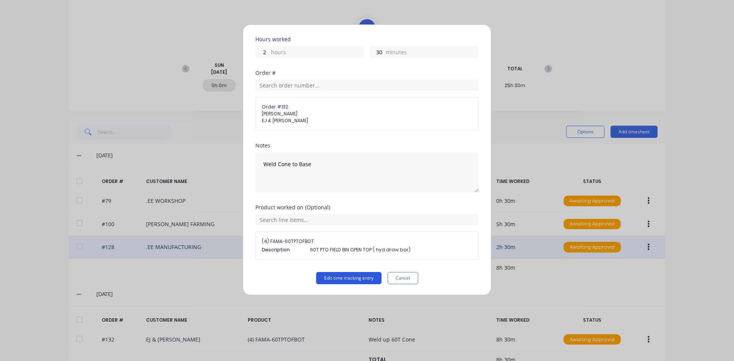
click at [351, 275] on button "Edit time tracking entry" at bounding box center [348, 278] width 65 height 12
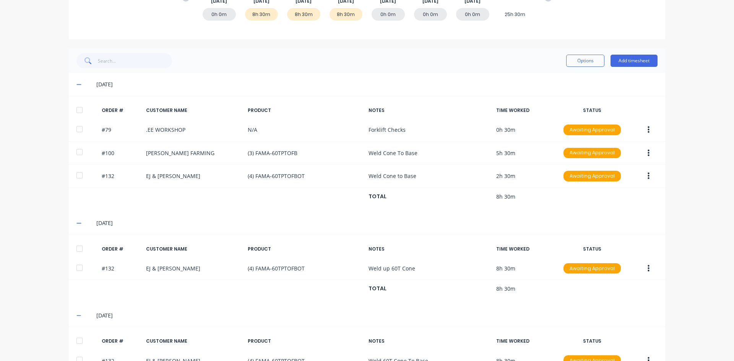
scroll to position [59, 0]
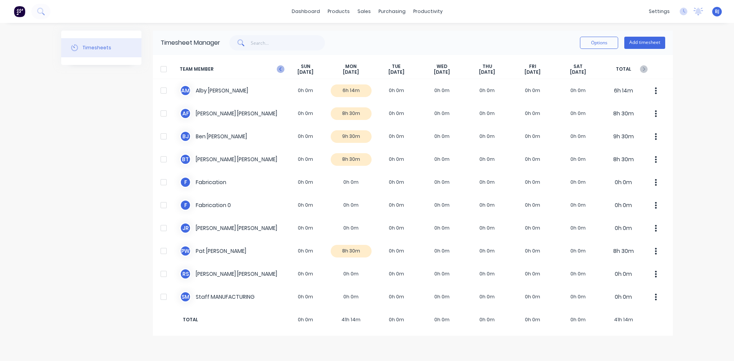
click at [281, 69] on icon "button" at bounding box center [281, 69] width 8 height 8
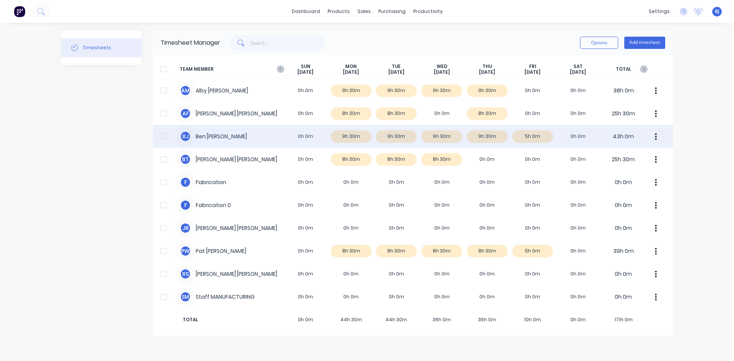
click at [311, 138] on div "[PERSON_NAME] 0h 0m 9h 30m 9h 30m 9h 30m 9h 30m 5h 0m 0h 0m 43h 0m" at bounding box center [413, 136] width 520 height 23
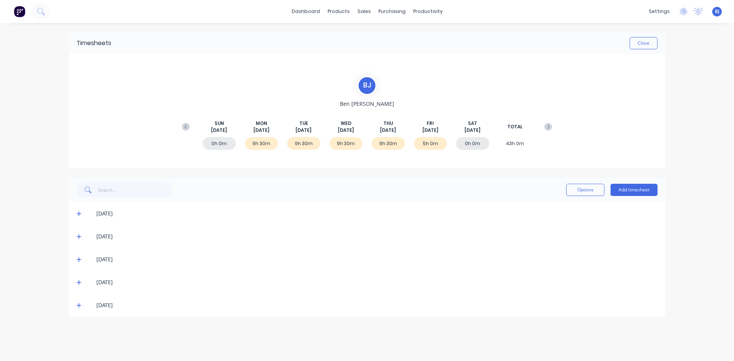
click at [79, 283] on icon at bounding box center [78, 283] width 5 height 5
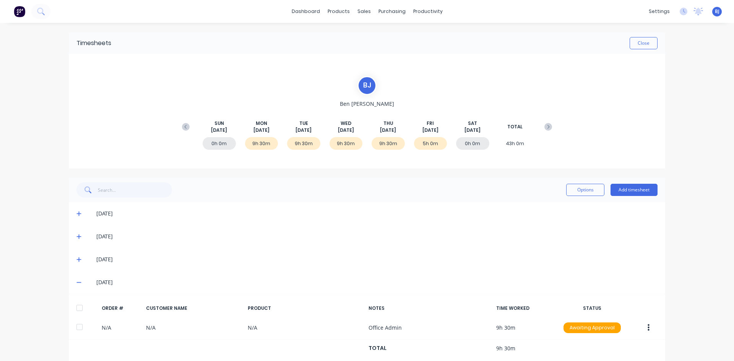
scroll to position [35, 0]
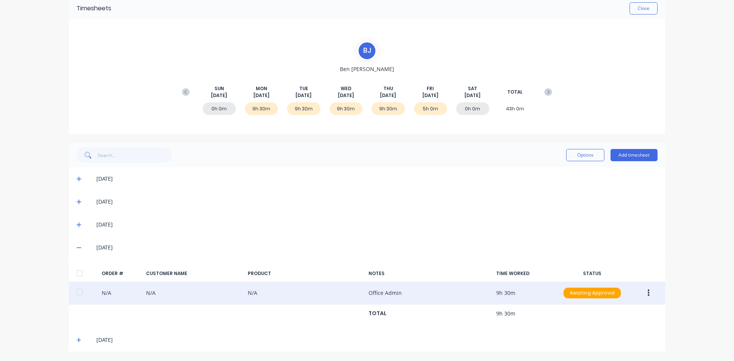
click at [648, 292] on icon "button" at bounding box center [649, 293] width 2 height 8
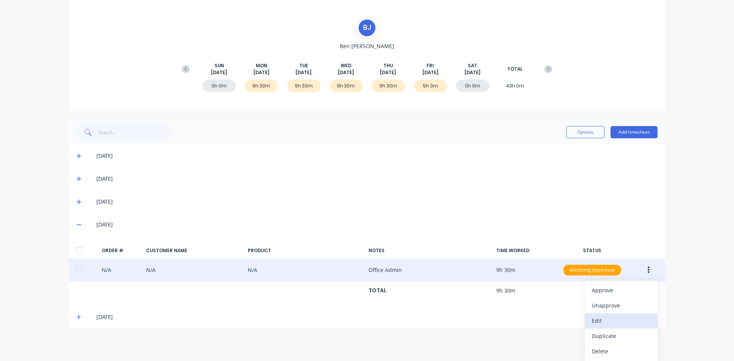
click at [597, 322] on div "Edit" at bounding box center [621, 320] width 59 height 11
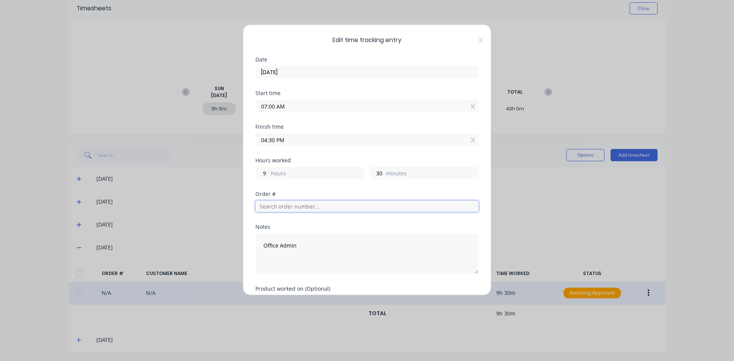
click at [270, 206] on input "text" at bounding box center [366, 206] width 223 height 11
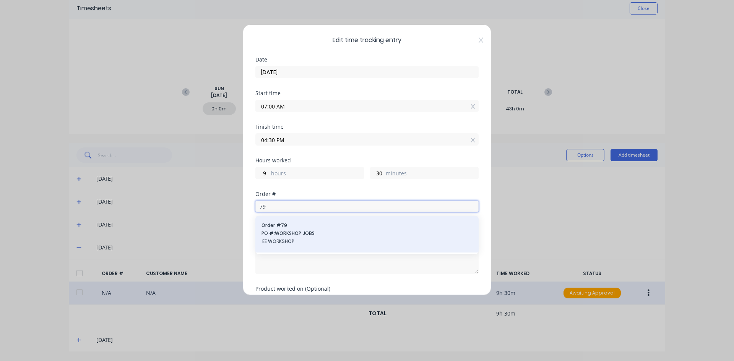
type input "79"
click at [295, 232] on span "PO #: WORKSHOP JOBS" at bounding box center [366, 233] width 211 height 7
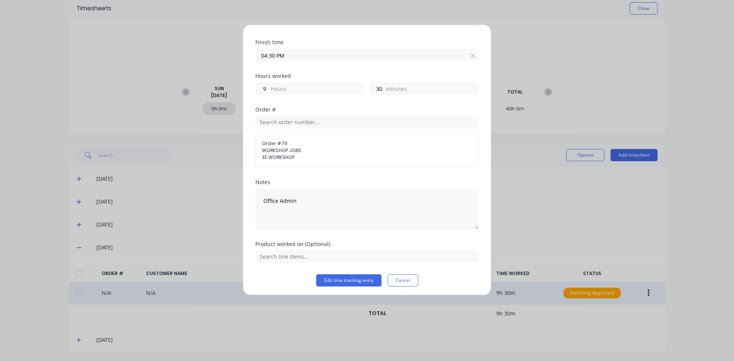
scroll to position [87, 0]
click at [339, 279] on button "Edit time tracking entry" at bounding box center [348, 278] width 65 height 12
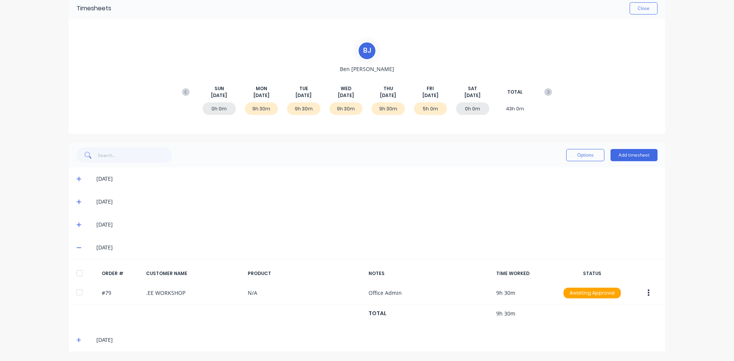
click at [76, 247] on icon at bounding box center [78, 247] width 5 height 5
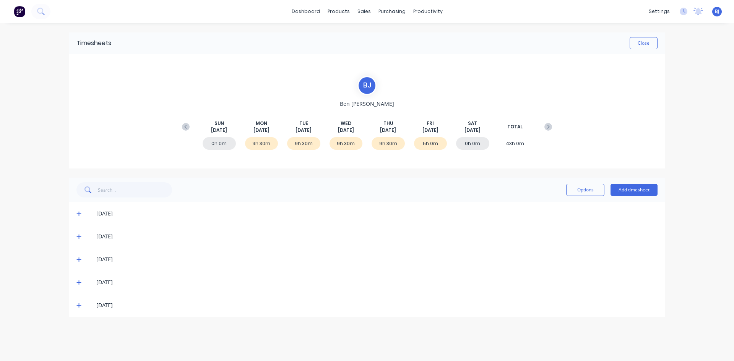
click at [79, 306] on icon at bounding box center [78, 306] width 5 height 5
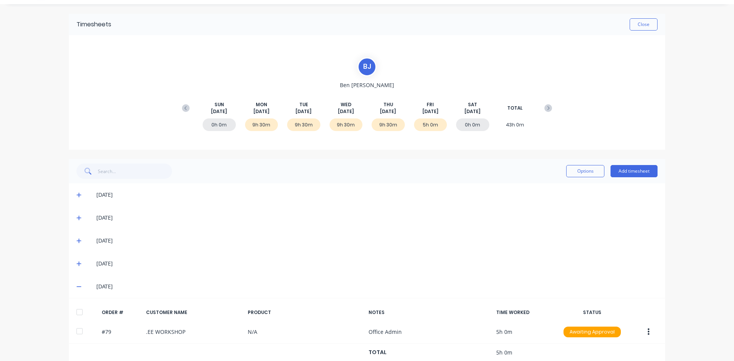
scroll to position [35, 0]
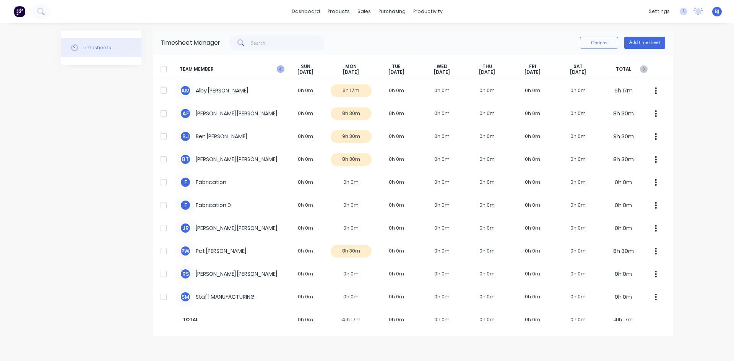
click at [279, 68] on icon "button" at bounding box center [281, 69] width 8 height 8
